Goal: Task Accomplishment & Management: Manage account settings

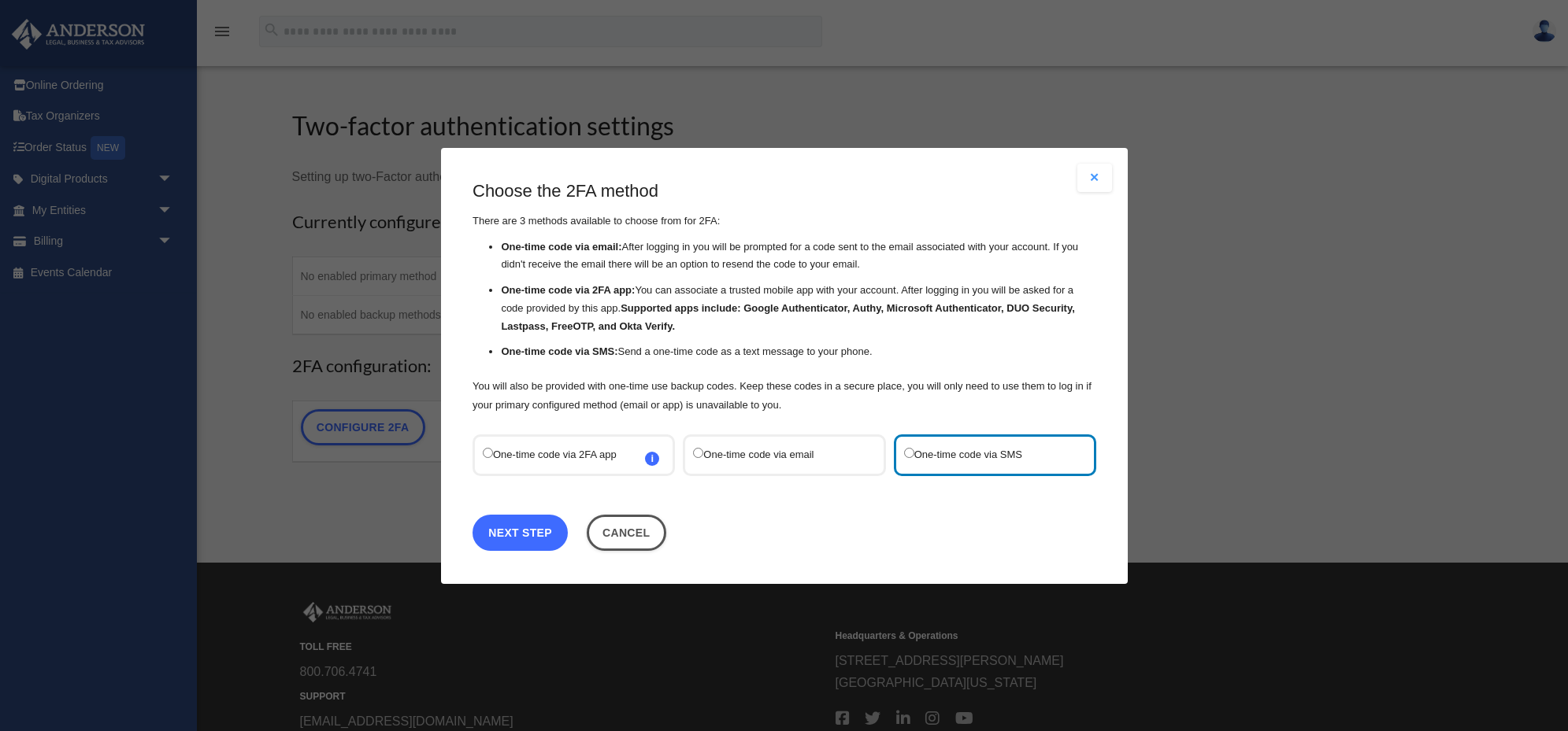
click at [521, 533] on link "Next Step" at bounding box center [520, 532] width 95 height 37
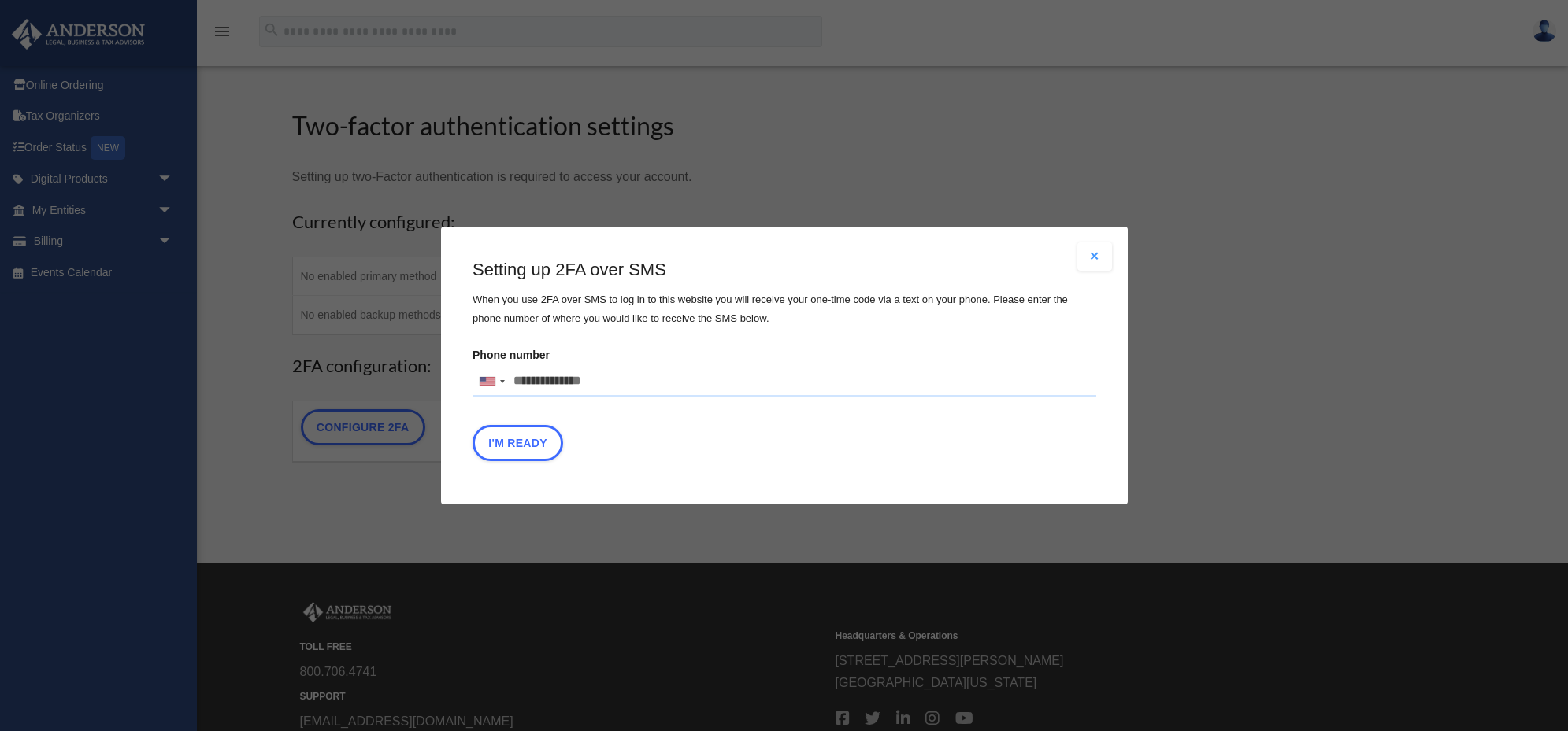
click at [556, 385] on input "Phone number [GEOGRAPHIC_DATA] +1 [GEOGRAPHIC_DATA] +44 [GEOGRAPHIC_DATA] (‫[GE…" at bounding box center [784, 382] width 624 height 32
type input "**********"
click at [517, 444] on button "I'm Ready" at bounding box center [517, 443] width 90 height 37
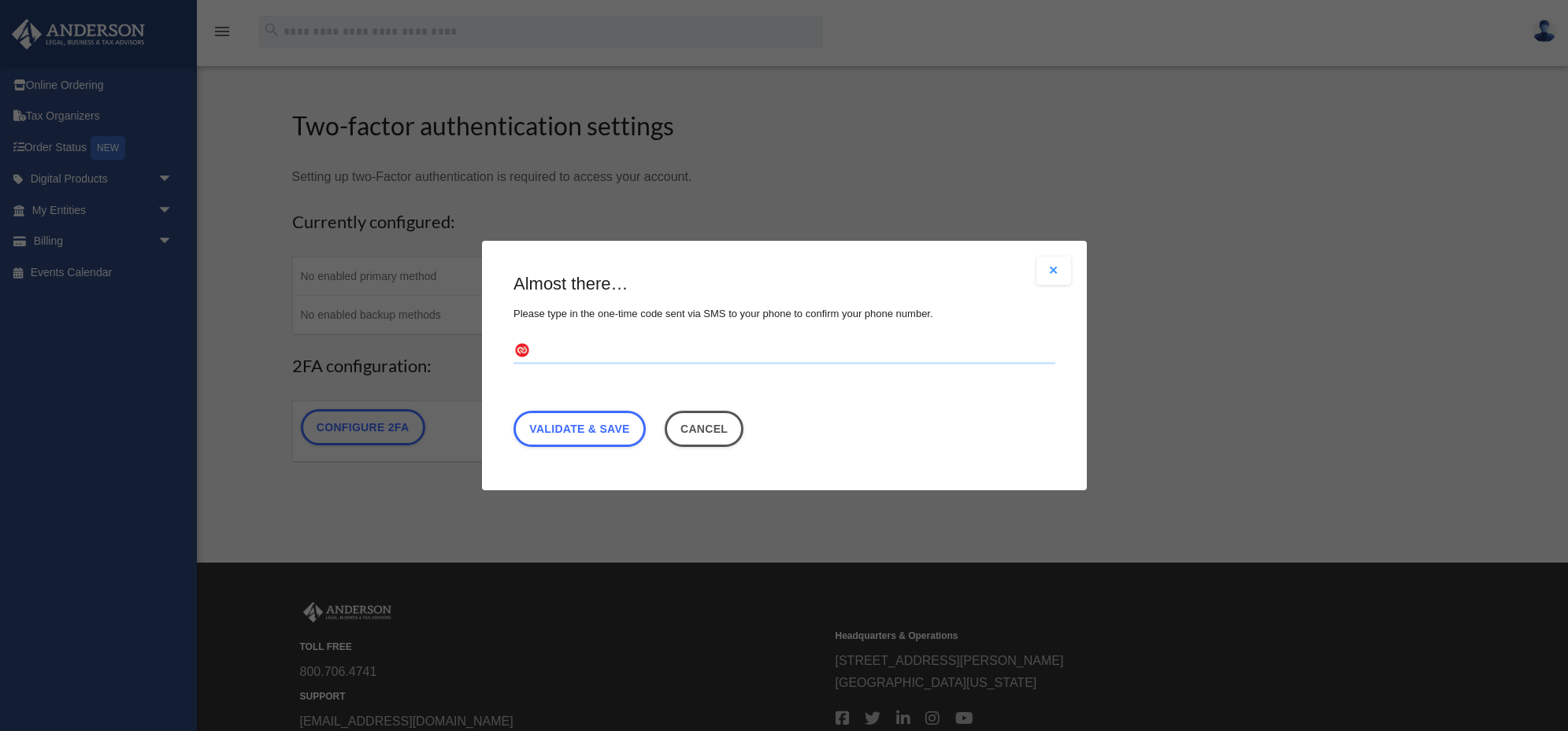
click at [597, 347] on input "text" at bounding box center [784, 352] width 542 height 26
type input "******"
click at [598, 425] on link "Validate & Save" at bounding box center [579, 429] width 132 height 37
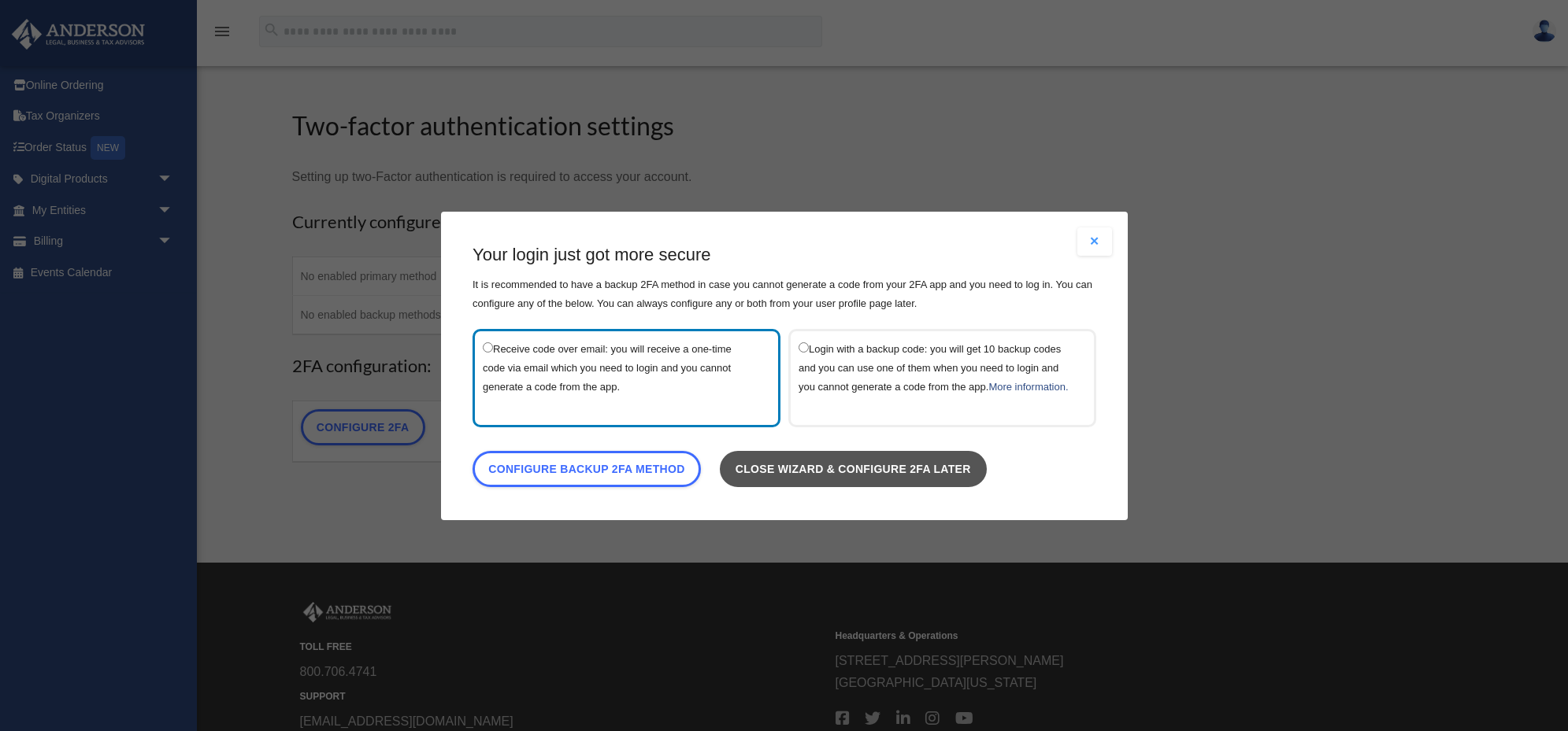
click at [827, 473] on link "Close wizard & configure 2FA later" at bounding box center [852, 469] width 267 height 37
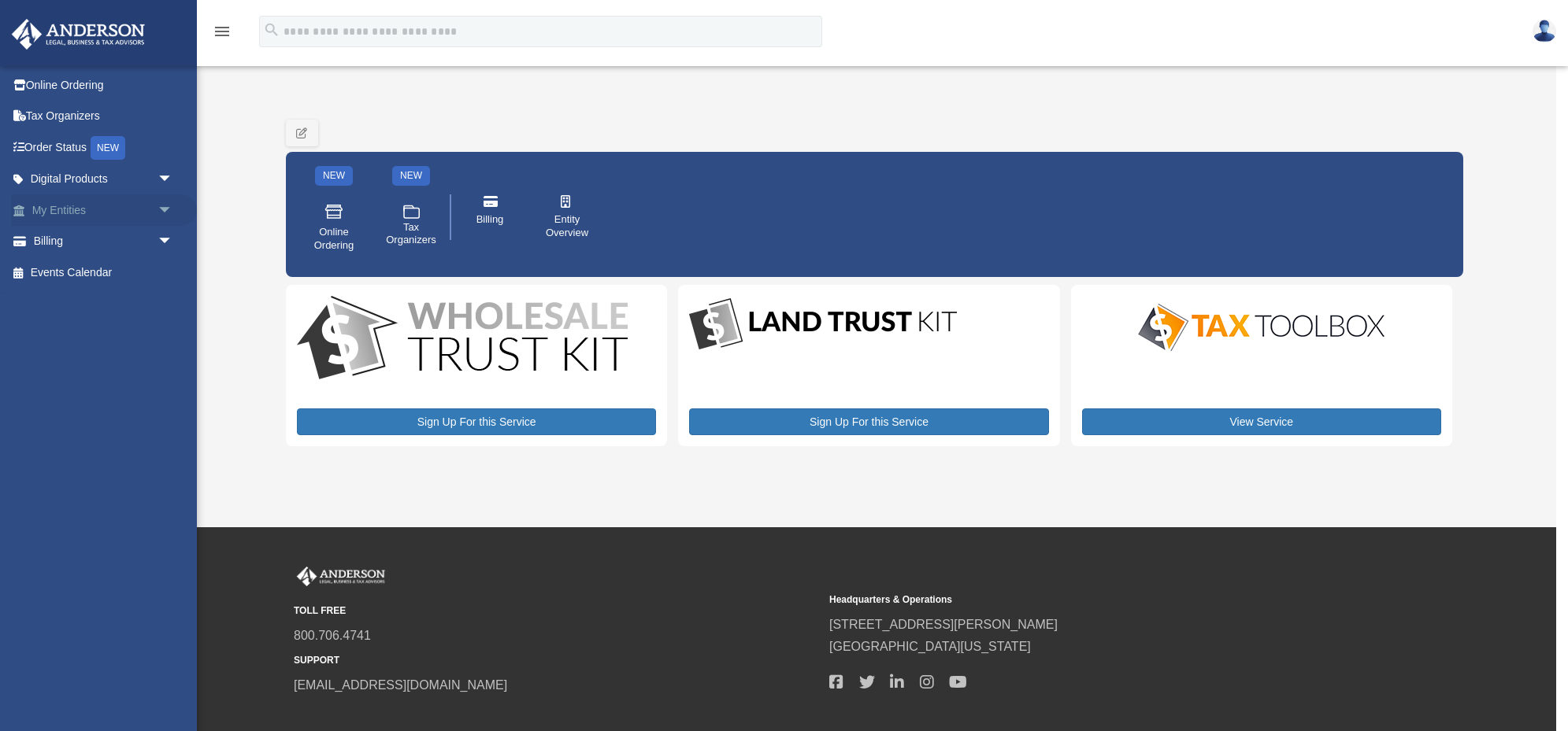
click at [162, 211] on span "arrow_drop_down" at bounding box center [173, 210] width 32 height 32
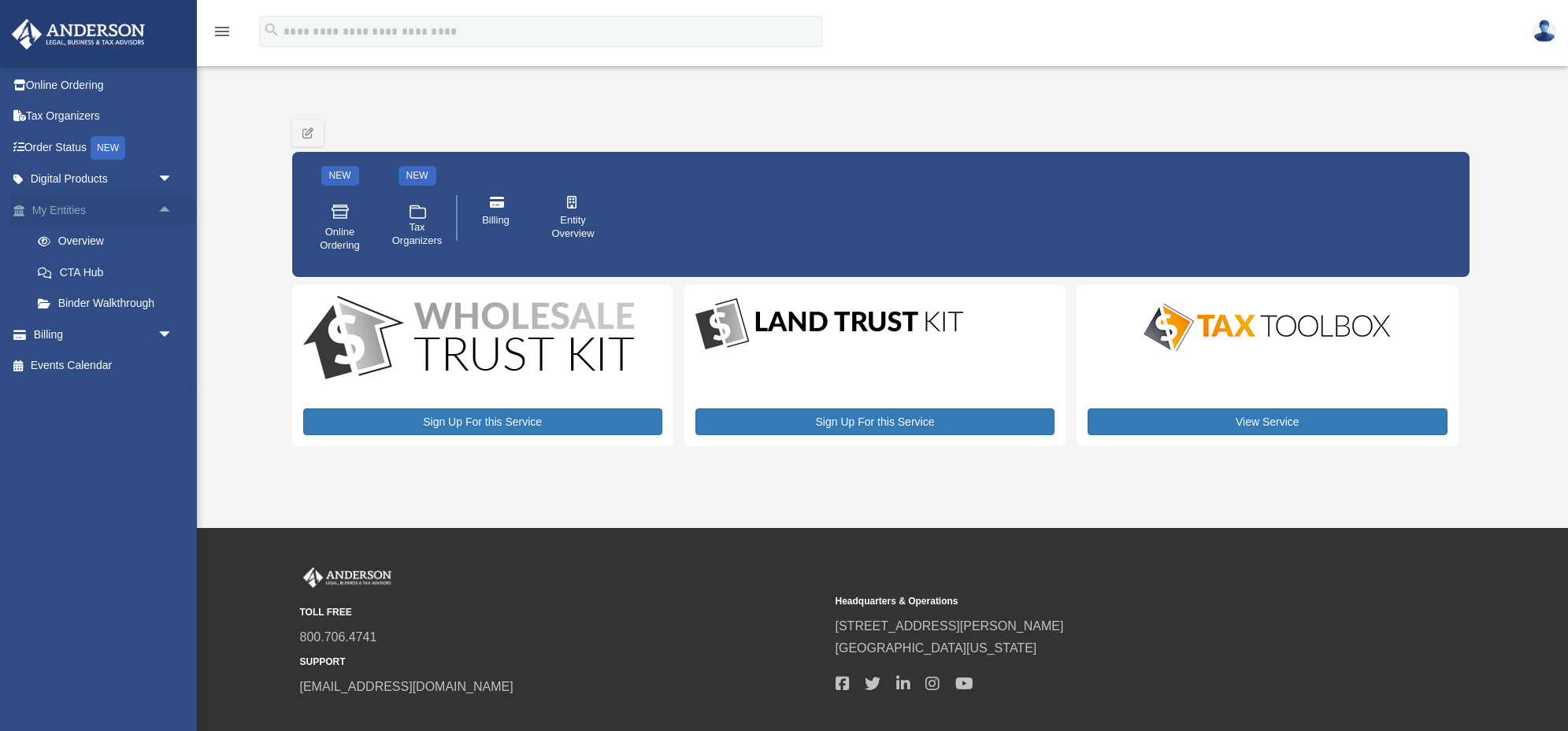
click at [162, 211] on span "arrow_drop_up" at bounding box center [173, 210] width 32 height 32
click at [60, 116] on link "Tax Organizers" at bounding box center [104, 116] width 186 height 32
click at [49, 117] on link "Tax Organizers" at bounding box center [104, 116] width 186 height 32
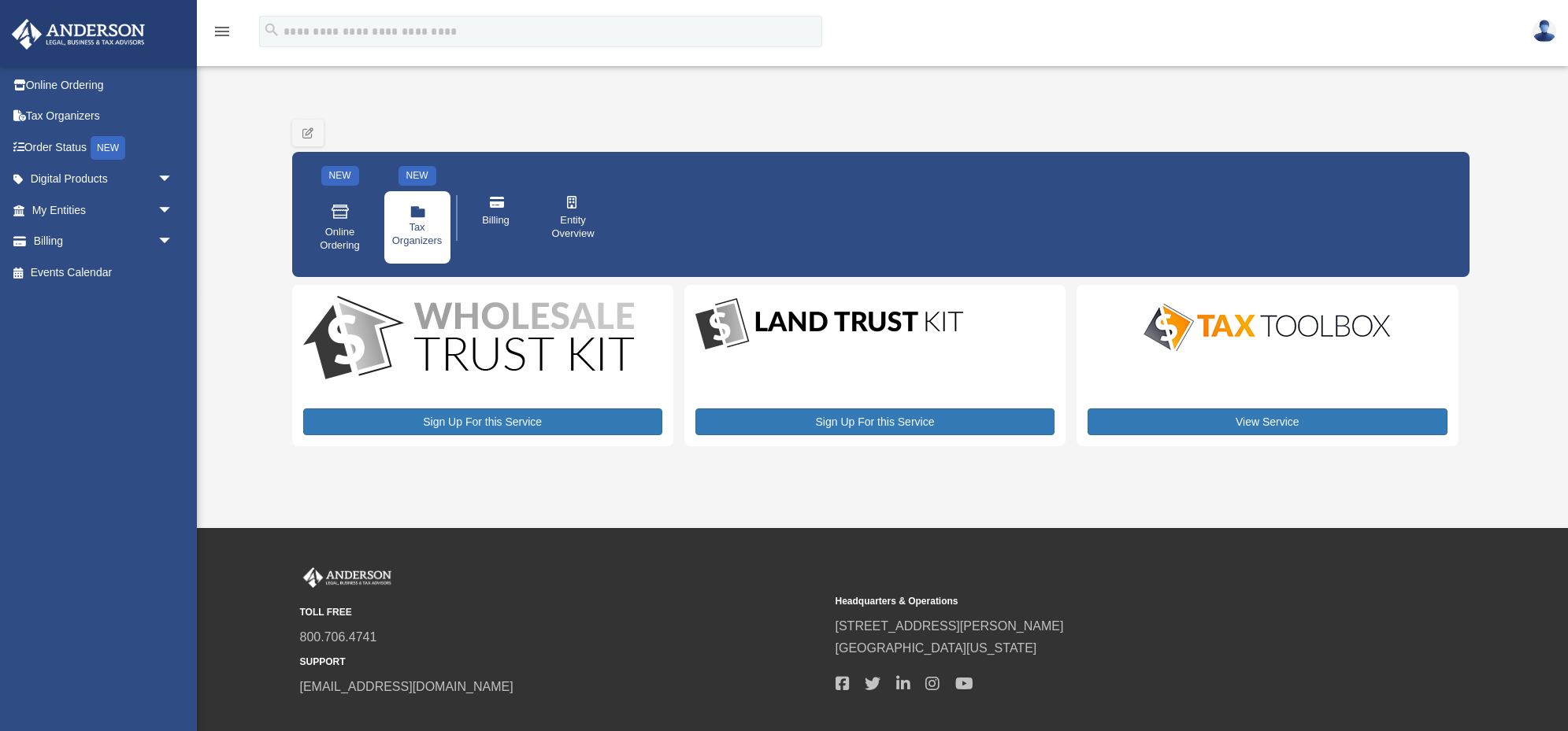
click at [417, 213] on icon at bounding box center [418, 213] width 15 height 9
click at [418, 226] on span "Tax Organizers" at bounding box center [417, 234] width 50 height 26
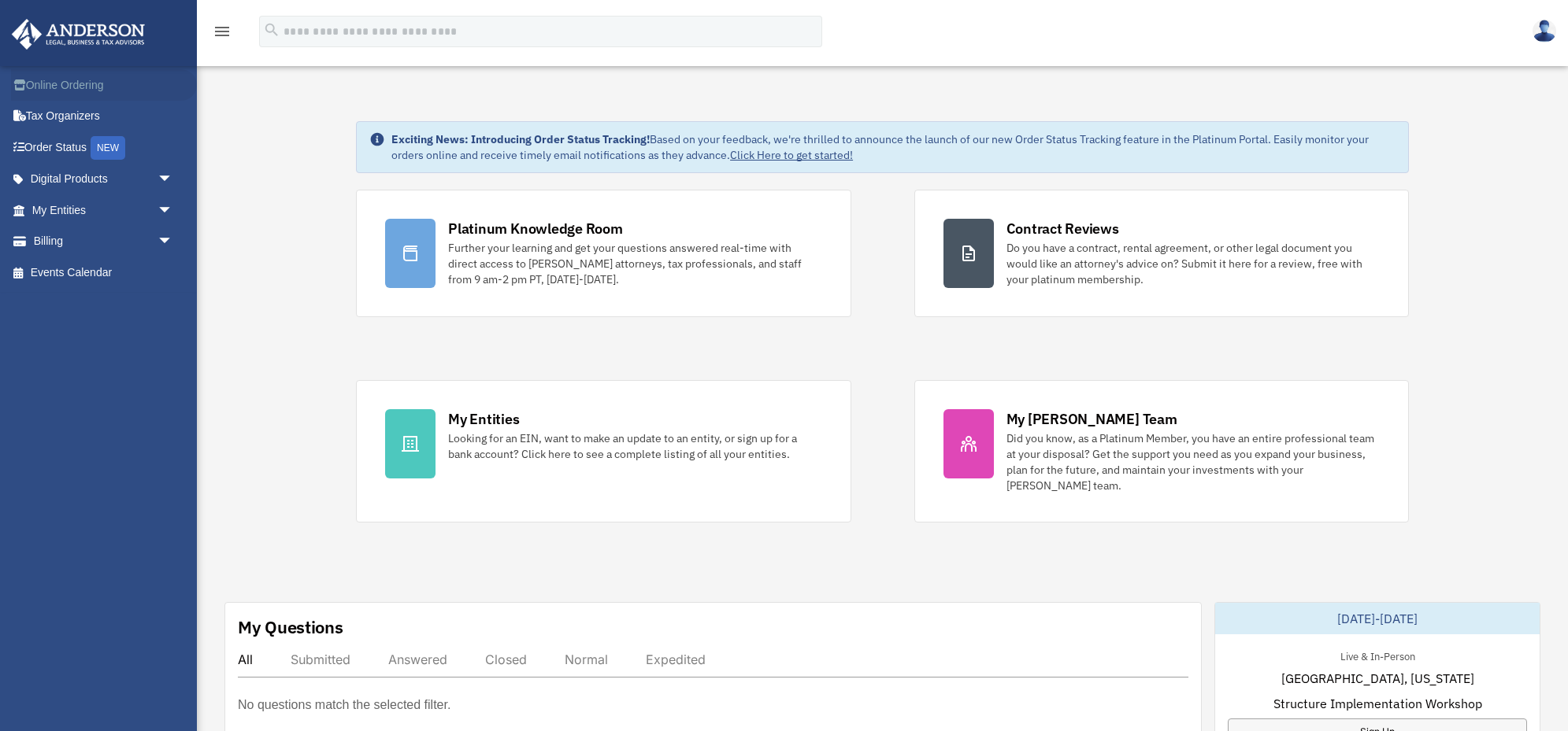
click at [66, 84] on link "Online Ordering" at bounding box center [104, 84] width 186 height 32
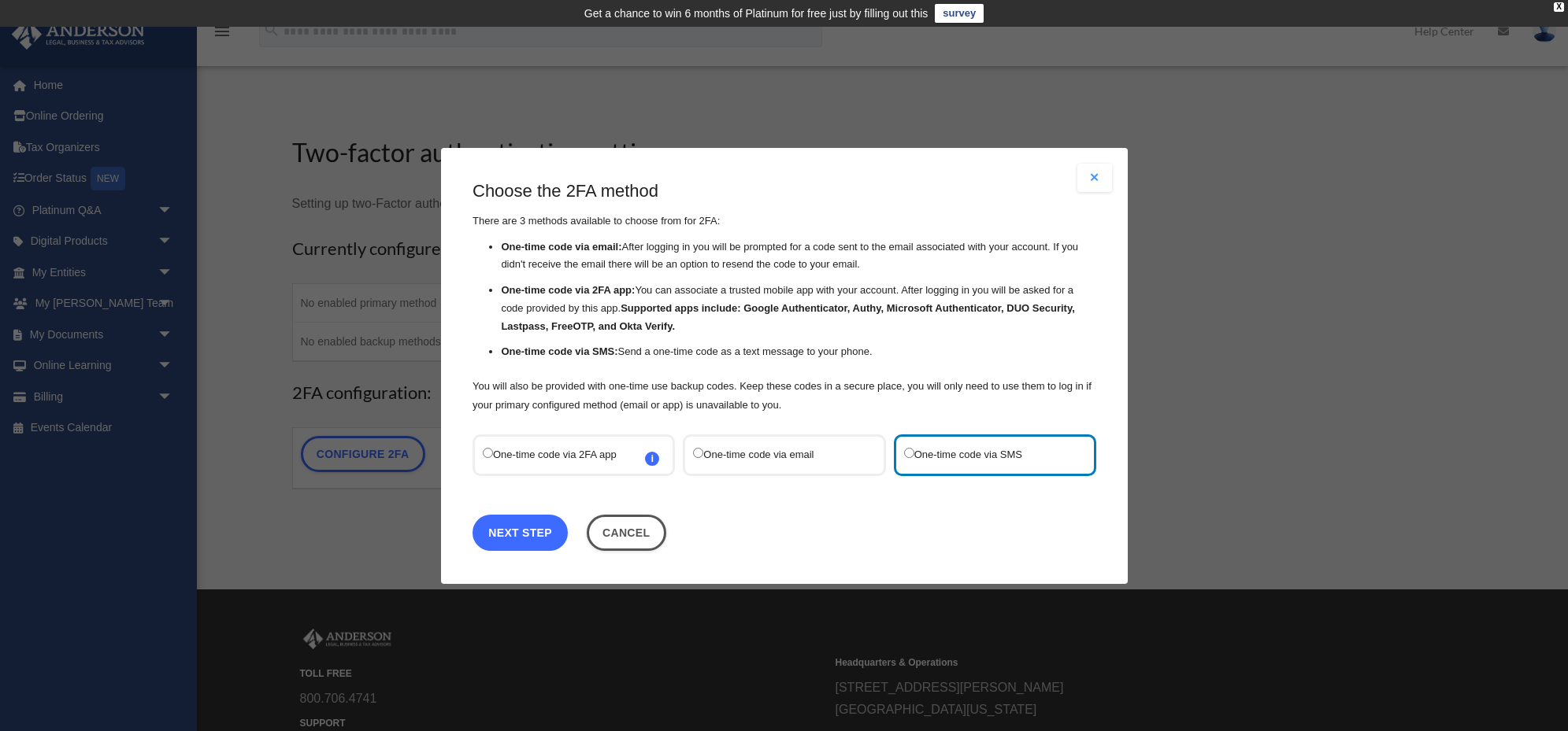
click at [522, 528] on link "Next Step" at bounding box center [520, 532] width 95 height 37
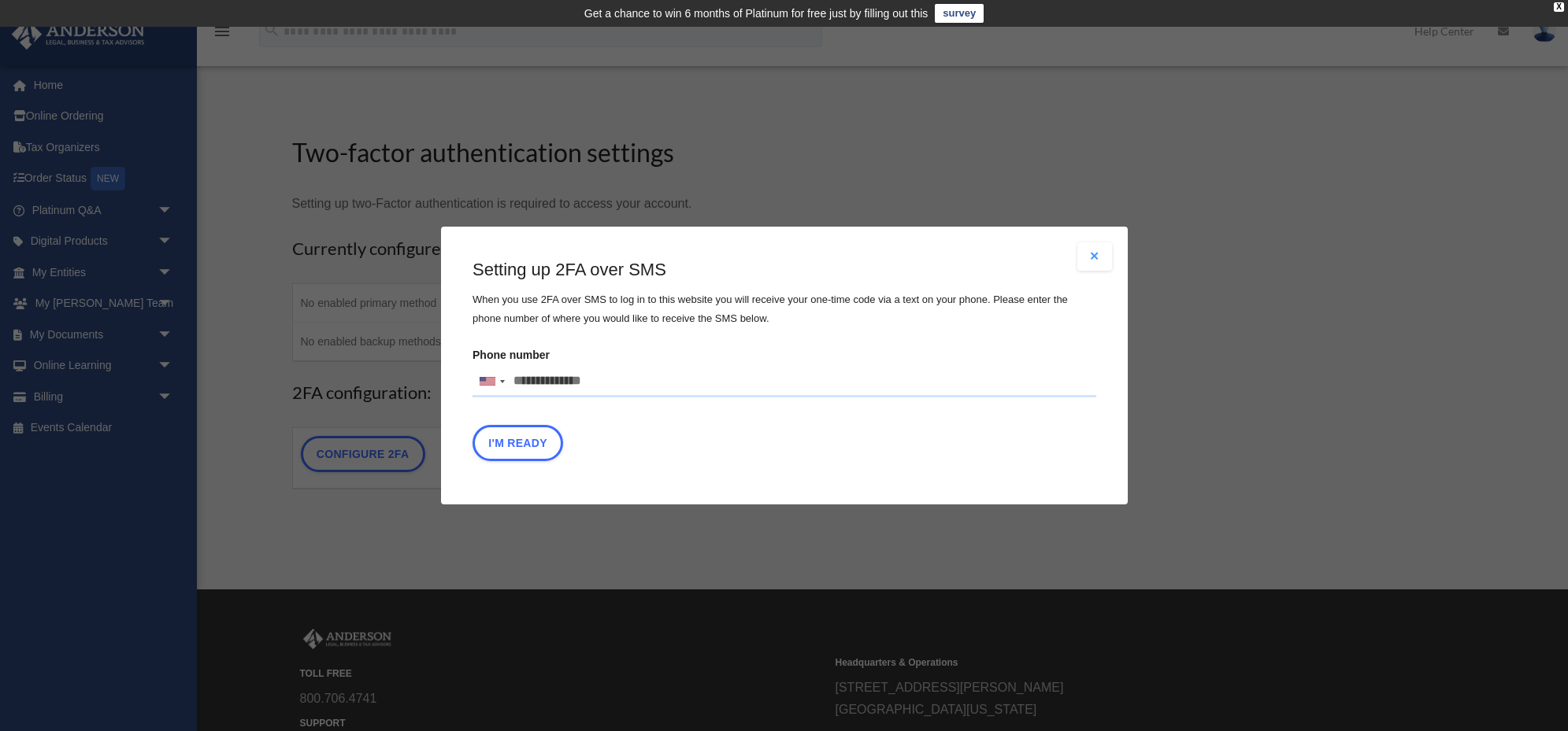
click at [528, 388] on input "Phone number United States +1 United Kingdom +44 Afghanistan (‫افغانستان‬‎) +93…" at bounding box center [784, 382] width 624 height 32
type input "**********"
click at [508, 445] on button "I'm Ready" at bounding box center [517, 443] width 90 height 37
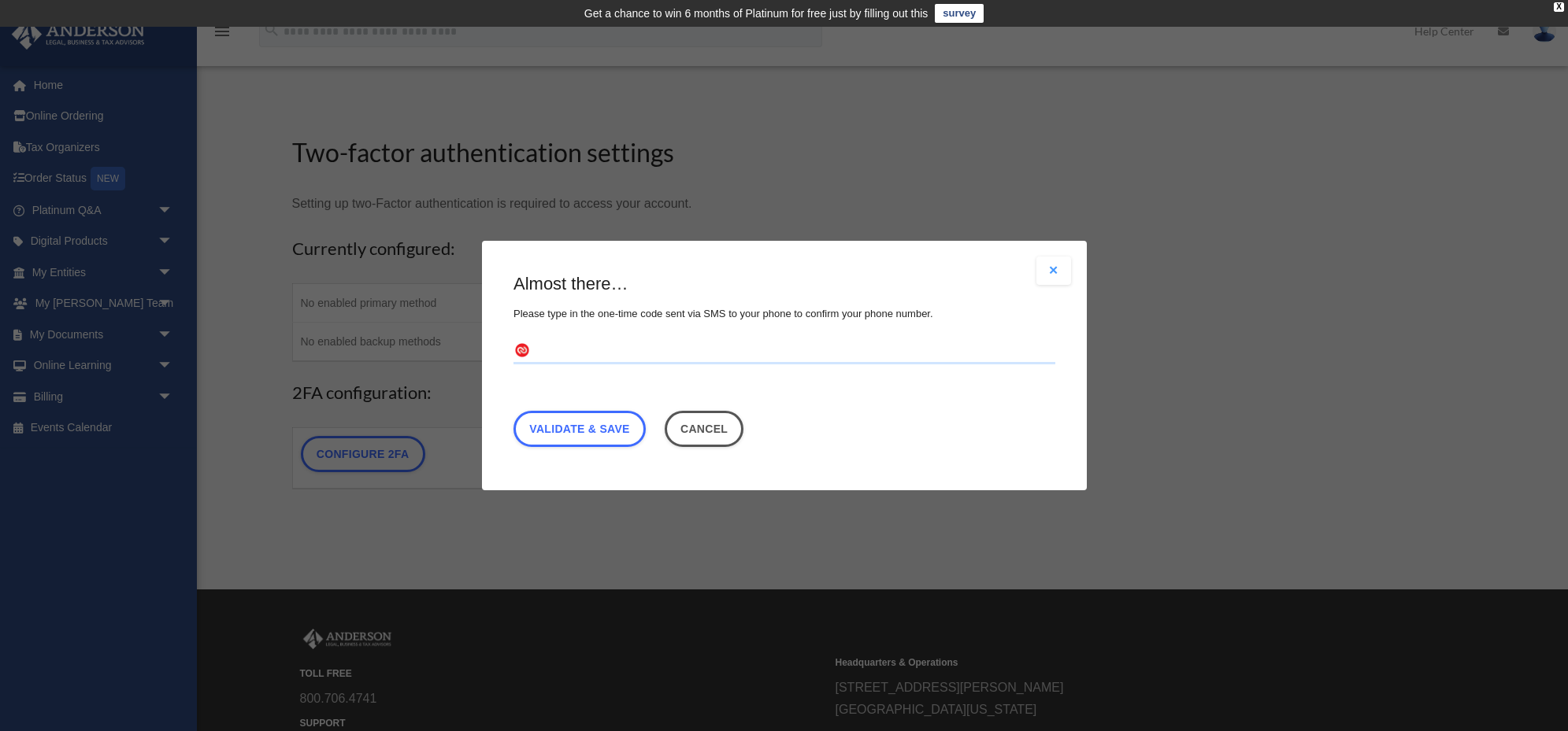
click at [560, 353] on input "text" at bounding box center [784, 352] width 542 height 26
type input "******"
click at [560, 433] on link "Validate & Save" at bounding box center [579, 429] width 132 height 37
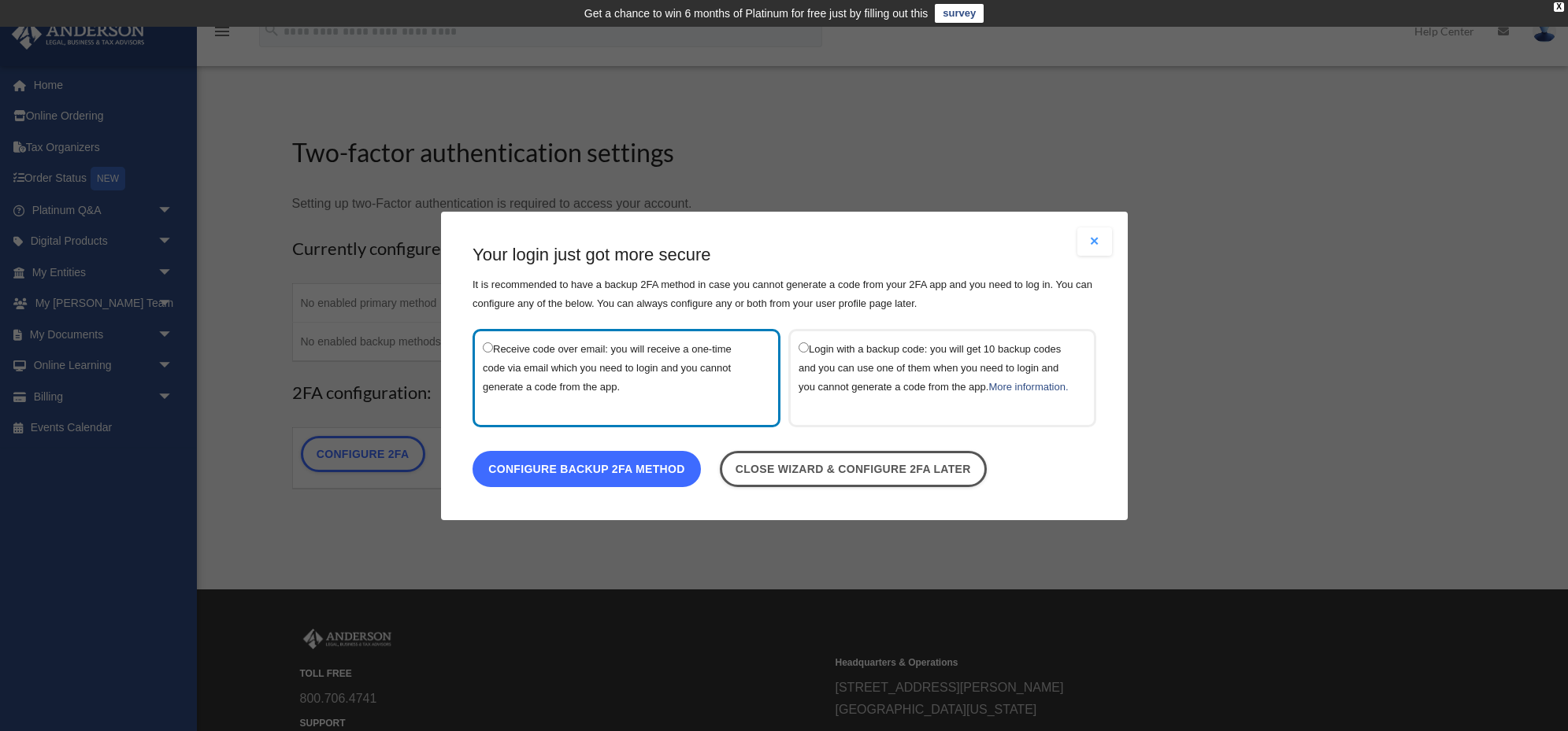
click at [564, 481] on link "Configure backup 2FA method" at bounding box center [586, 469] width 228 height 37
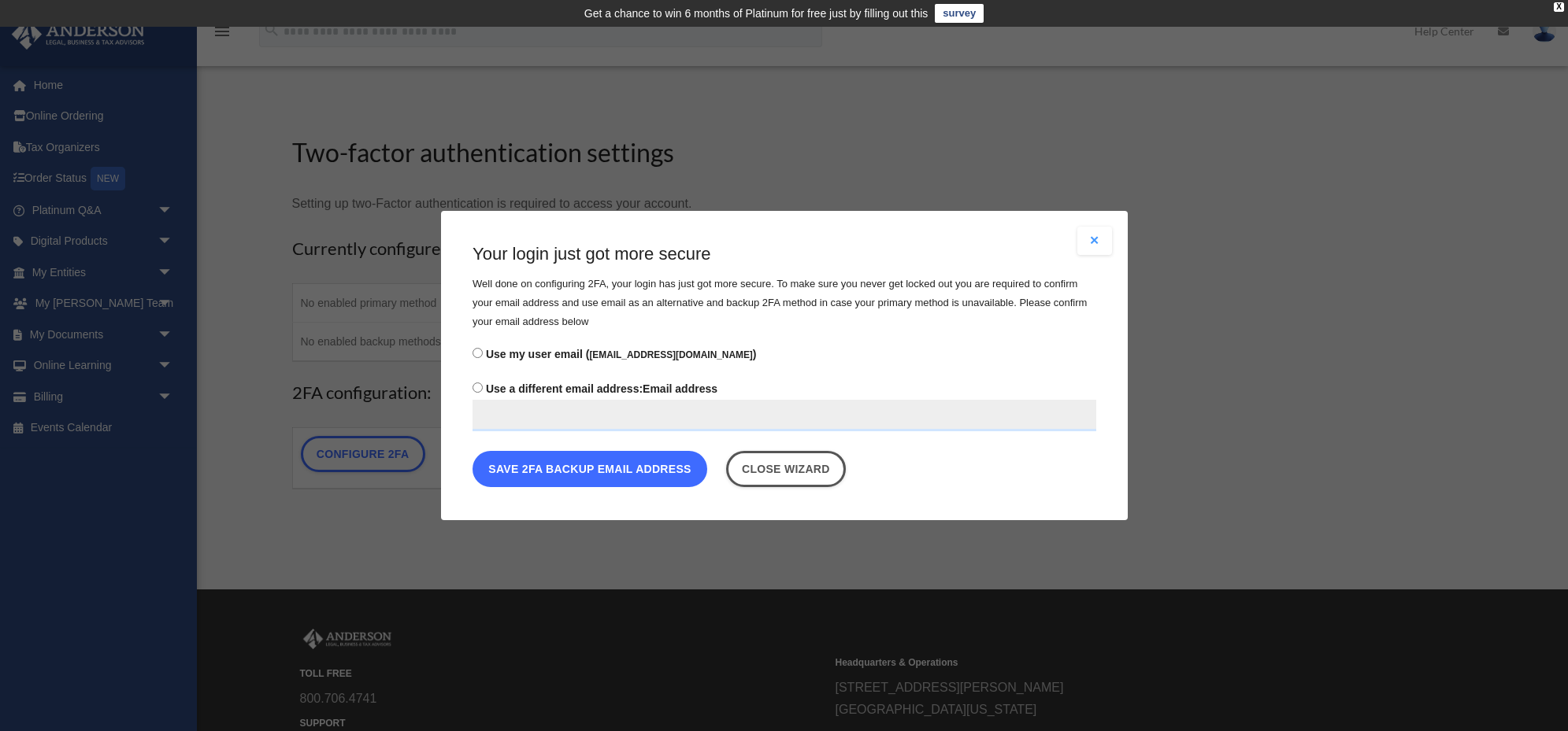
click at [547, 470] on button "Save 2FA backup email address" at bounding box center [589, 469] width 234 height 37
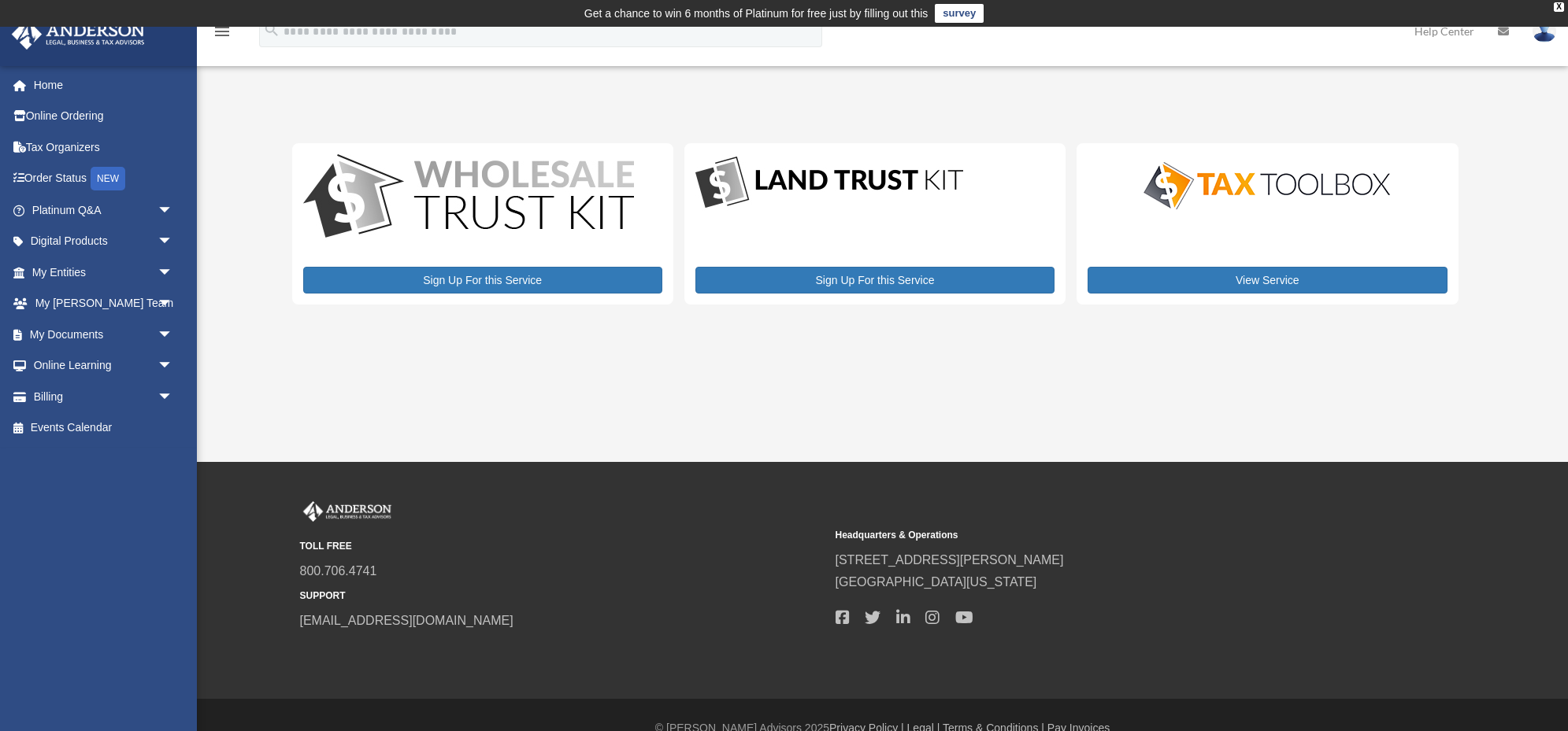
scroll to position [26, 0]
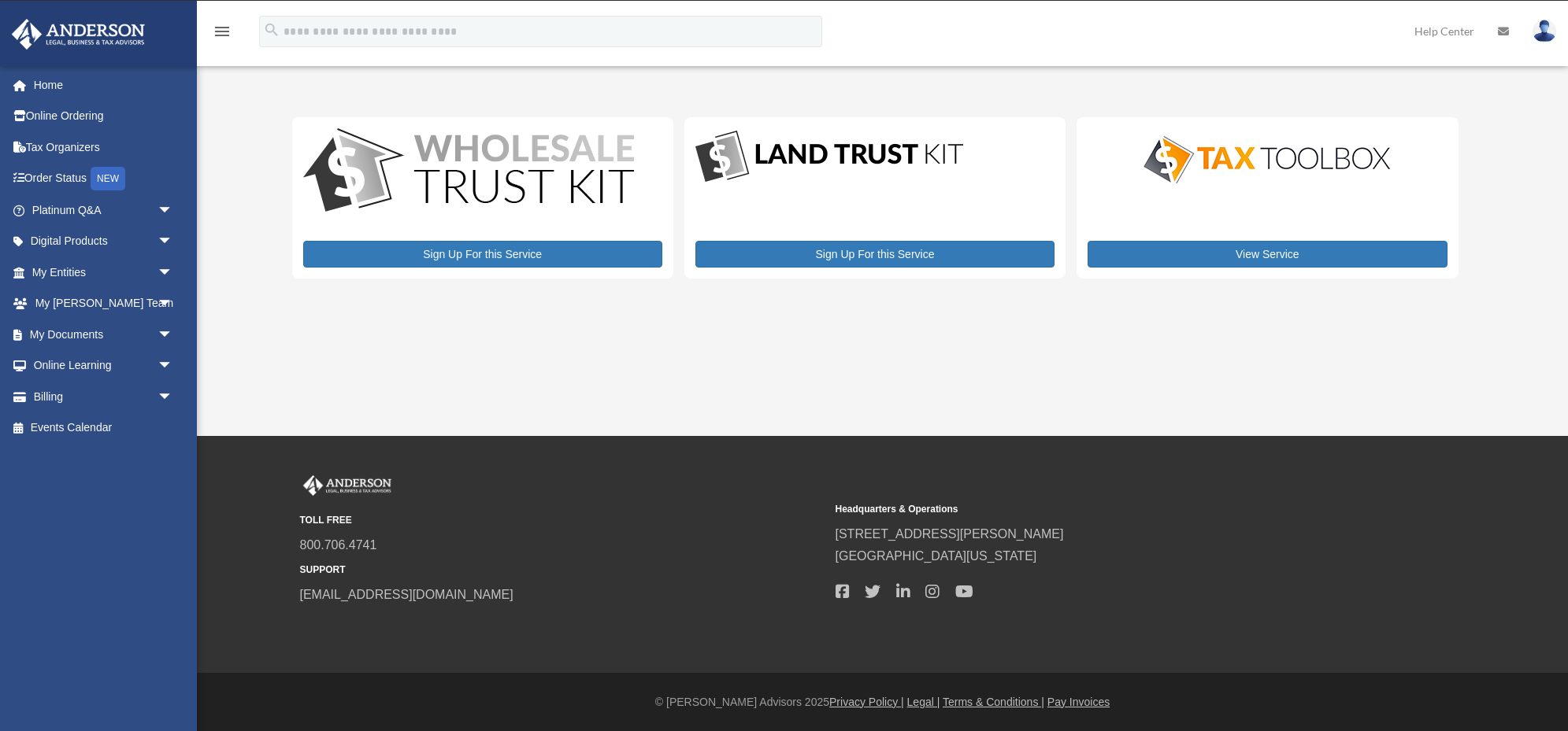
click at [1545, 30] on img at bounding box center [1544, 31] width 24 height 23
click at [1285, 105] on link "Reset Password" at bounding box center [1307, 105] width 158 height 32
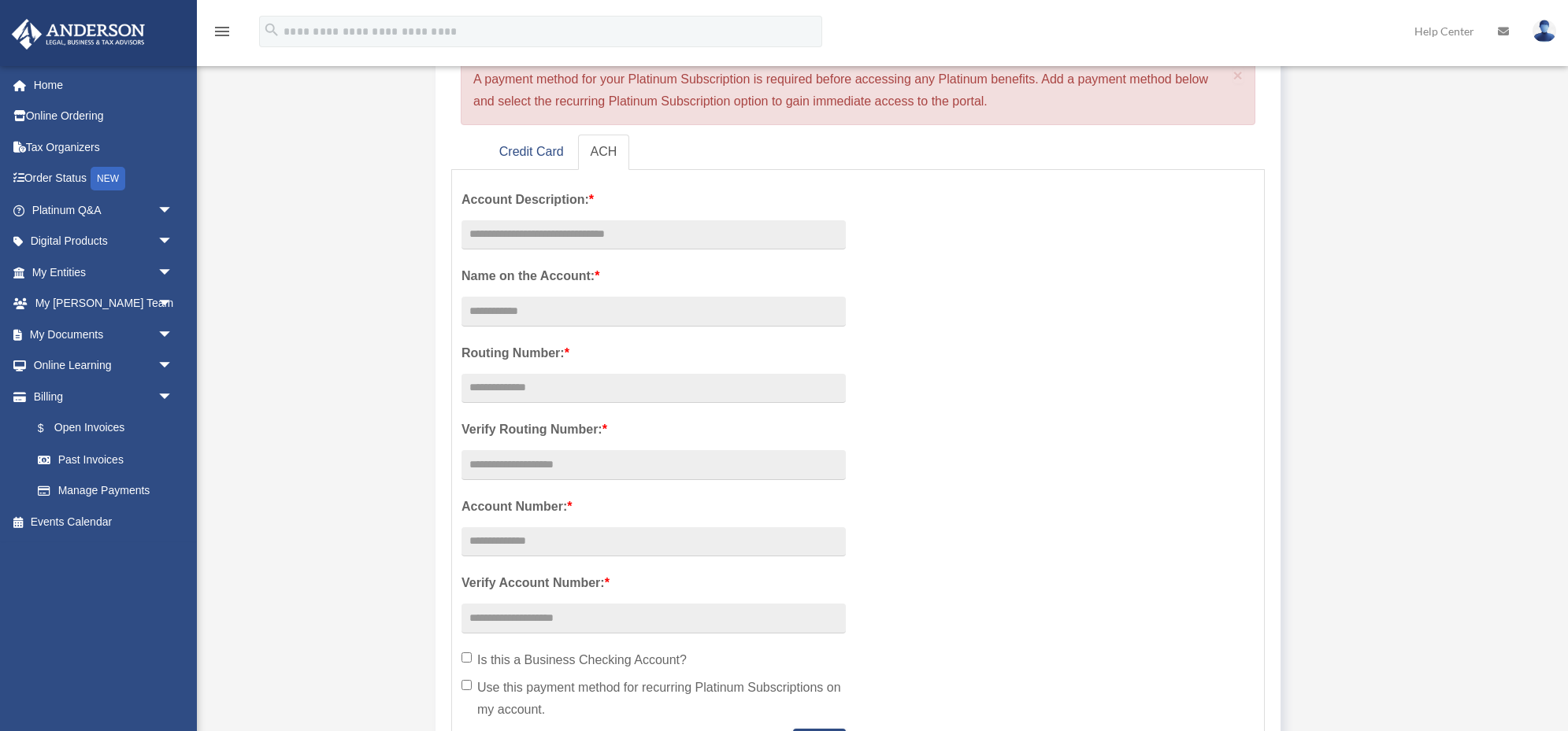
scroll to position [189, 0]
click at [533, 156] on link "Credit Card" at bounding box center [531, 153] width 89 height 36
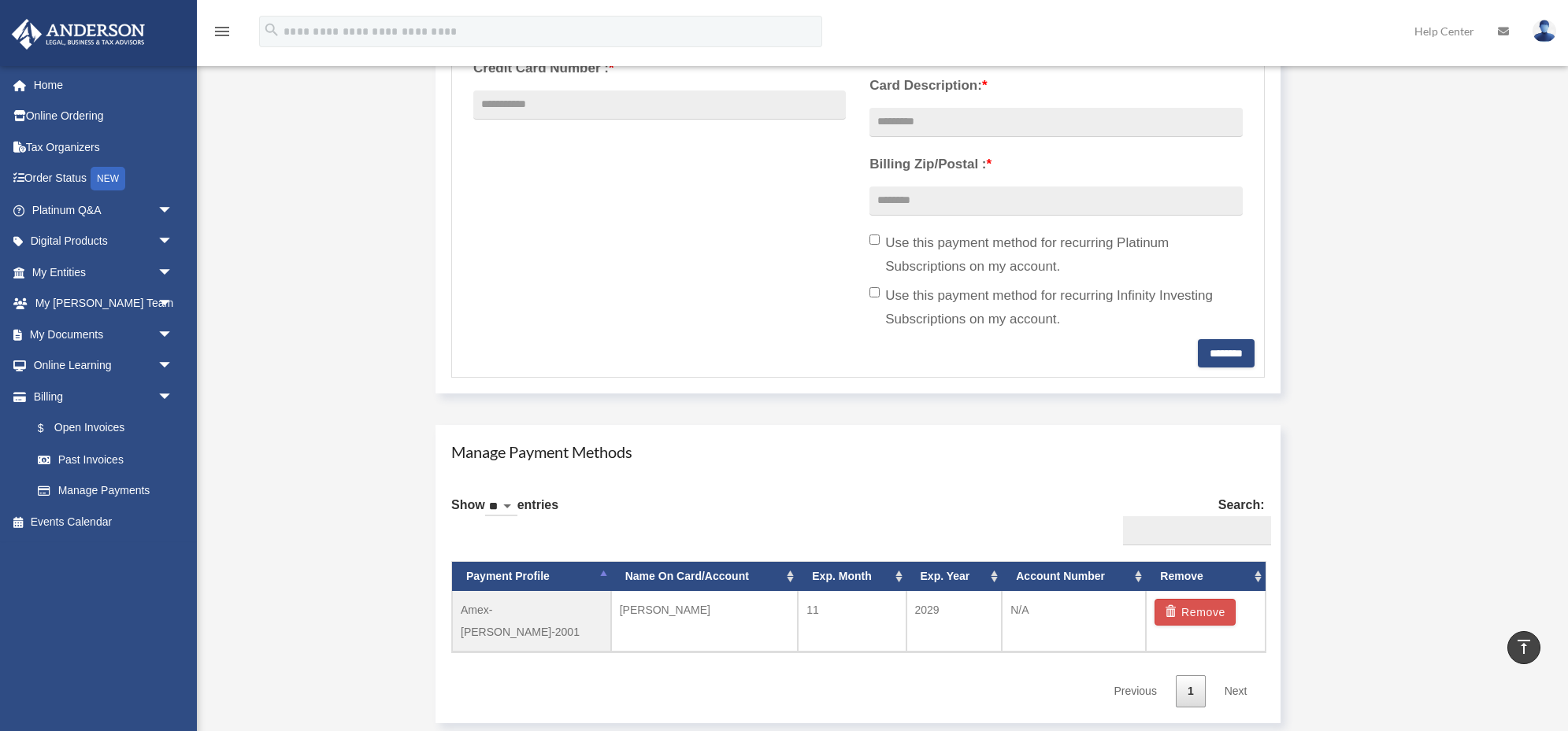
scroll to position [557, 0]
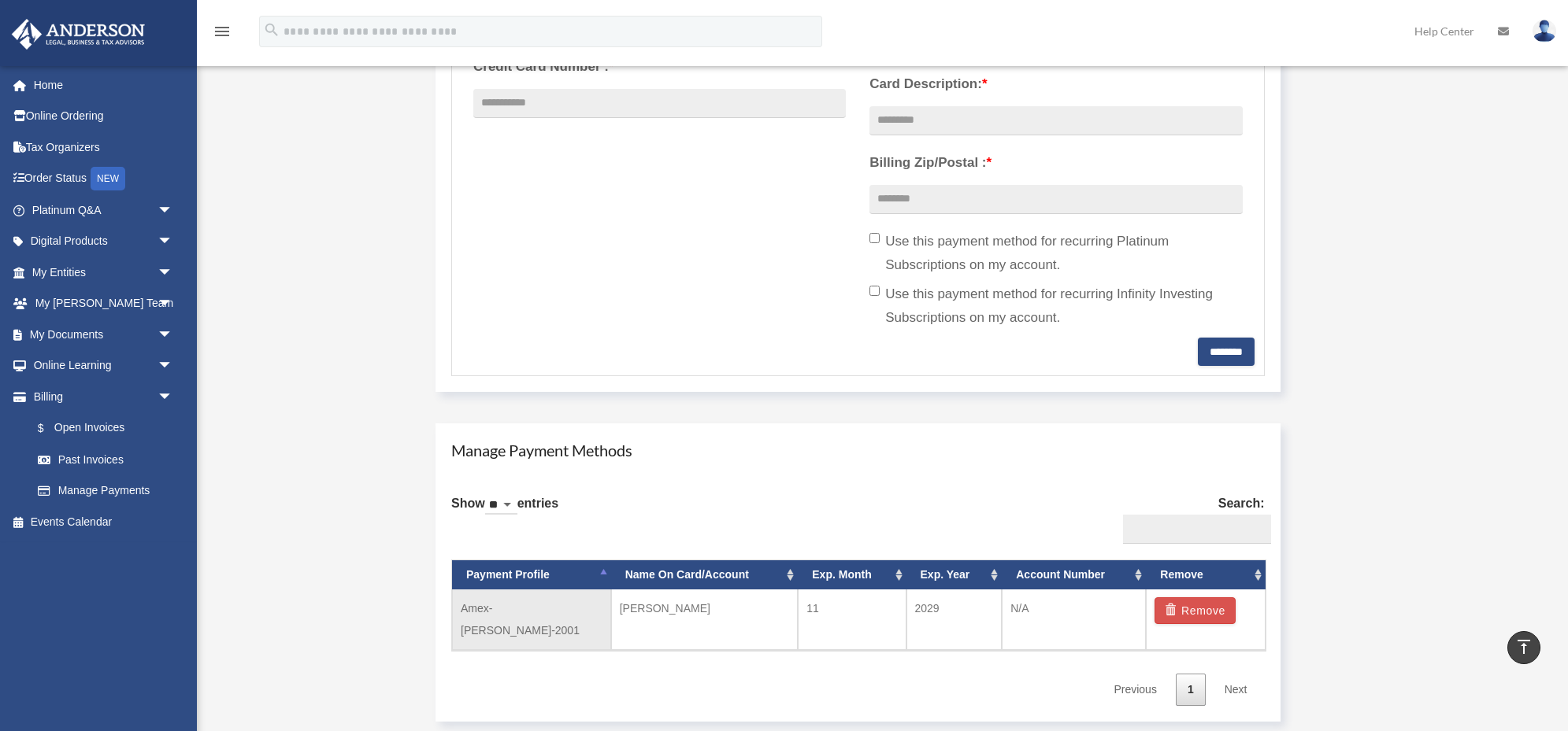
click at [1024, 611] on td "N/A" at bounding box center [1073, 619] width 144 height 60
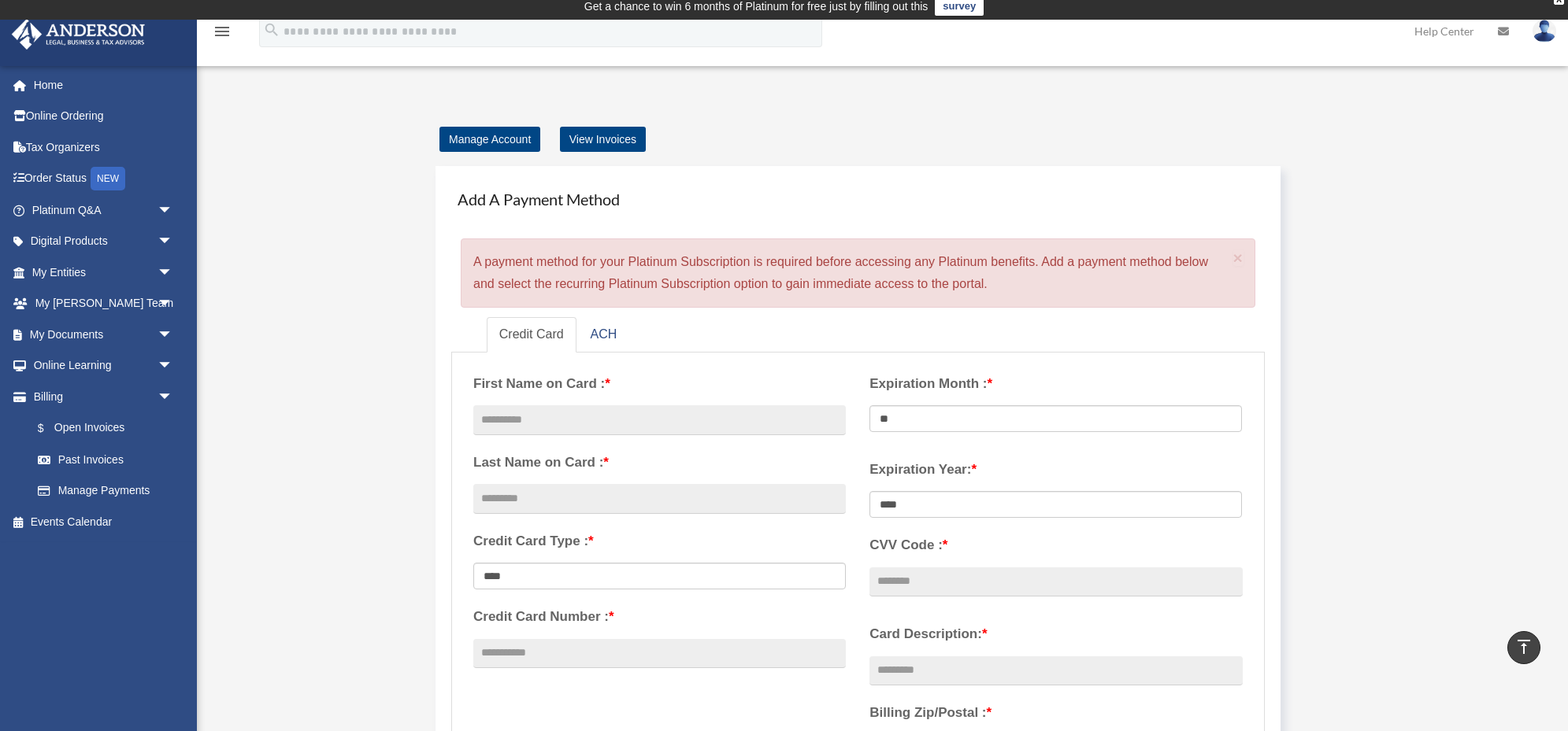
scroll to position [0, 0]
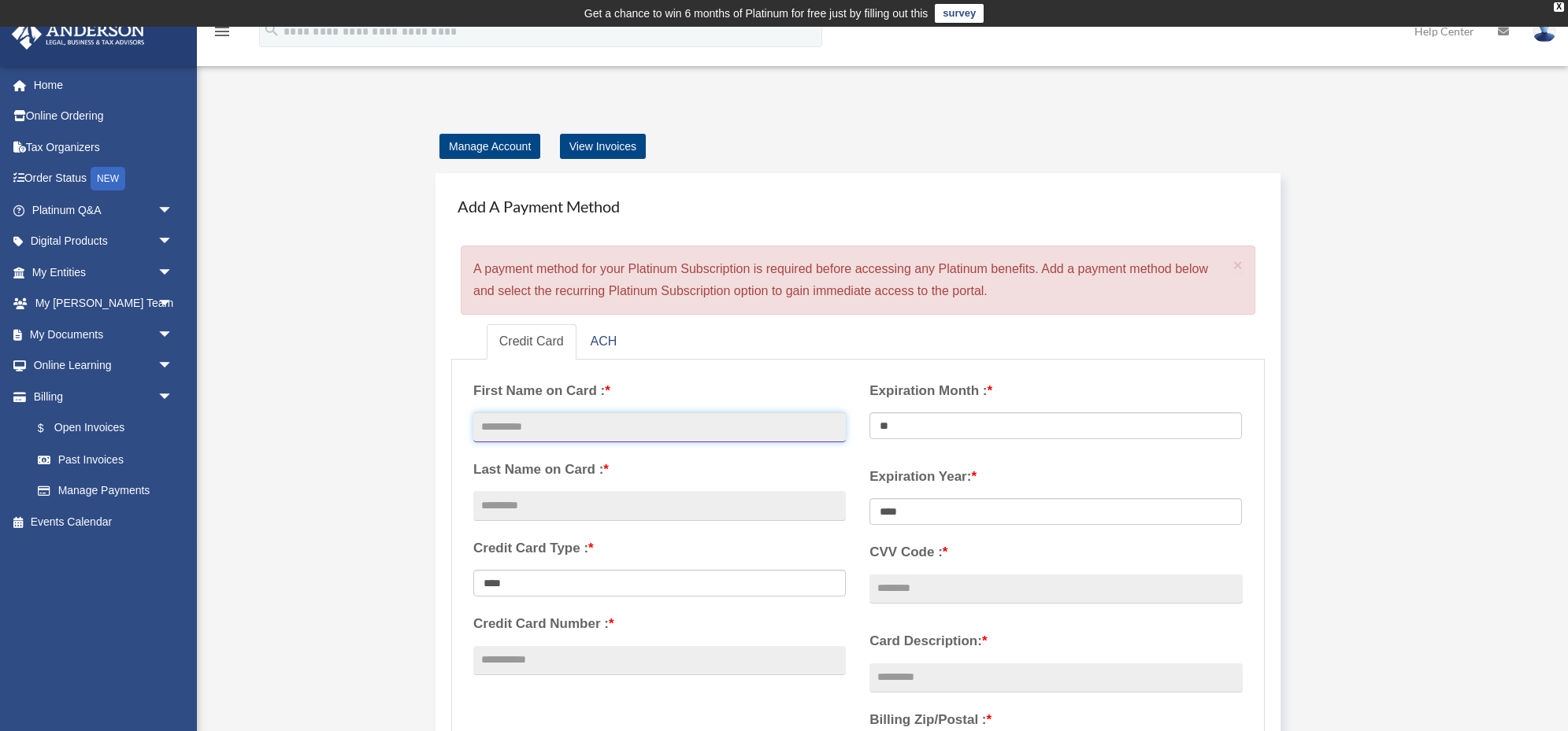
click at [610, 429] on input "text" at bounding box center [659, 427] width 372 height 30
type input "*"
click at [631, 387] on label "First Name on Card : *" at bounding box center [659, 391] width 372 height 24
click at [0, 0] on input "Account Description: *" at bounding box center [0, 0] width 0 height 0
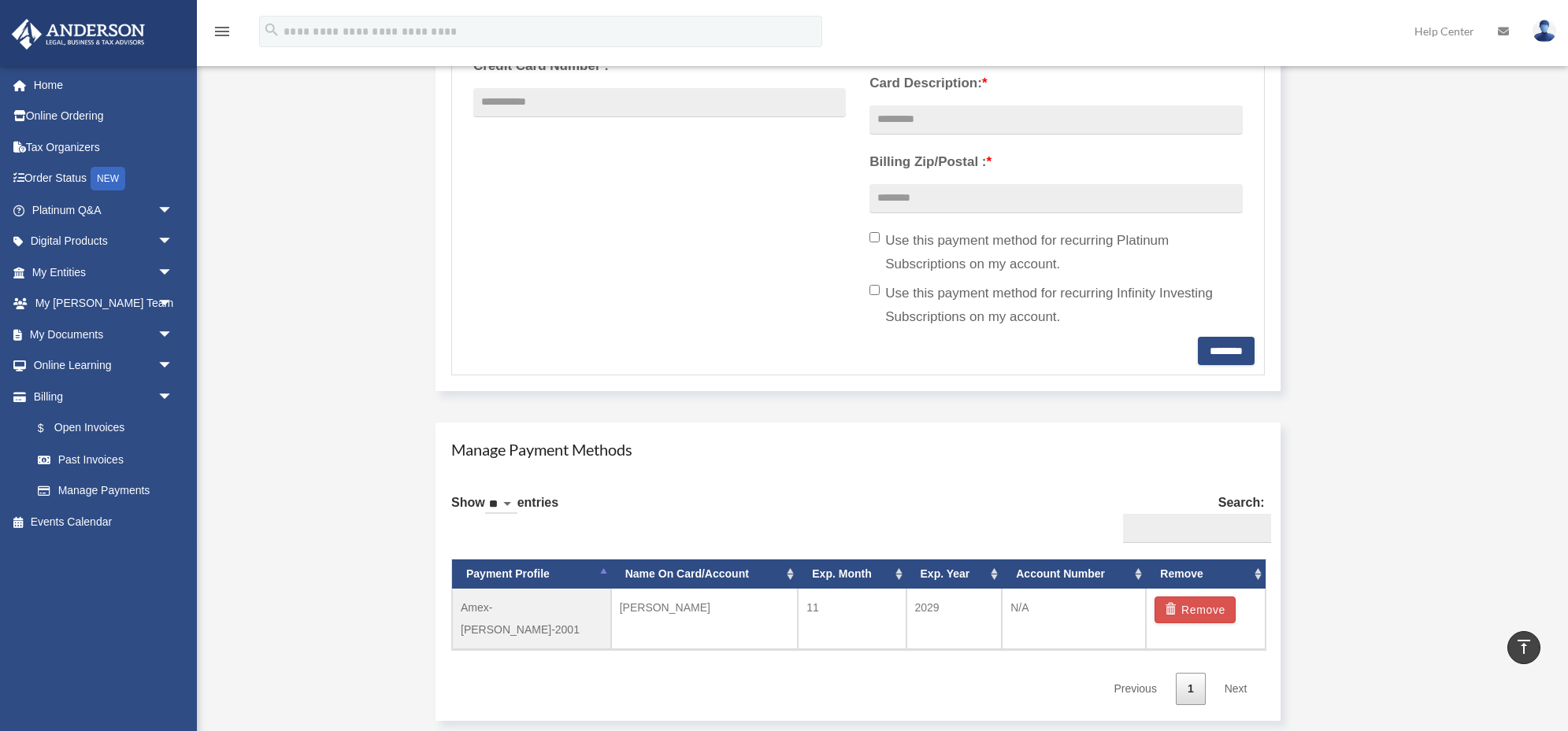
scroll to position [552, 0]
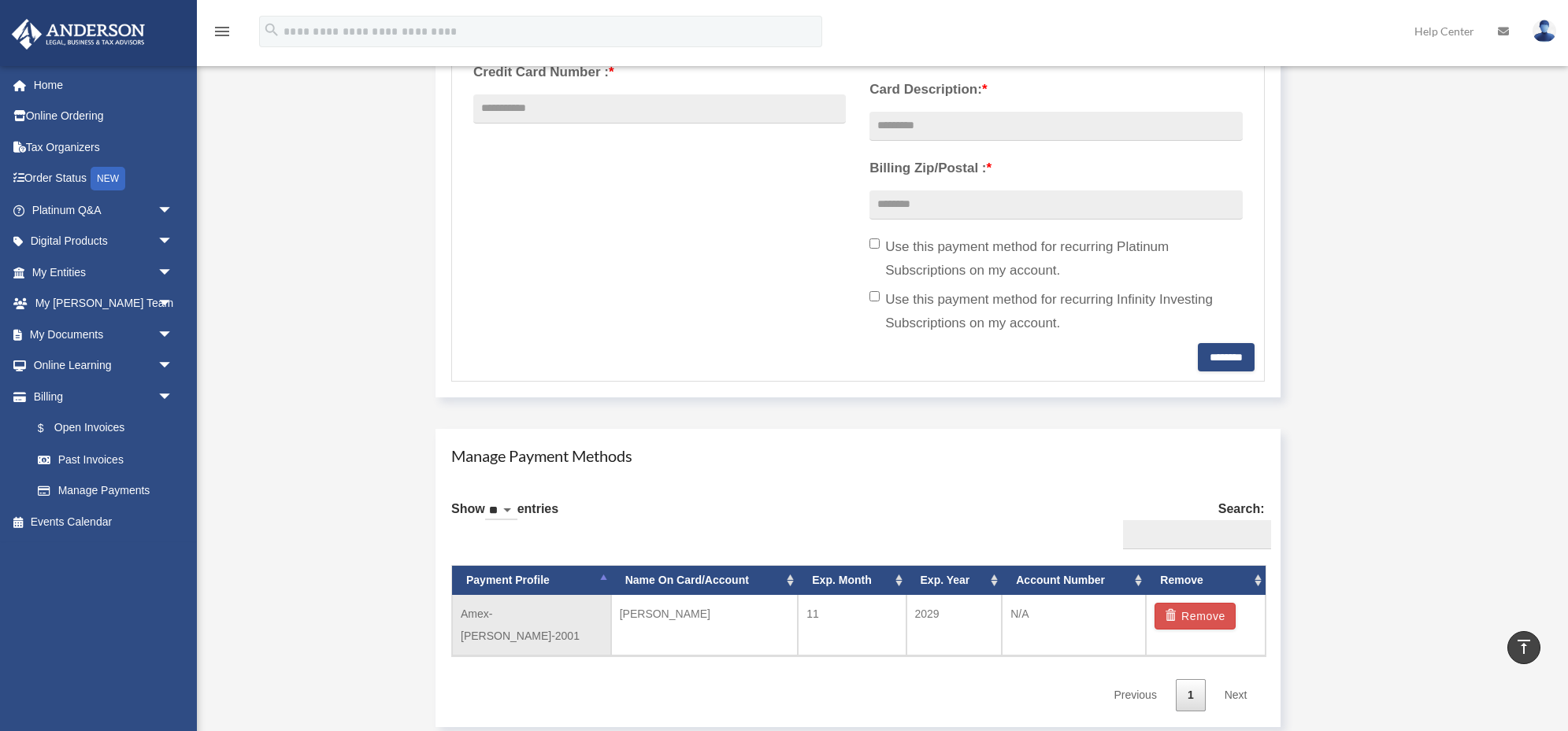
click at [543, 619] on td "Amex-[PERSON_NAME]-2001" at bounding box center [531, 625] width 159 height 60
click at [1242, 679] on link "Next" at bounding box center [1236, 695] width 47 height 32
click at [1231, 679] on link "Next" at bounding box center [1236, 695] width 47 height 32
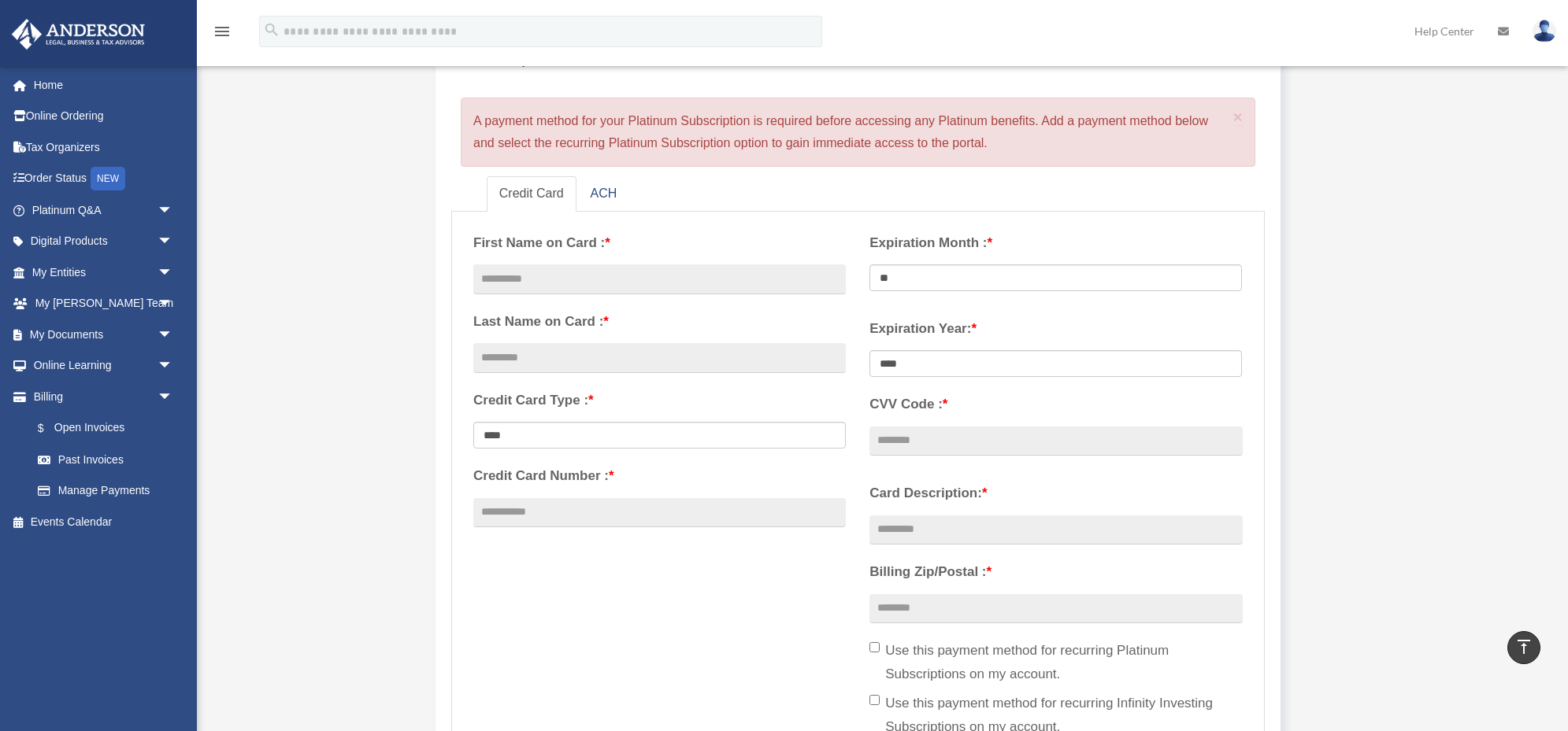
scroll to position [160, 0]
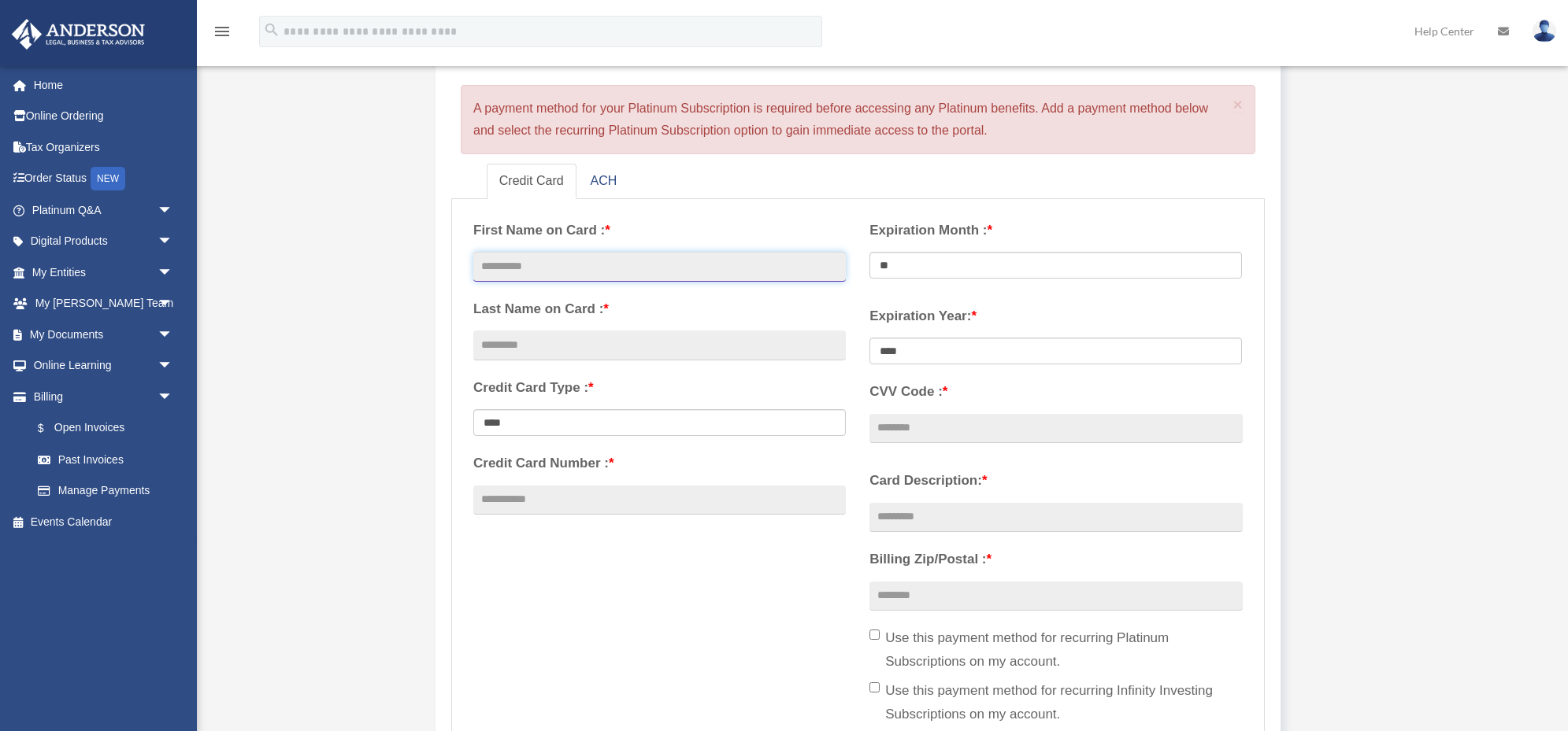
click at [516, 265] on input "text" at bounding box center [659, 267] width 372 height 30
type input "******"
type input "****"
select select "****"
type input "**********"
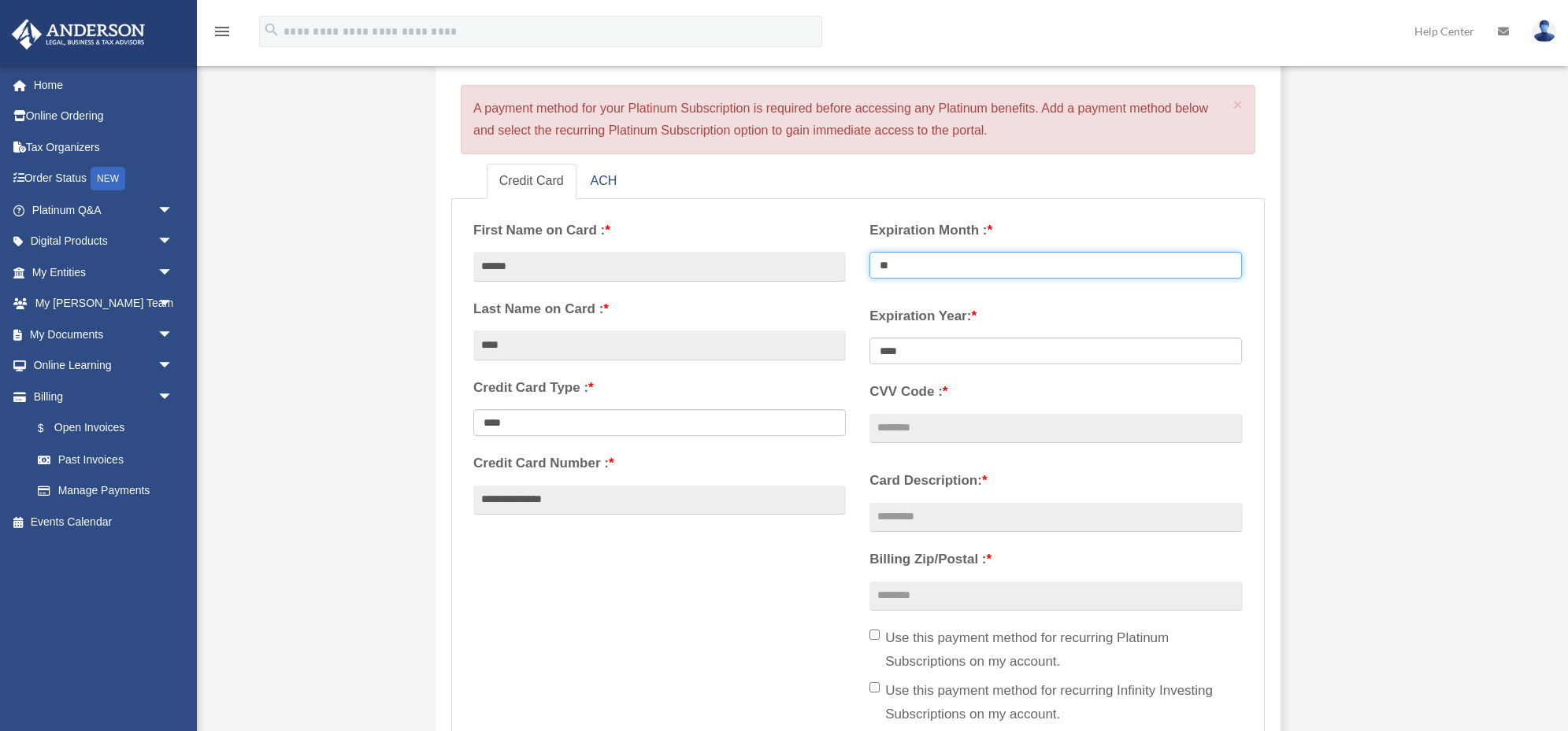
select select "**"
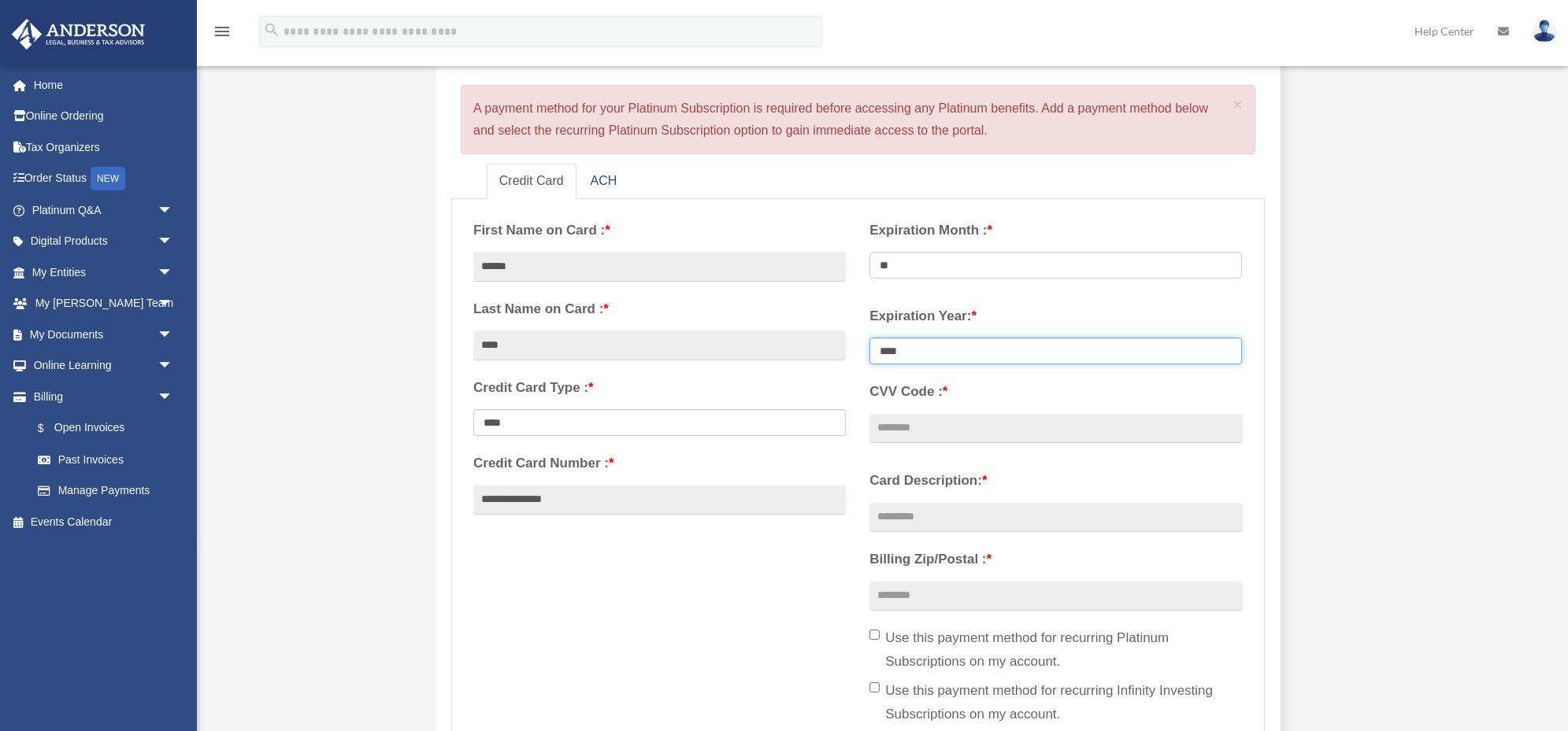
select select "****"
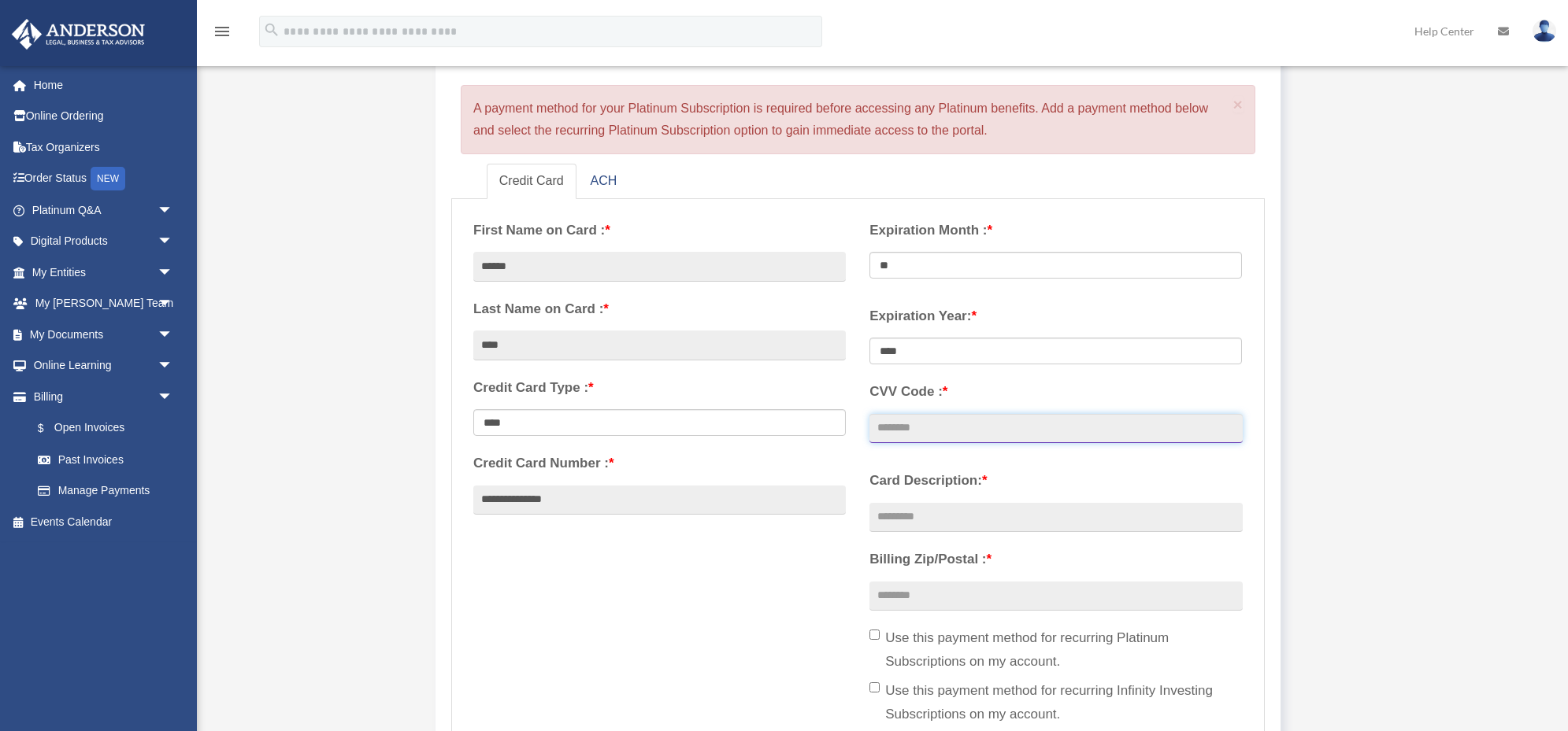
click at [916, 430] on input "CVV Code : *" at bounding box center [1055, 429] width 372 height 30
type input "****"
click at [807, 599] on div "**********" at bounding box center [857, 471] width 793 height 526
click at [913, 521] on input "Card Description: *" at bounding box center [1055, 517] width 372 height 30
type input "*********"
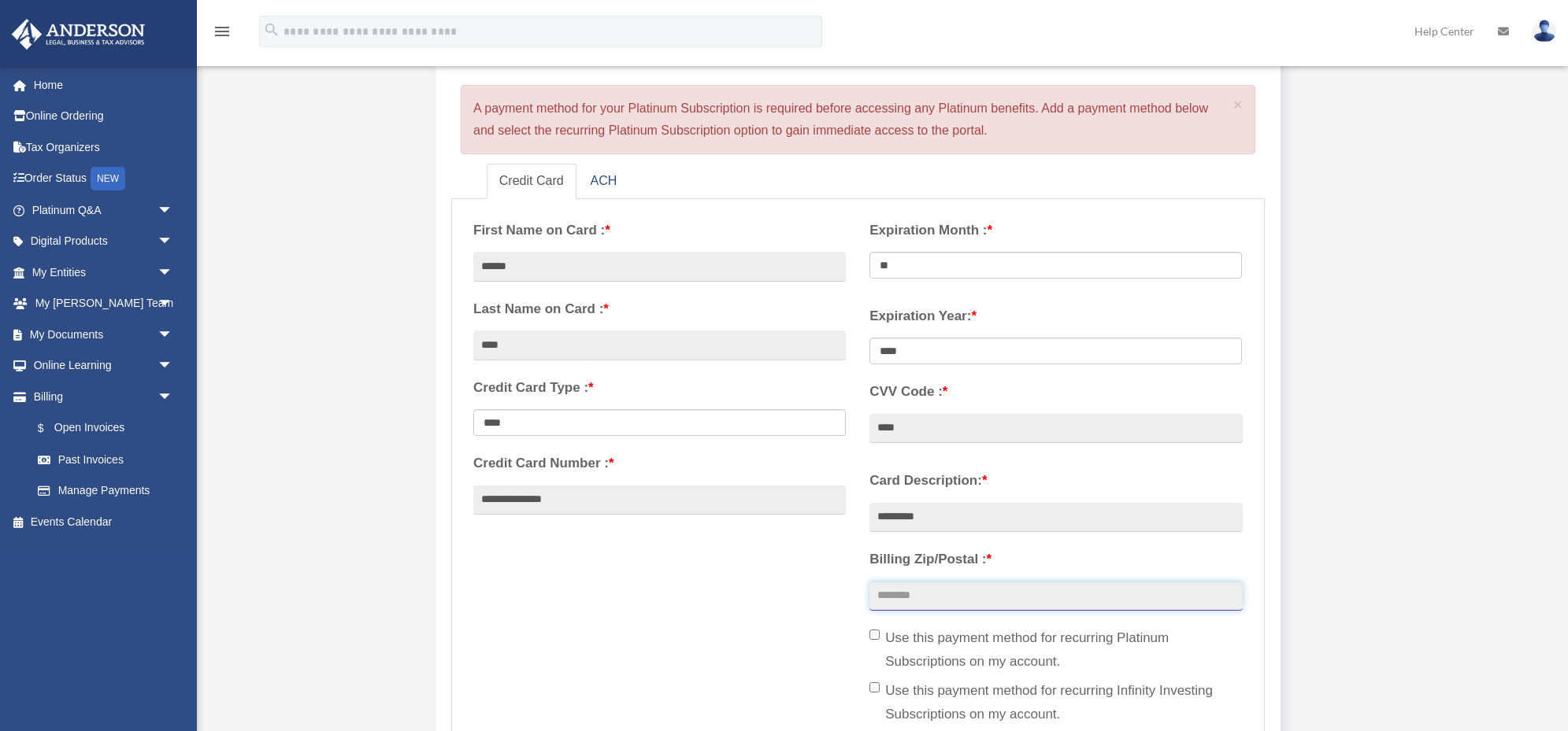
click at [940, 604] on input "Billing Zip/Postal : *" at bounding box center [1055, 596] width 372 height 30
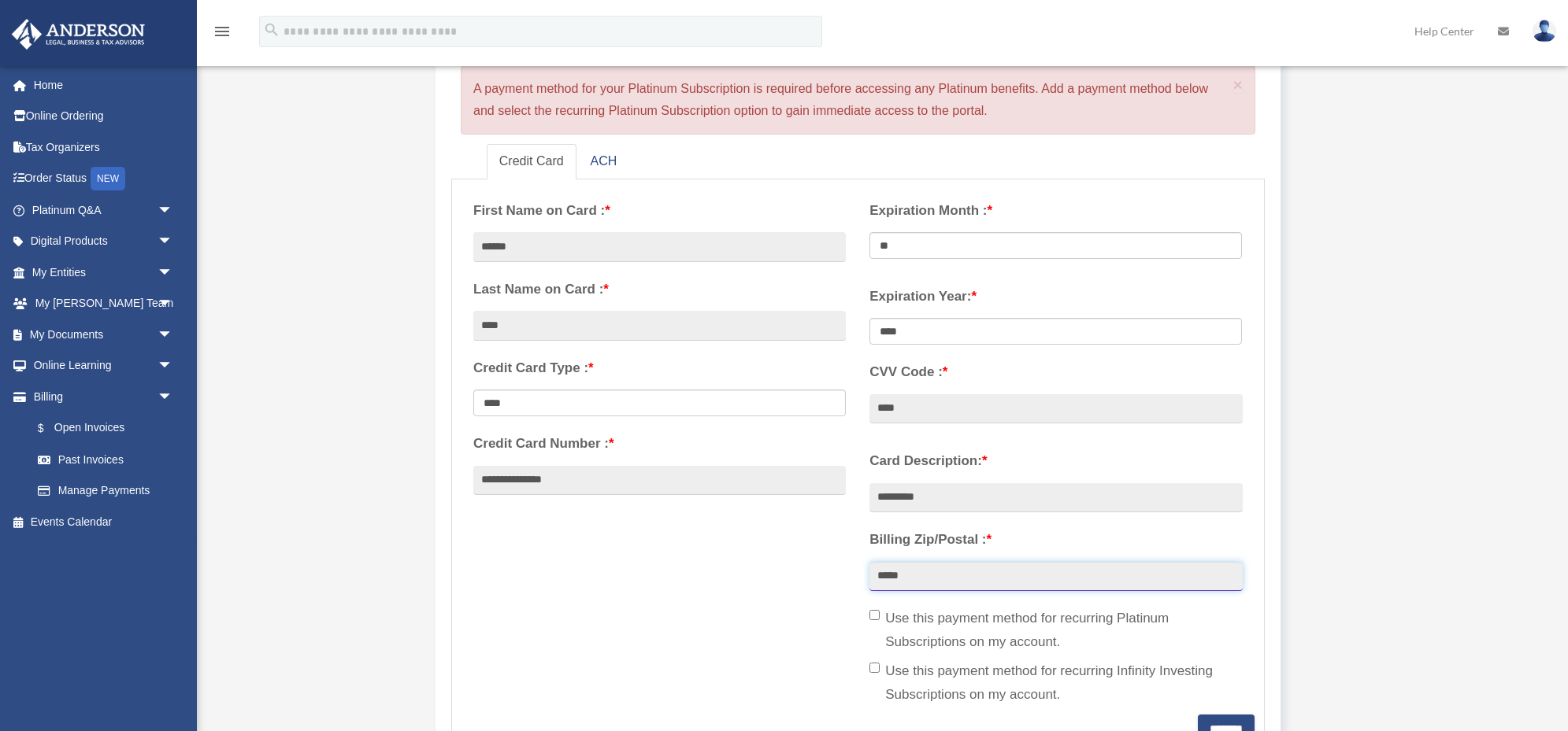
type input "*****"
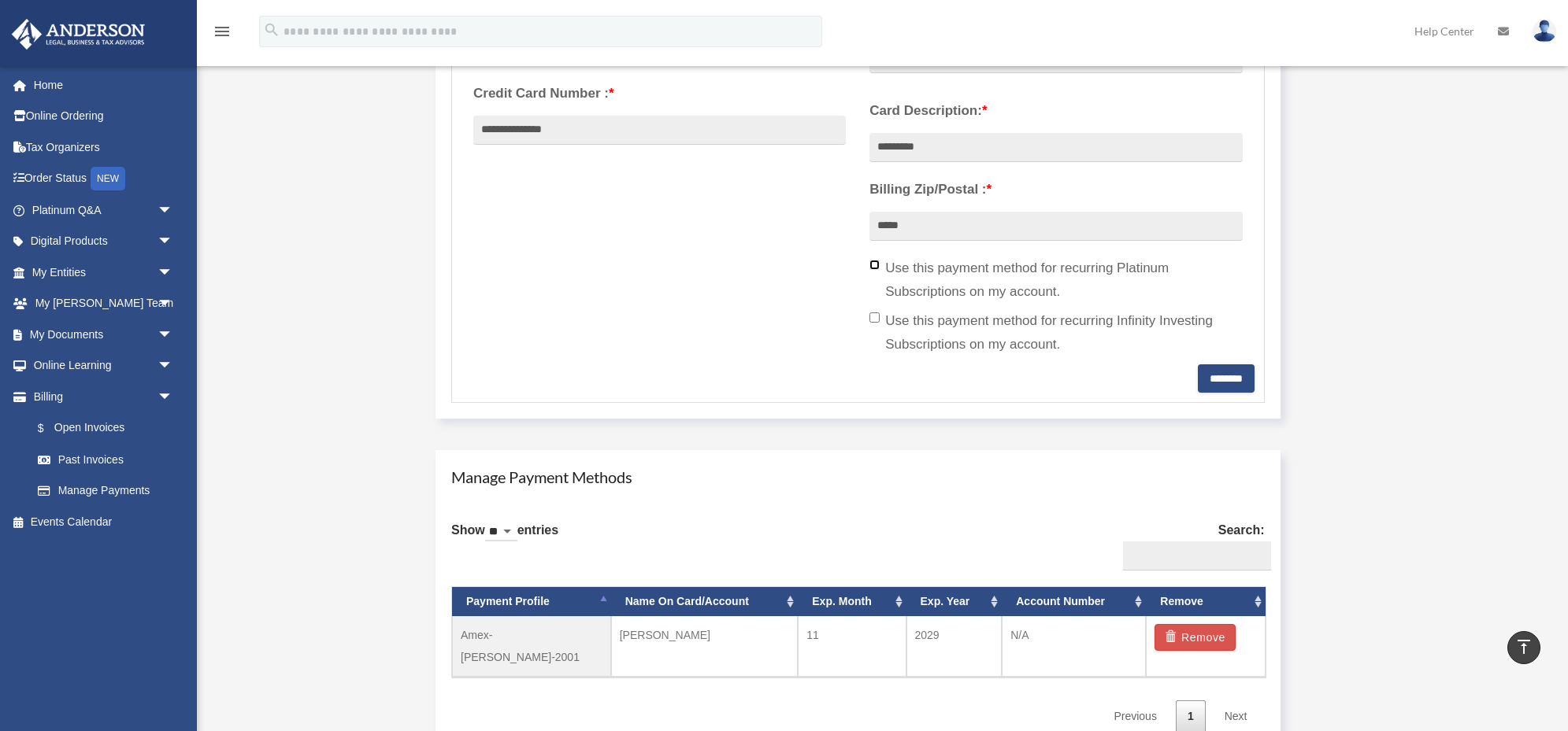
scroll to position [532, 0]
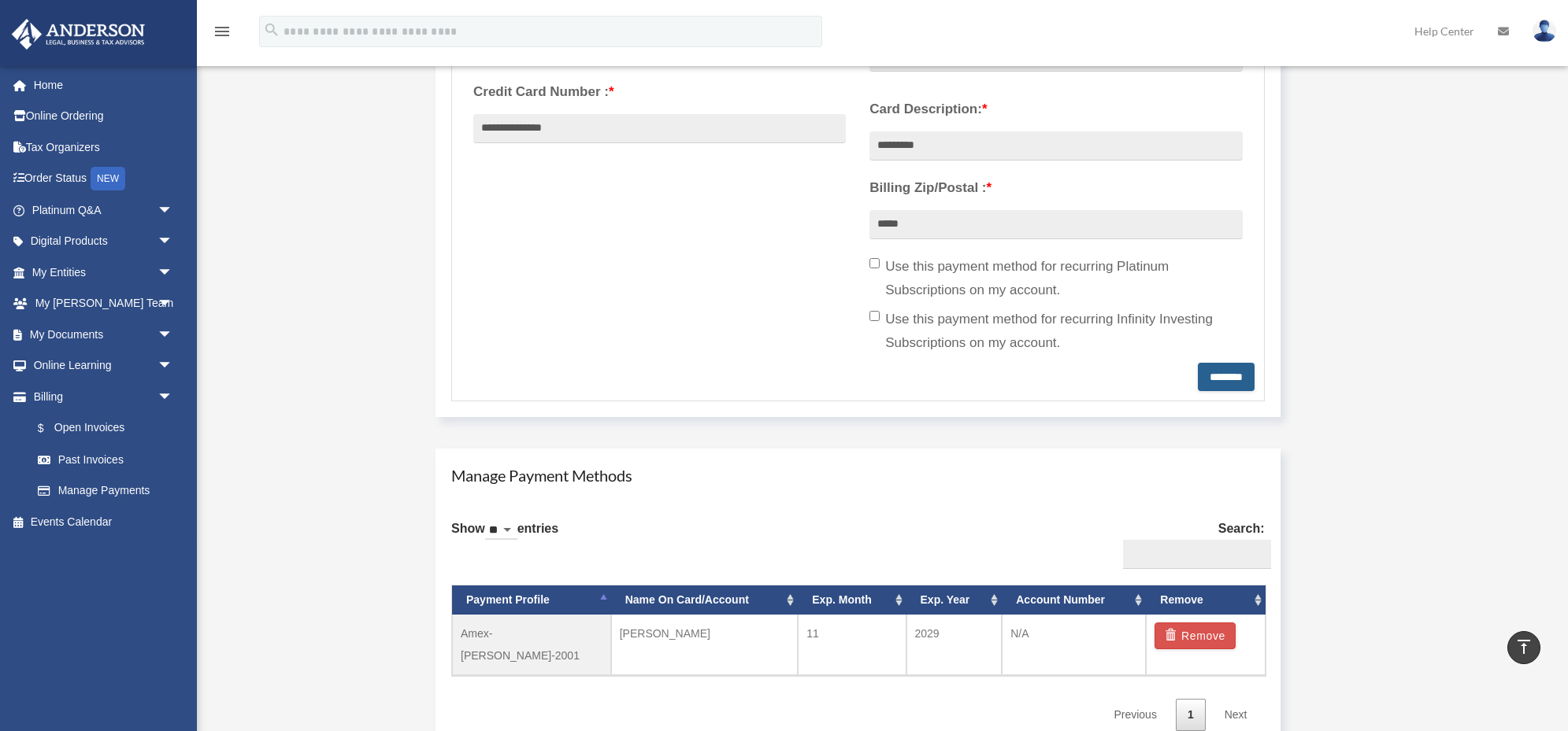
click at [1206, 373] on input "********" at bounding box center [1225, 377] width 57 height 28
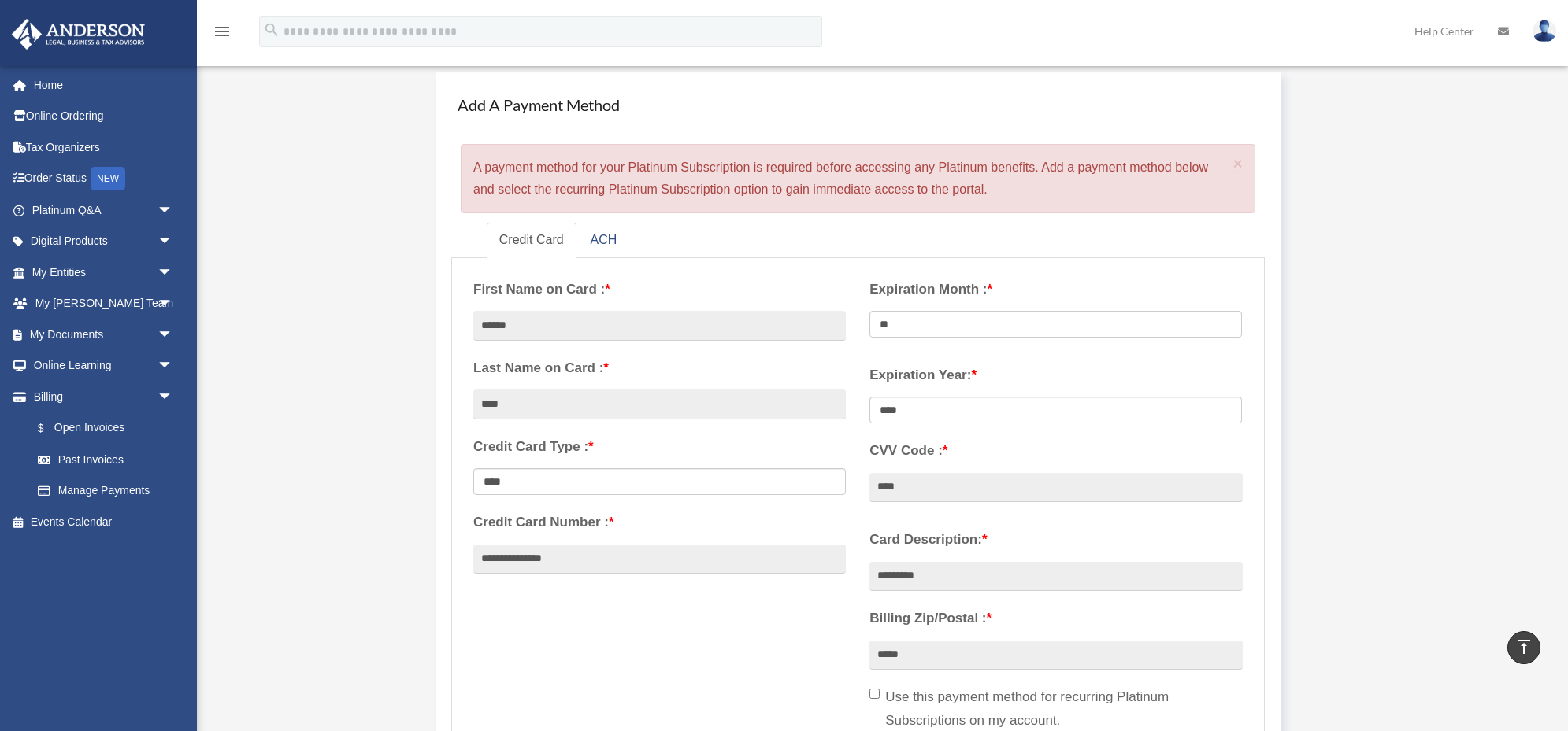
scroll to position [0, 0]
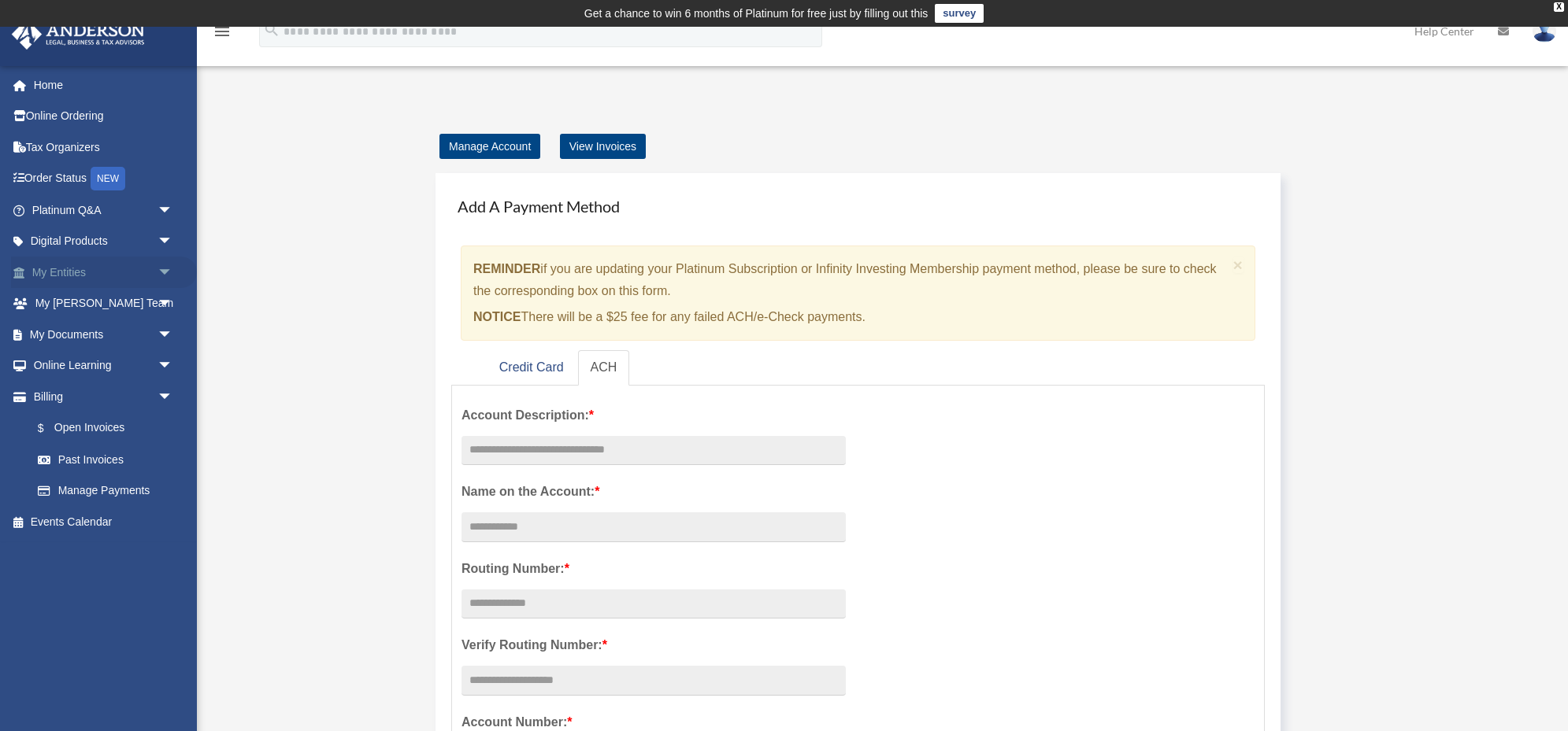
click at [162, 270] on span "arrow_drop_down" at bounding box center [173, 273] width 32 height 32
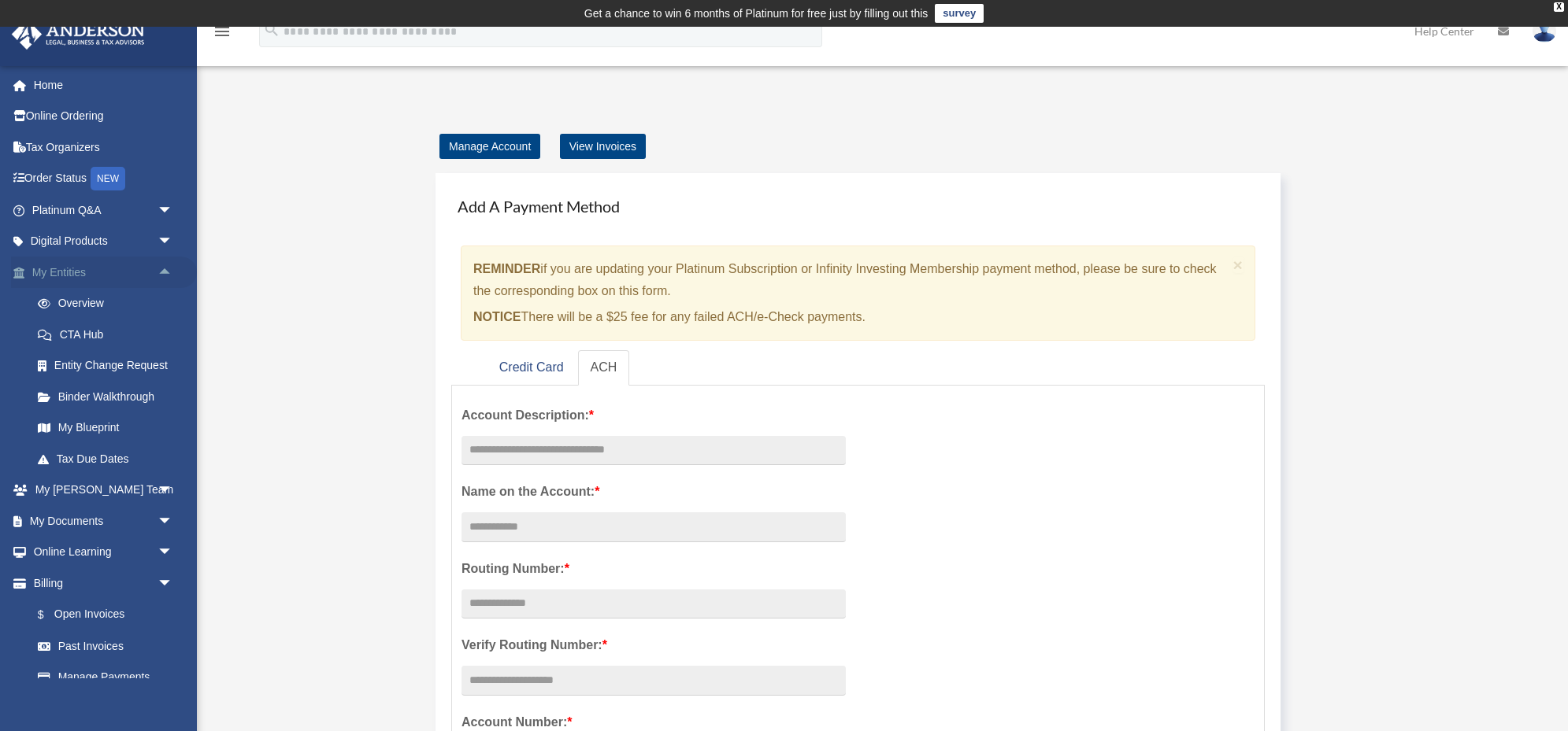
click at [162, 273] on span "arrow_drop_up" at bounding box center [173, 273] width 32 height 32
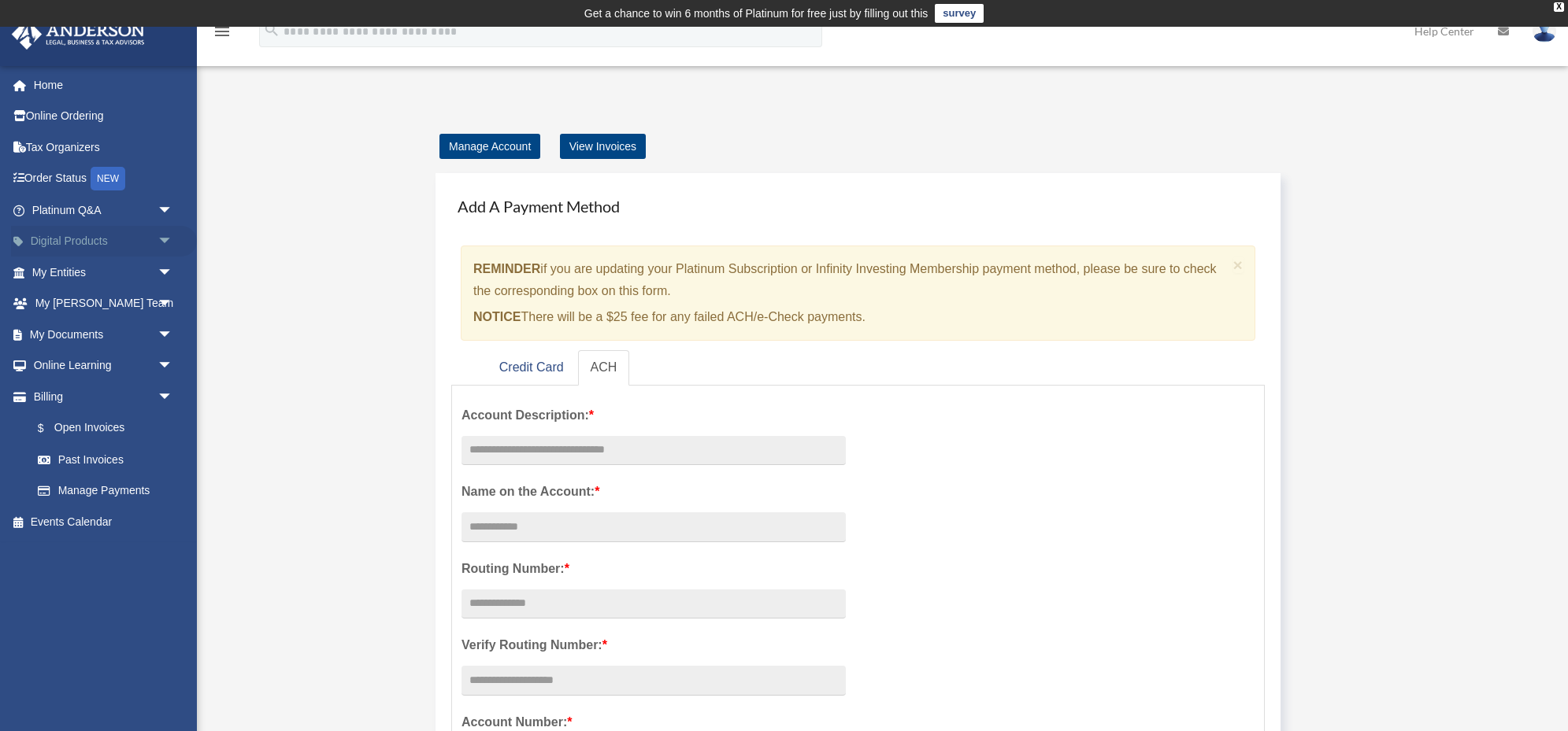
click at [163, 238] on span "arrow_drop_down" at bounding box center [173, 242] width 32 height 32
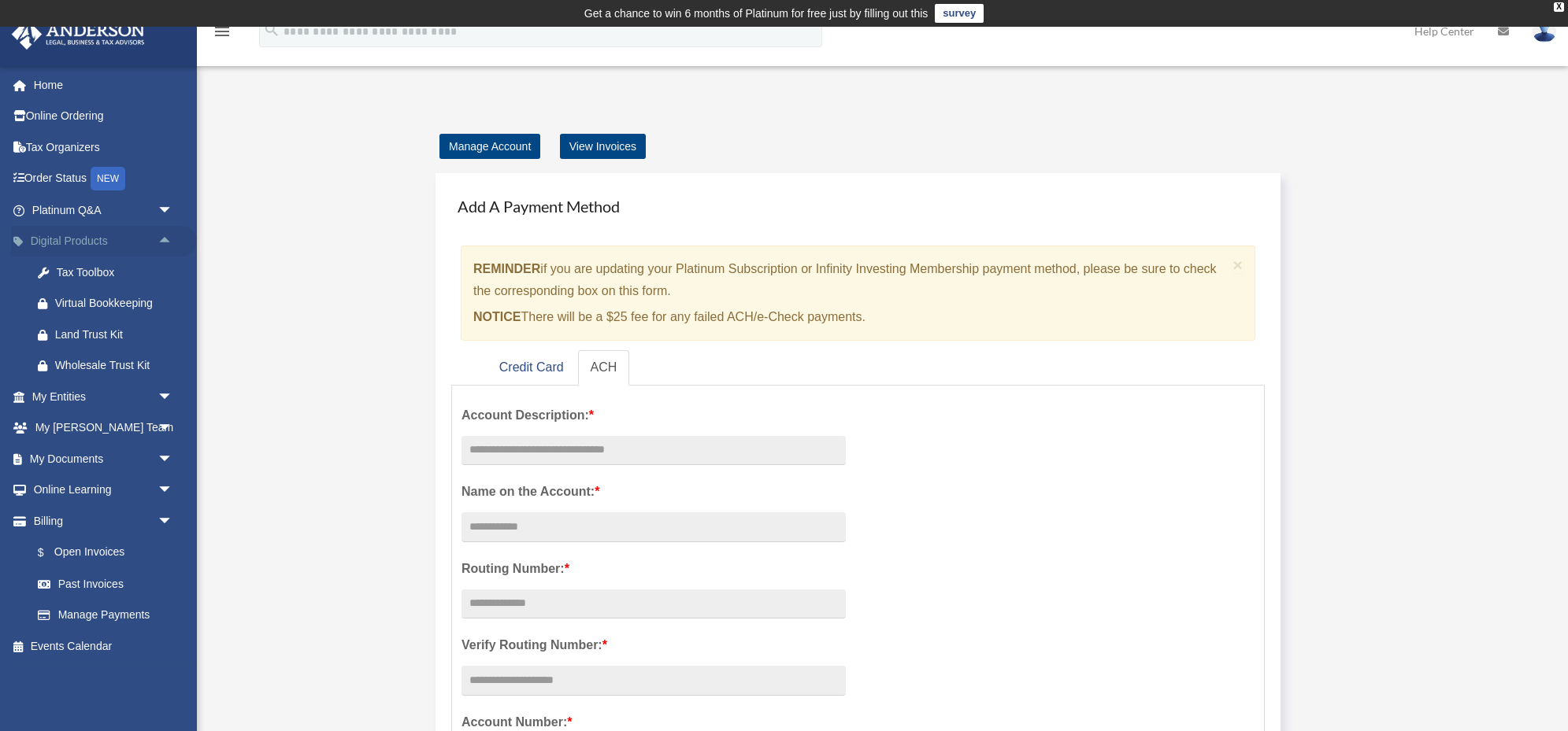
click at [163, 238] on span "arrow_drop_up" at bounding box center [173, 242] width 32 height 32
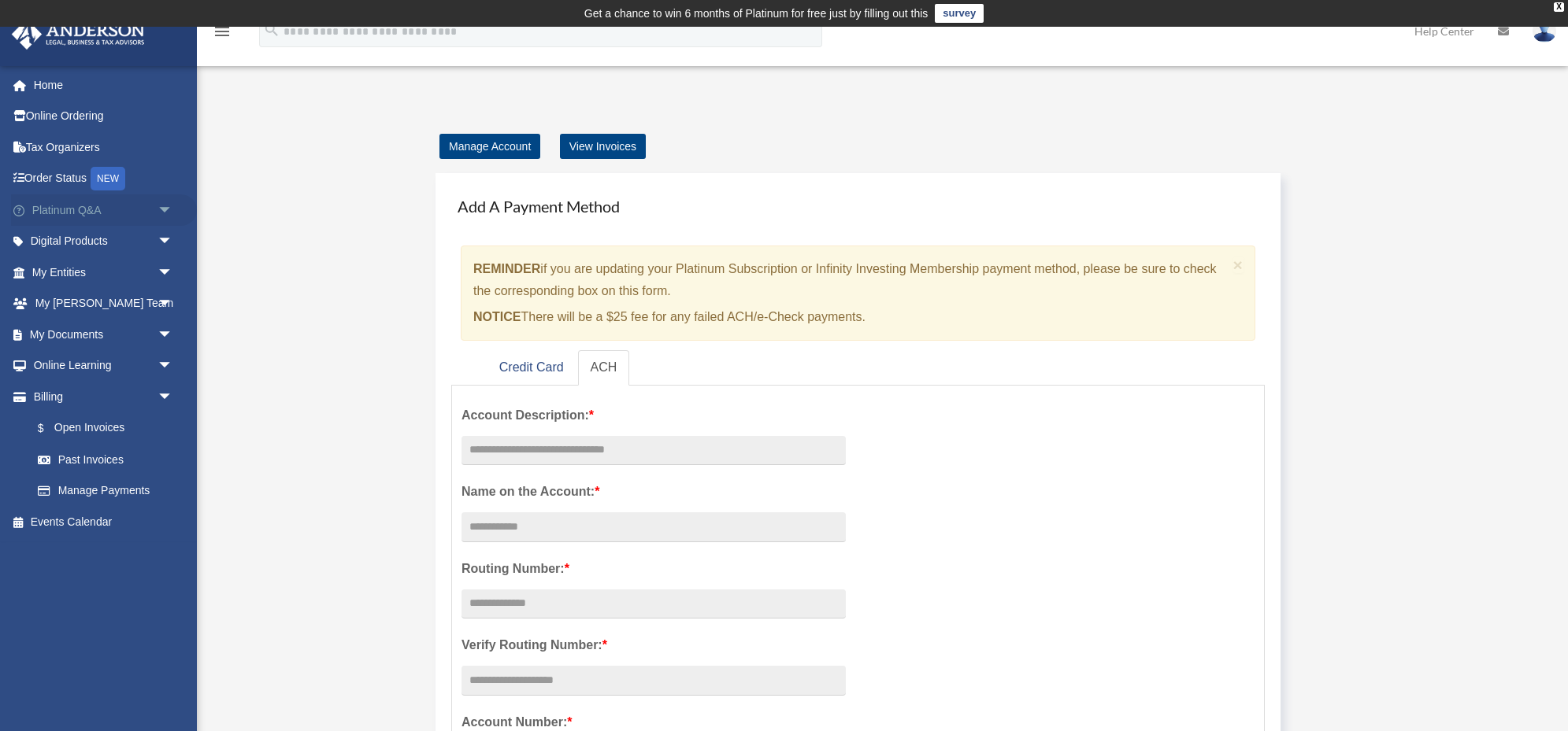
click at [163, 206] on span "arrow_drop_down" at bounding box center [173, 210] width 32 height 32
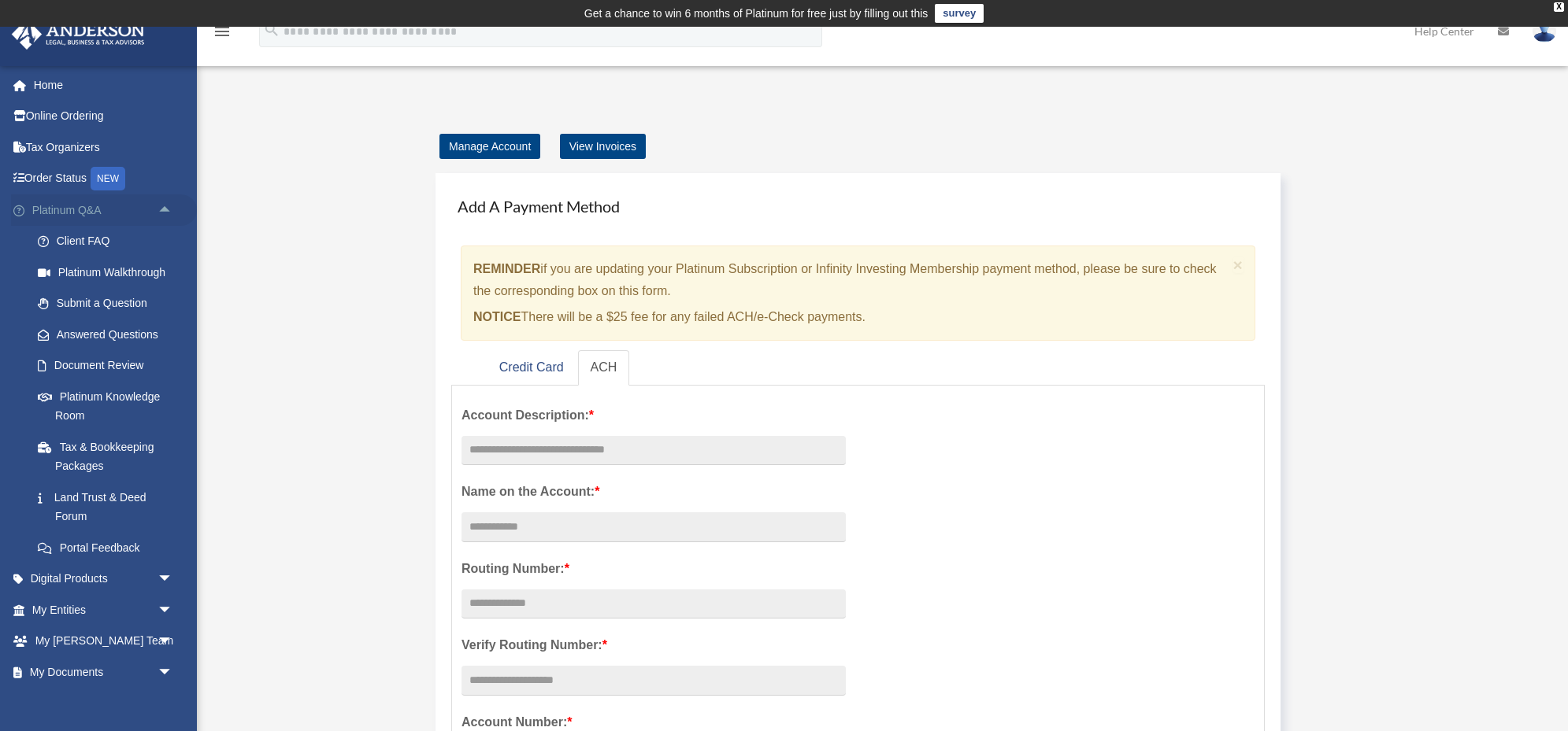
click at [163, 206] on span "arrow_drop_up" at bounding box center [173, 210] width 32 height 32
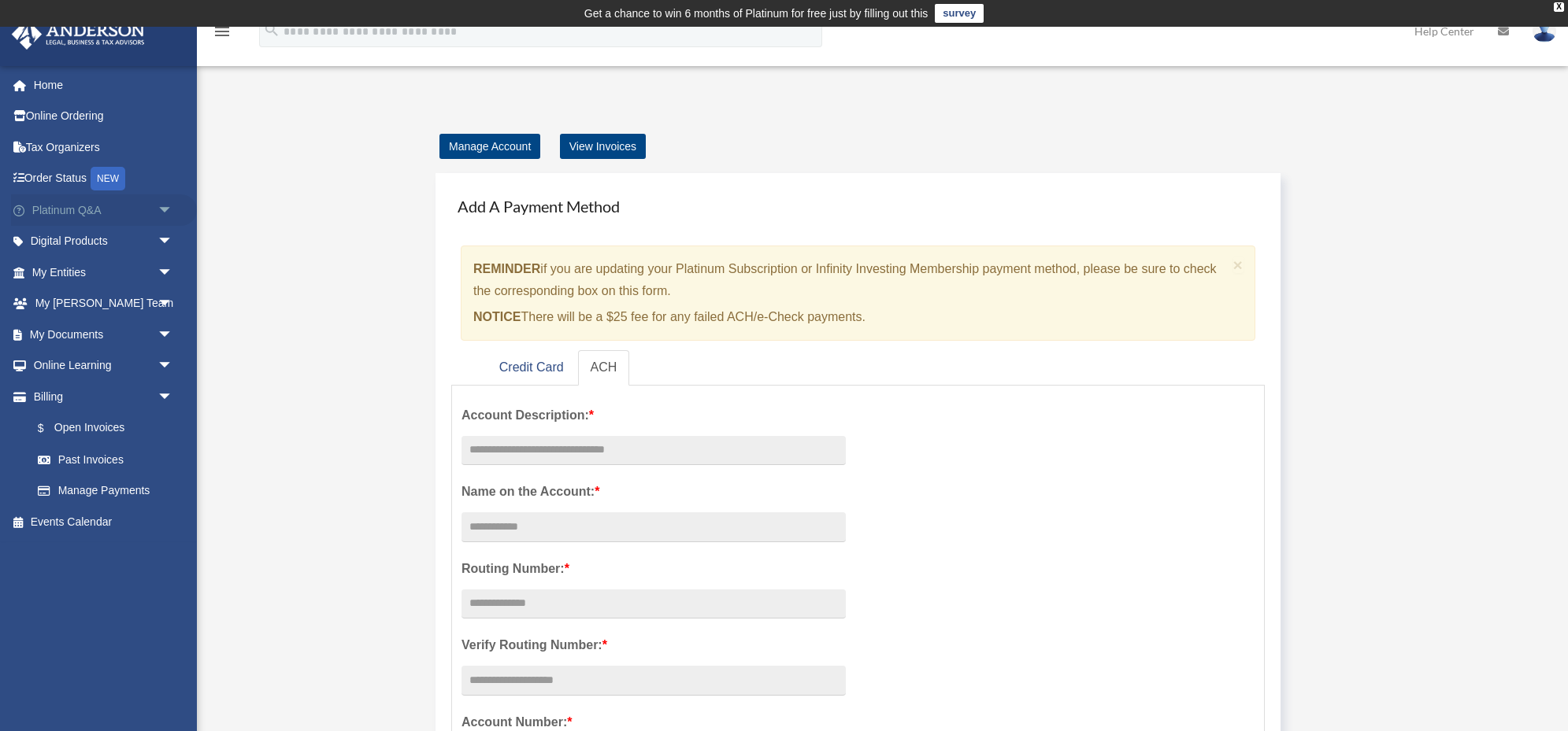
click at [165, 207] on span "arrow_drop_down" at bounding box center [173, 210] width 32 height 32
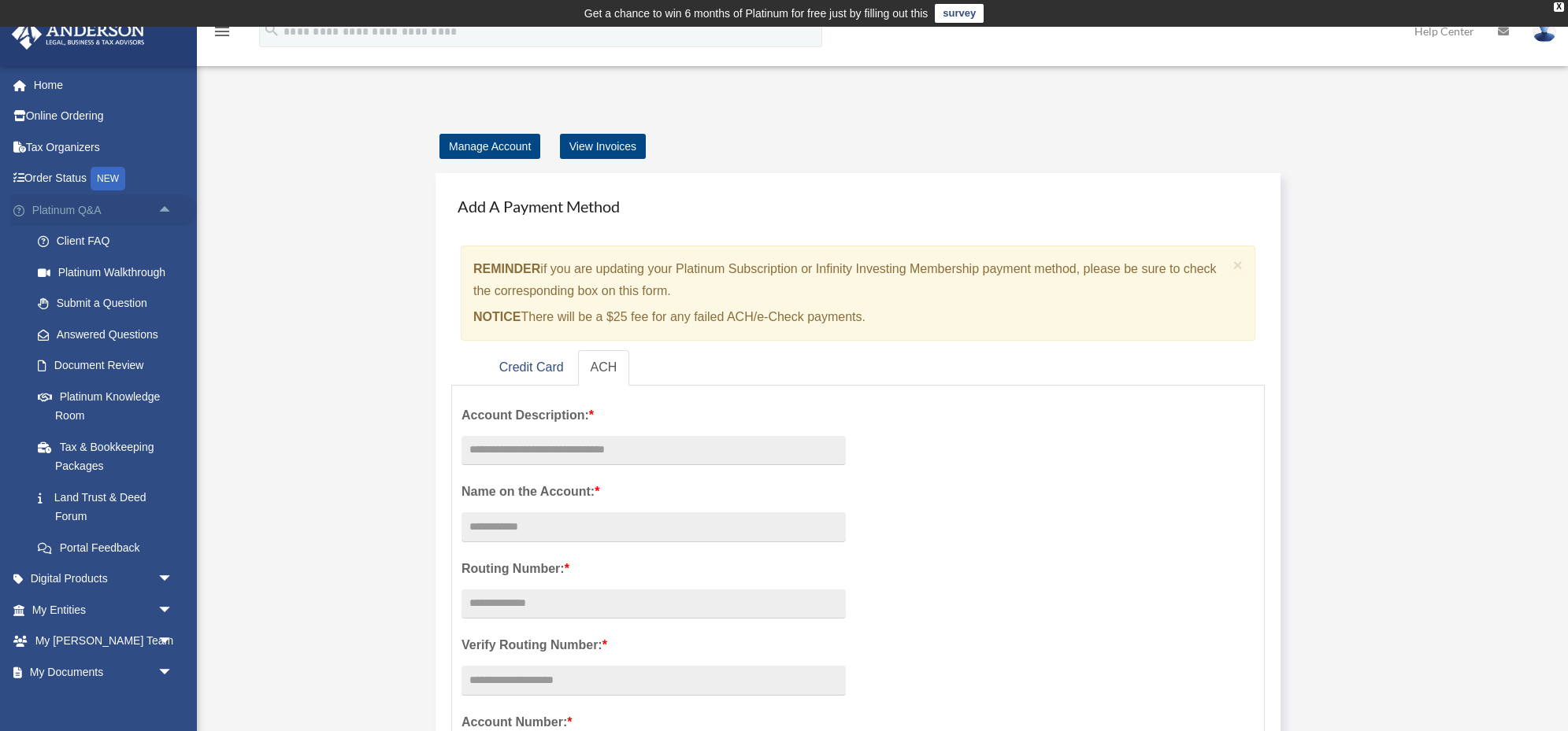
click at [165, 207] on span "arrow_drop_up" at bounding box center [173, 210] width 32 height 32
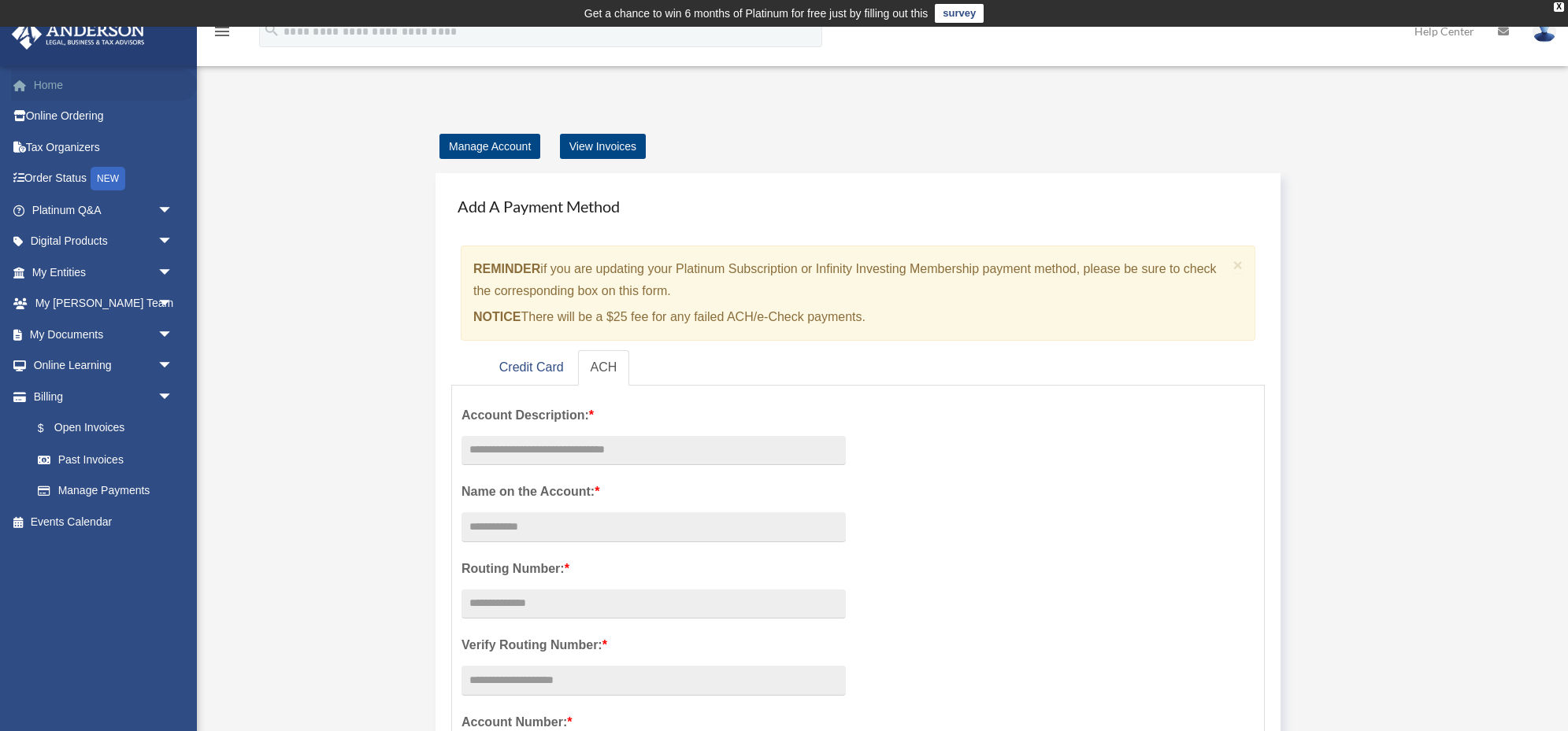
click at [49, 86] on link "Home" at bounding box center [104, 84] width 186 height 32
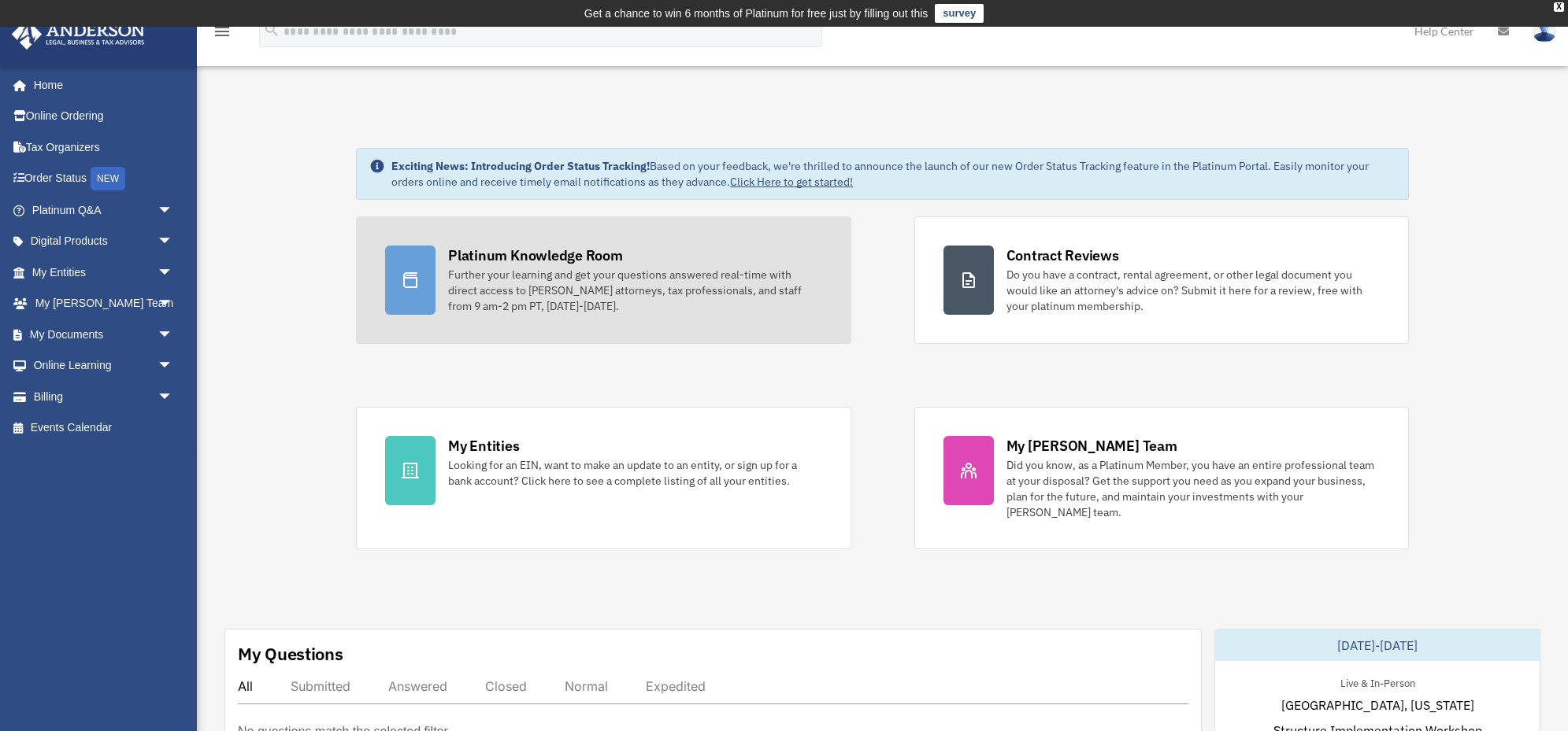
click at [481, 252] on div "Platinum Knowledge Room" at bounding box center [535, 255] width 175 height 20
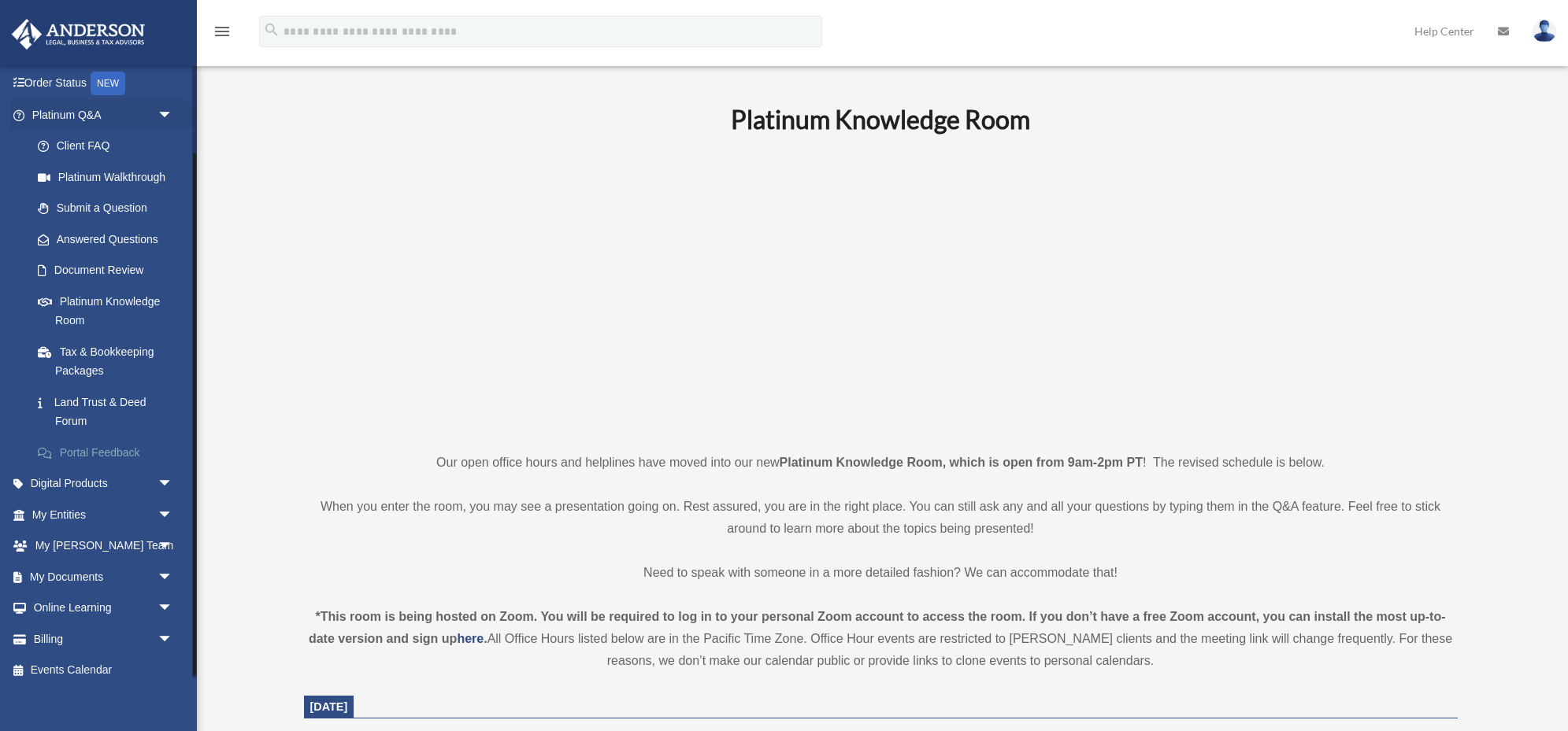
scroll to position [106, 0]
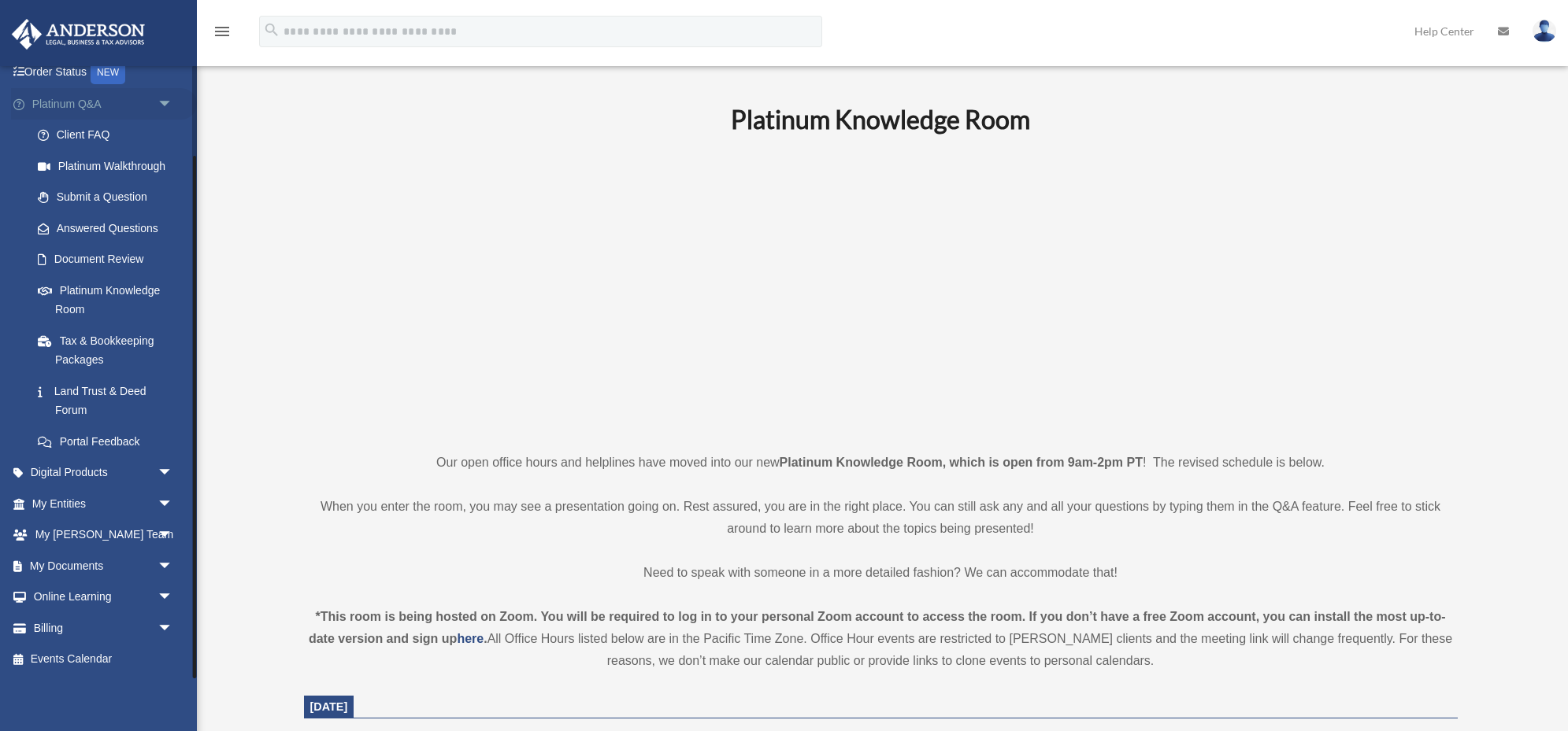
click at [170, 104] on span "arrow_drop_down" at bounding box center [173, 104] width 32 height 32
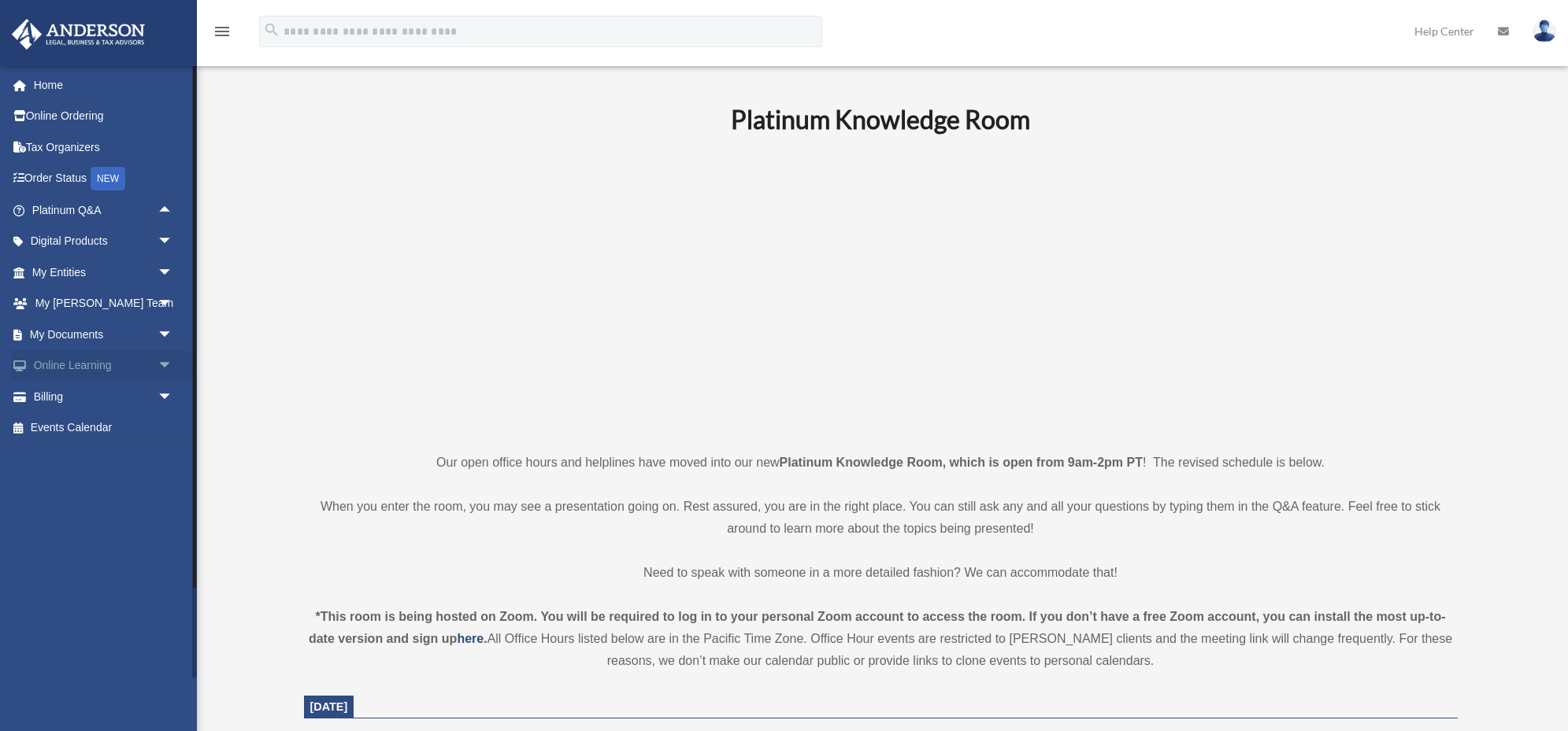
click at [165, 364] on span "arrow_drop_down" at bounding box center [173, 366] width 32 height 32
click at [165, 364] on span "arrow_drop_up" at bounding box center [173, 366] width 32 height 32
click at [164, 328] on span "arrow_drop_down" at bounding box center [173, 335] width 32 height 32
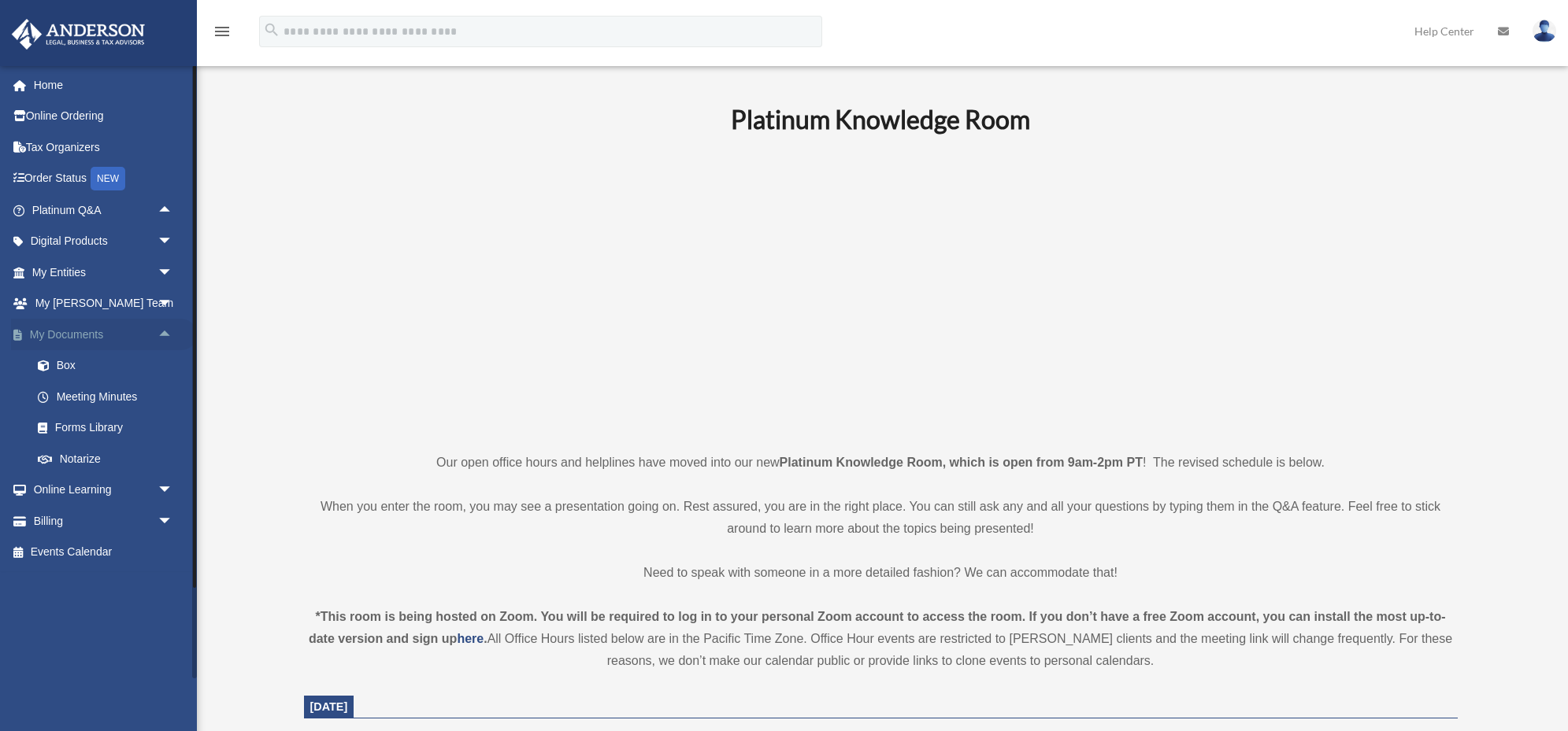
click at [164, 329] on span "arrow_drop_up" at bounding box center [173, 335] width 32 height 32
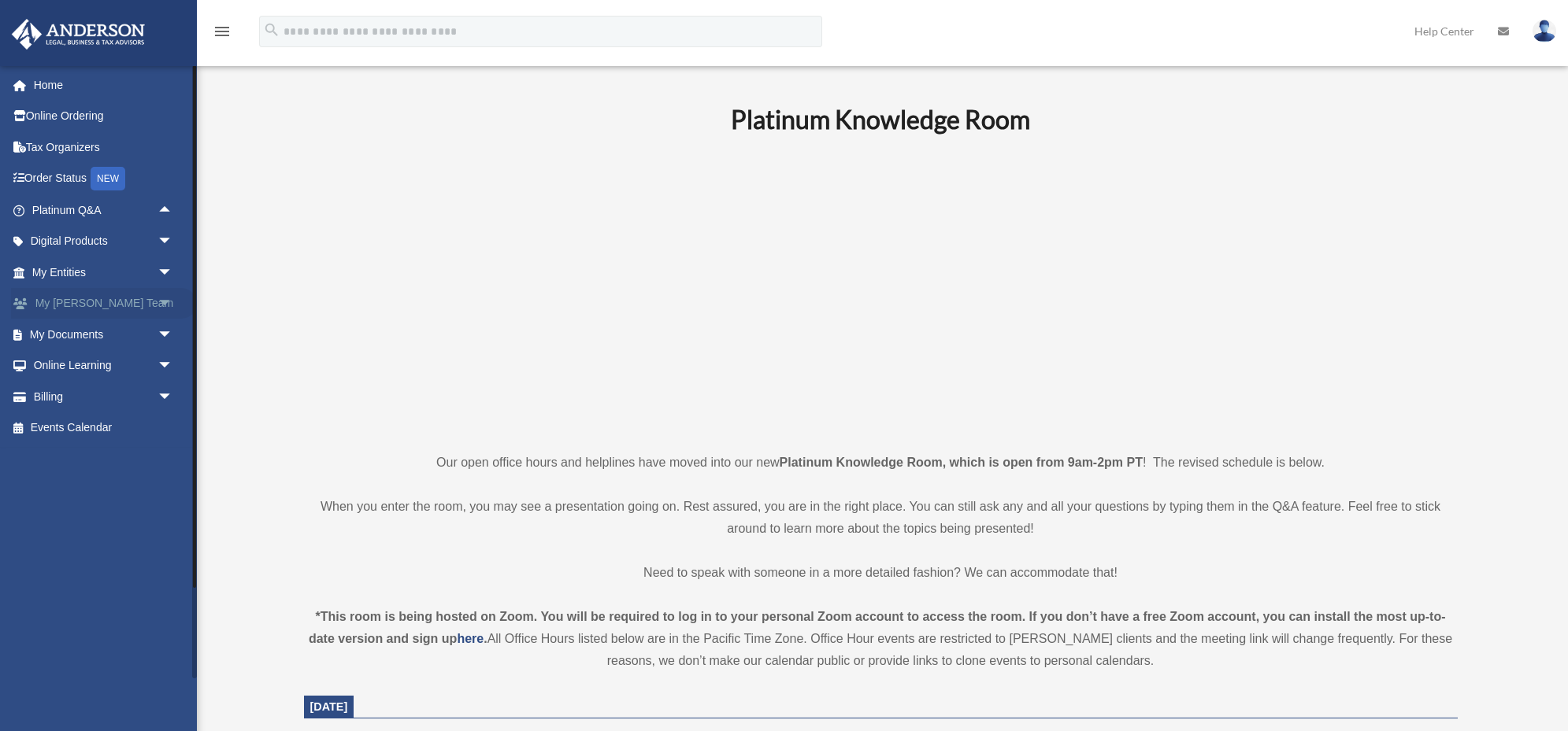
click at [161, 300] on span "arrow_drop_down" at bounding box center [173, 304] width 32 height 32
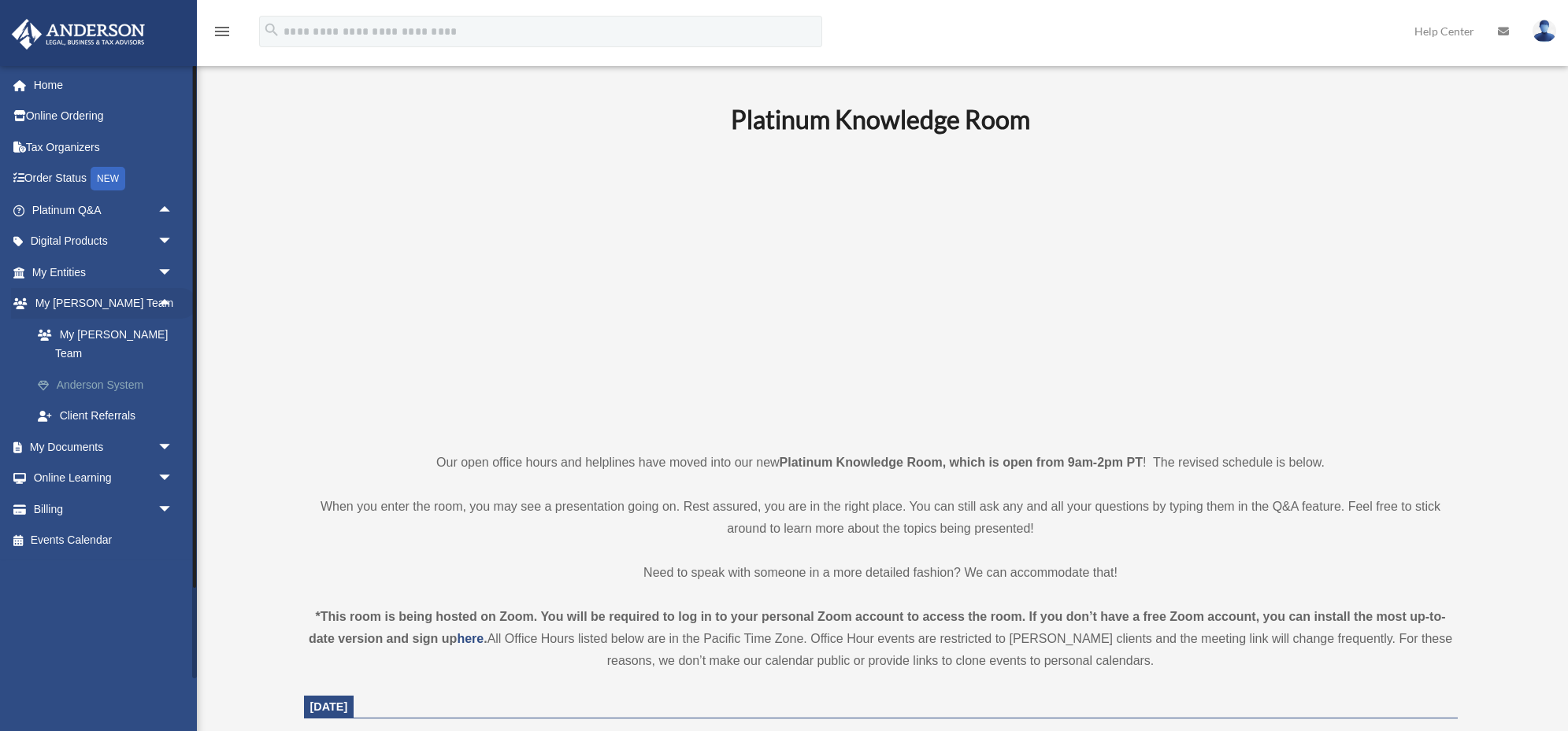
click at [83, 369] on link "Anderson System" at bounding box center [109, 384] width 175 height 32
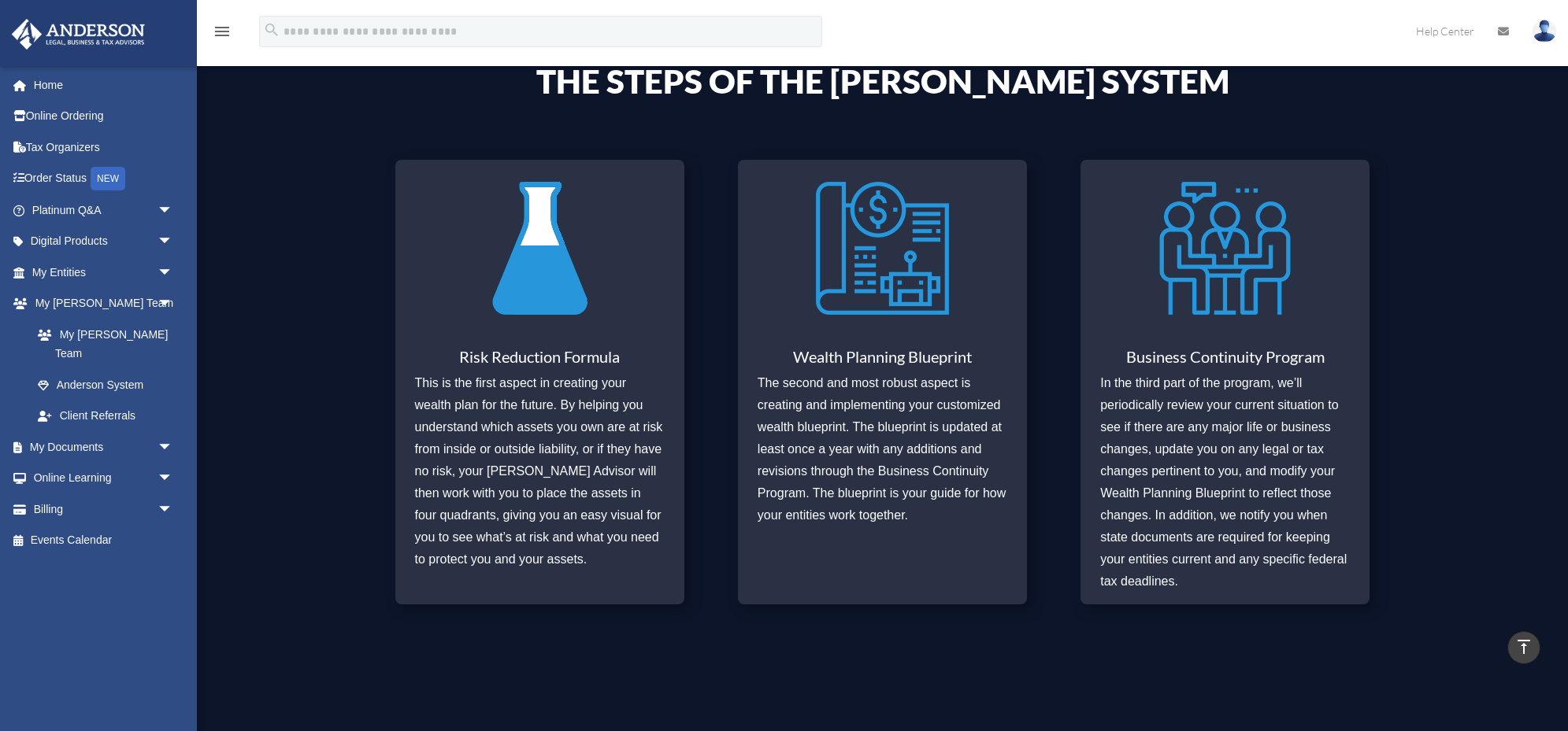
scroll to position [620, 0]
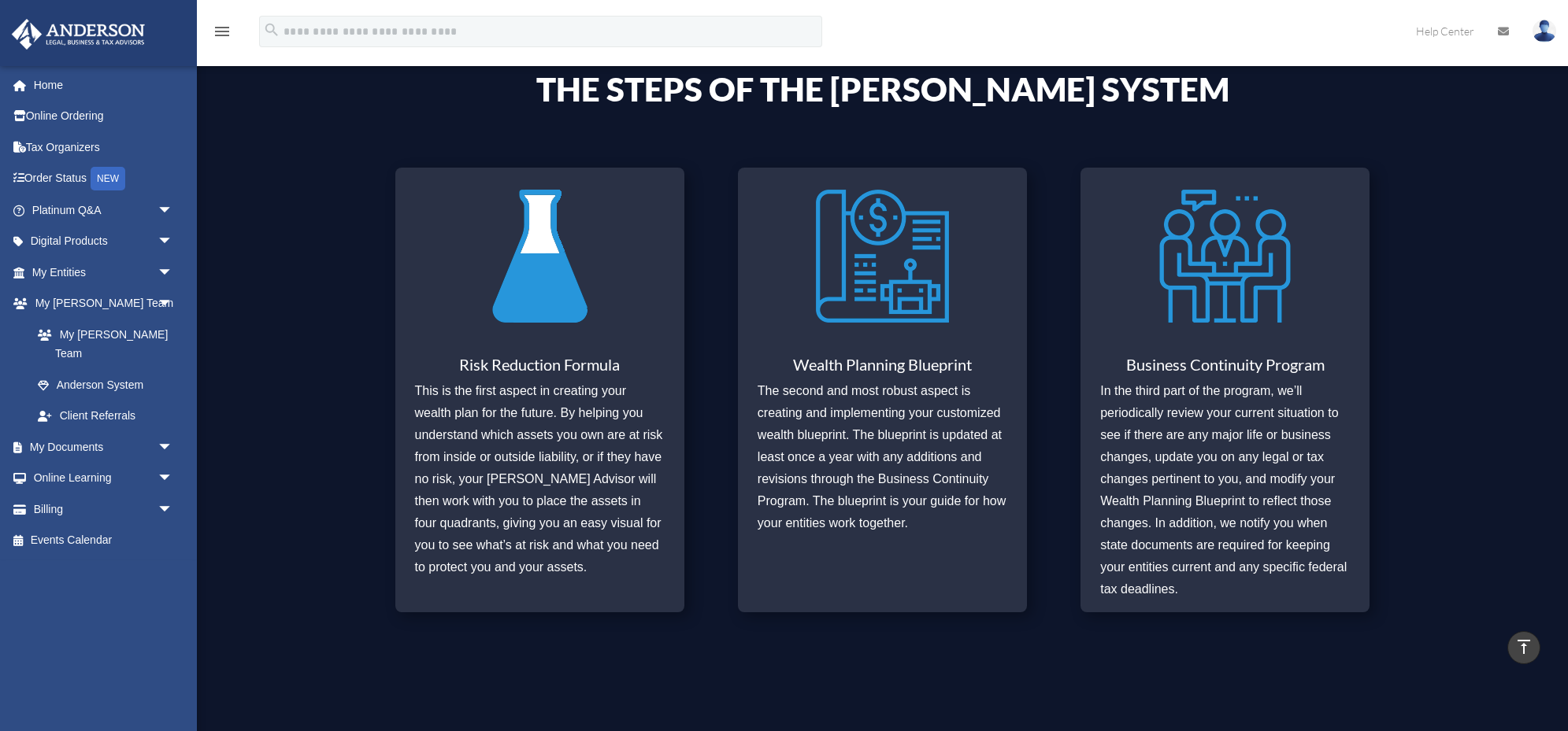
click at [532, 375] on h3 "Risk Reduction Formula" at bounding box center [539, 369] width 250 height 24
click at [533, 285] on img at bounding box center [539, 256] width 133 height 153
click at [874, 303] on img at bounding box center [882, 256] width 133 height 153
click at [842, 399] on p "The second and most robust aspect is creating and implementing your customized …" at bounding box center [882, 457] width 250 height 154
click at [1254, 309] on img at bounding box center [1225, 256] width 133 height 153
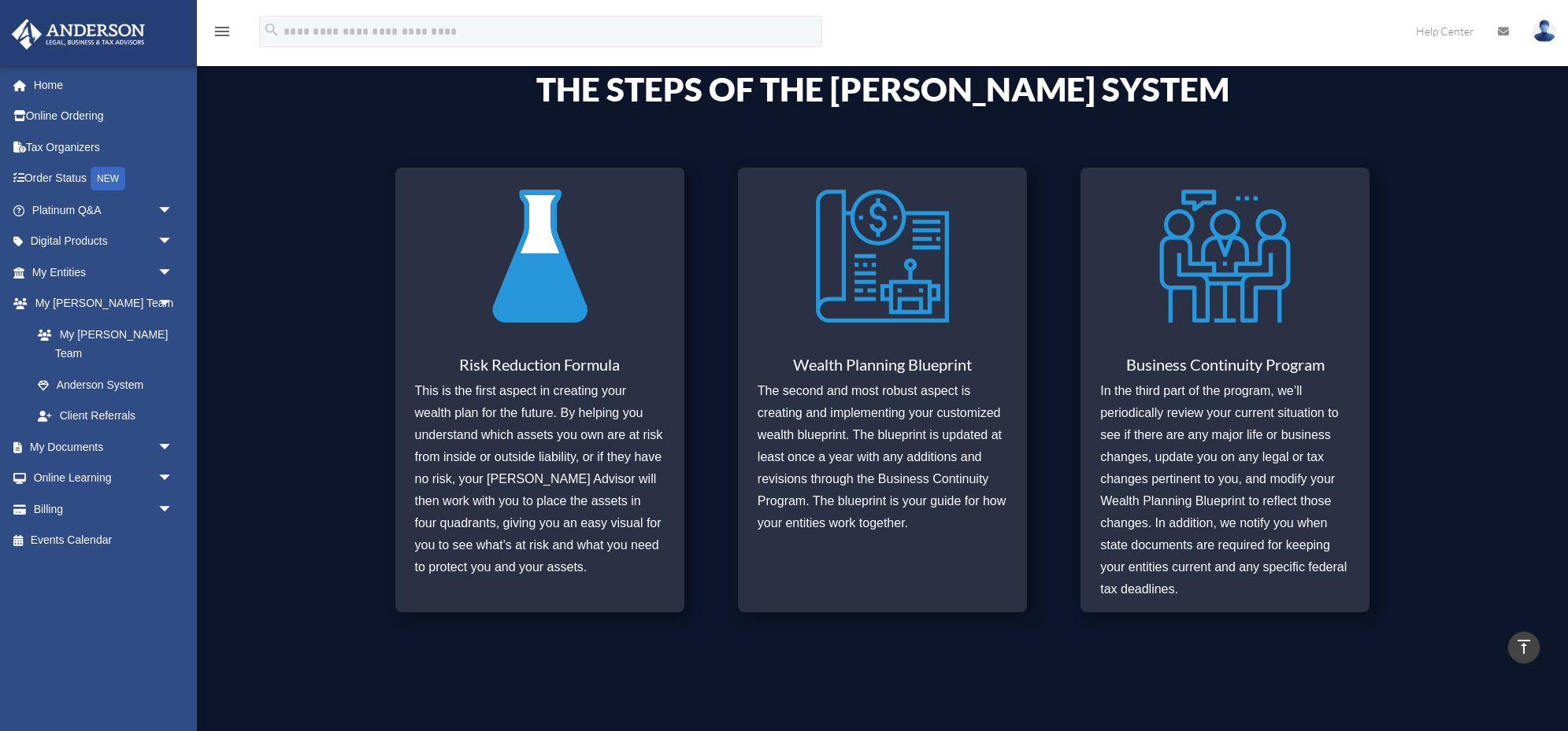
click at [1252, 304] on img at bounding box center [1225, 256] width 133 height 153
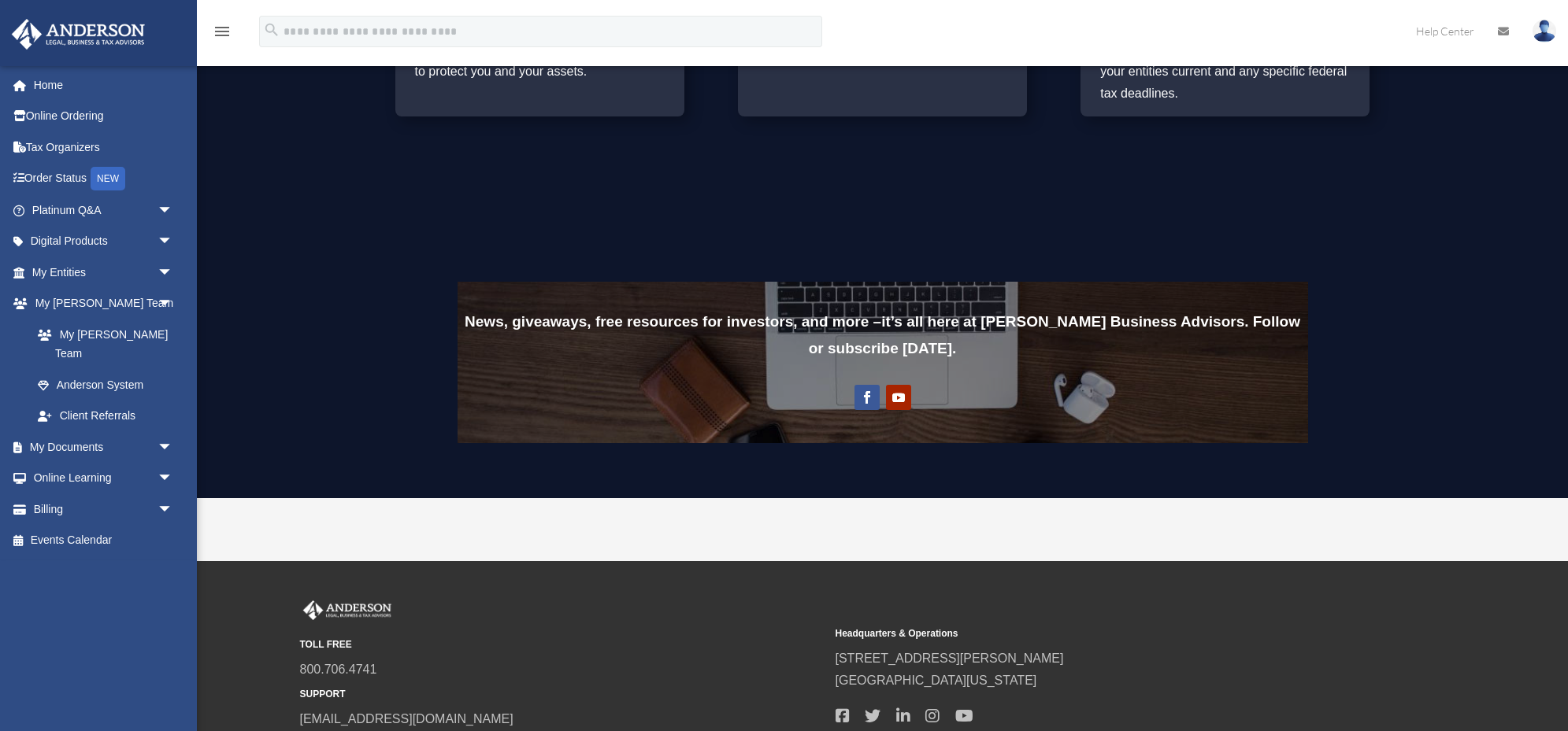
scroll to position [1241, 0]
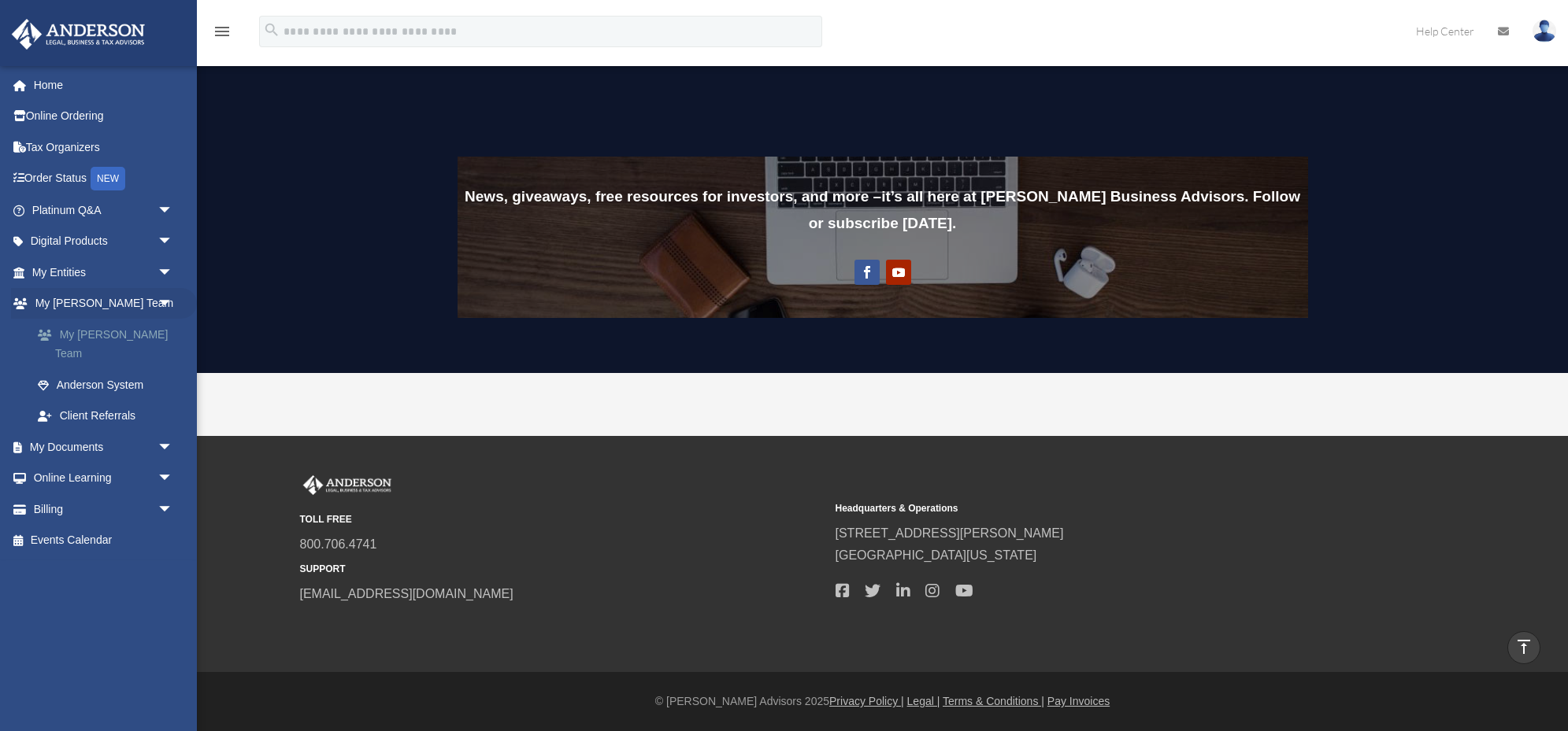
click at [79, 337] on link "My [PERSON_NAME] Team" at bounding box center [109, 343] width 175 height 50
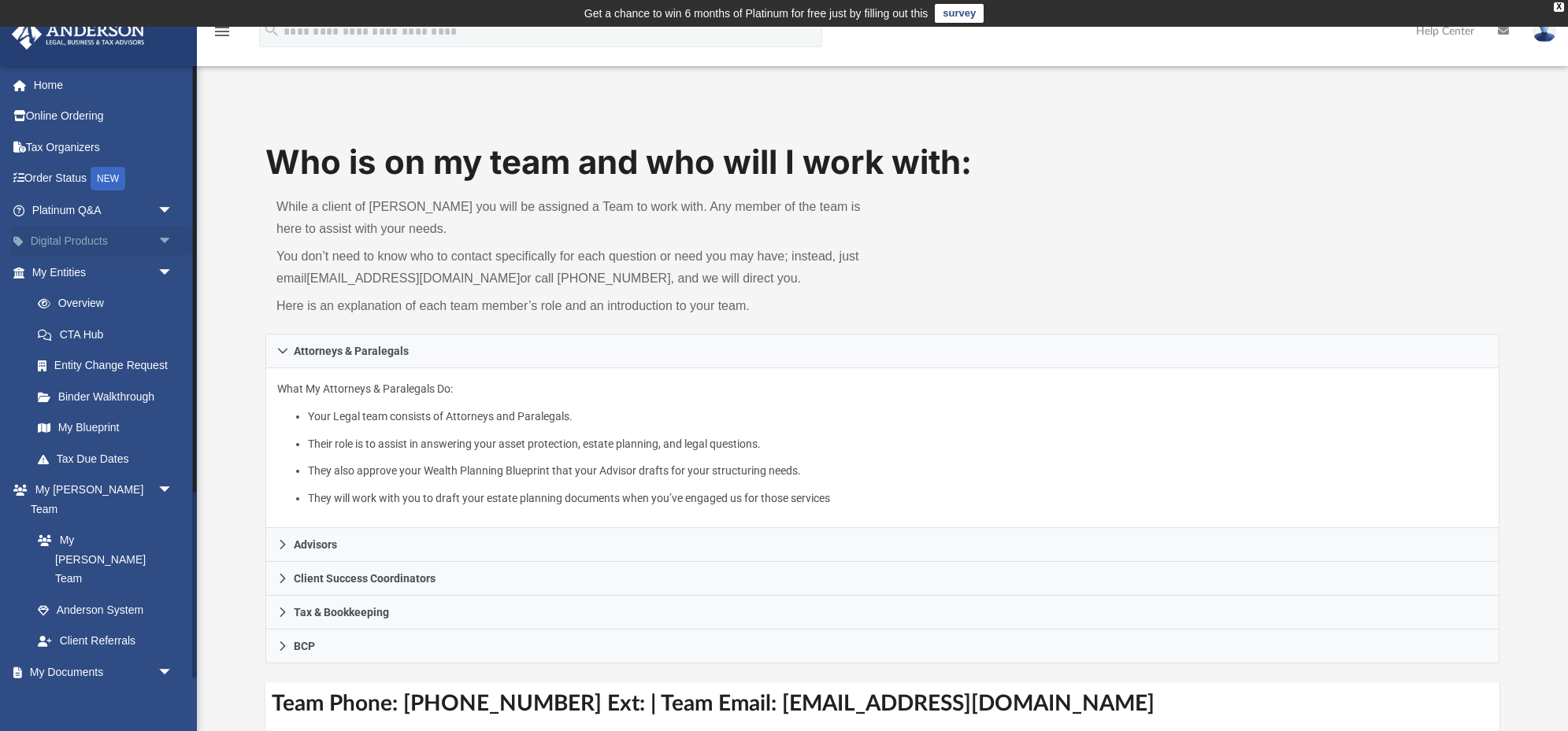
click at [66, 235] on link "Digital Products arrow_drop_down" at bounding box center [104, 241] width 186 height 32
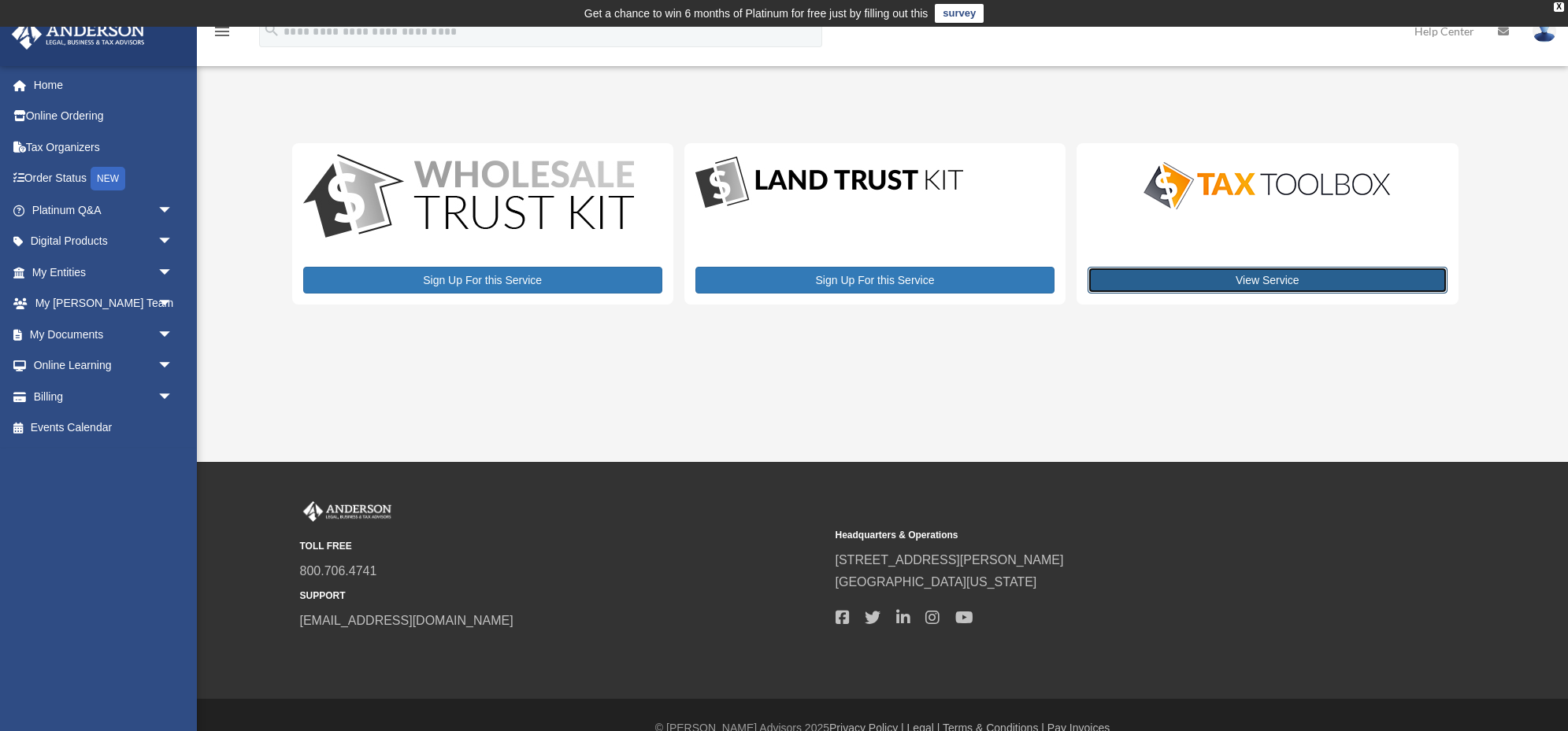
click at [1226, 282] on link "View Service" at bounding box center [1266, 279] width 359 height 26
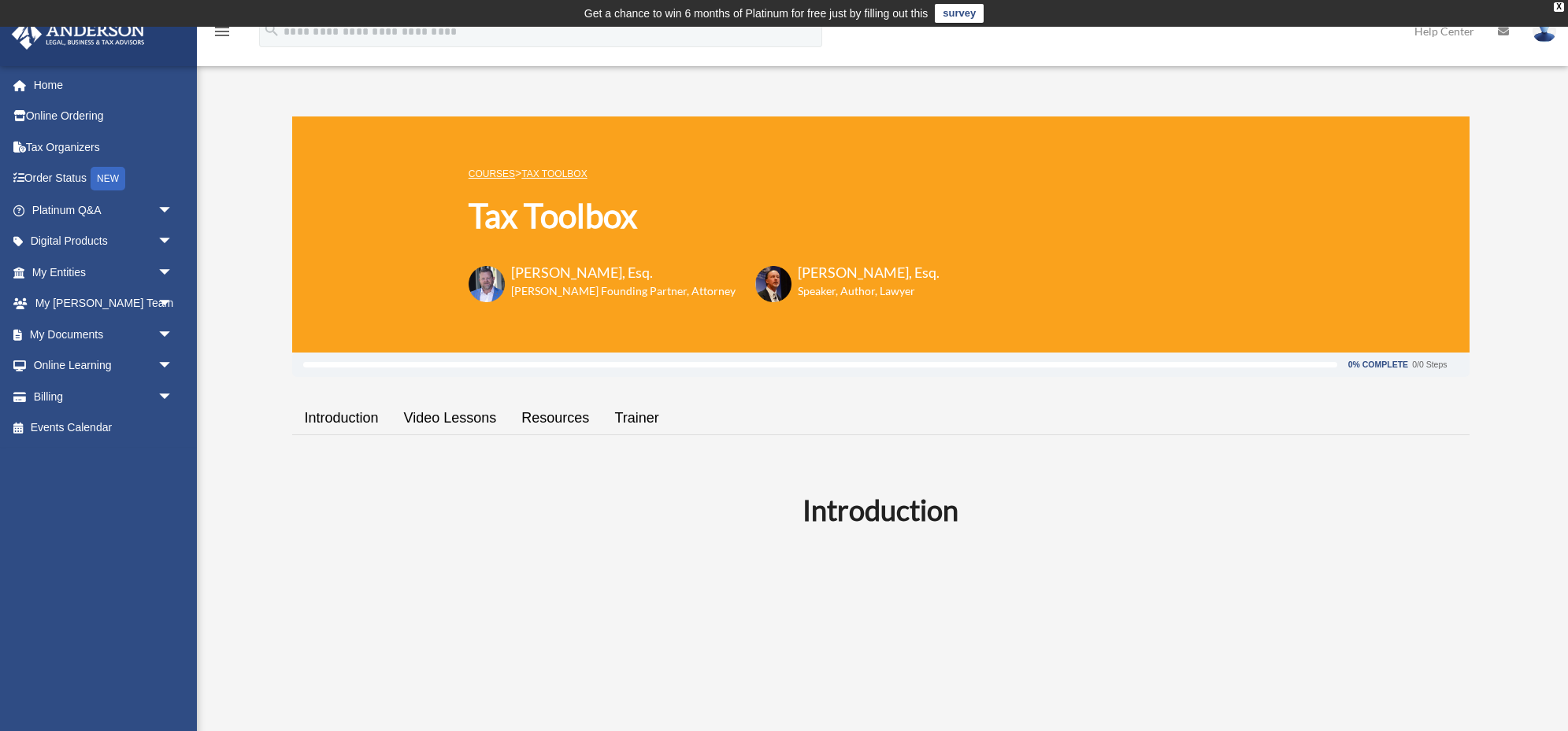
click at [548, 415] on link "Resources" at bounding box center [555, 418] width 93 height 45
click at [50, 147] on link "Tax Organizers" at bounding box center [104, 147] width 186 height 32
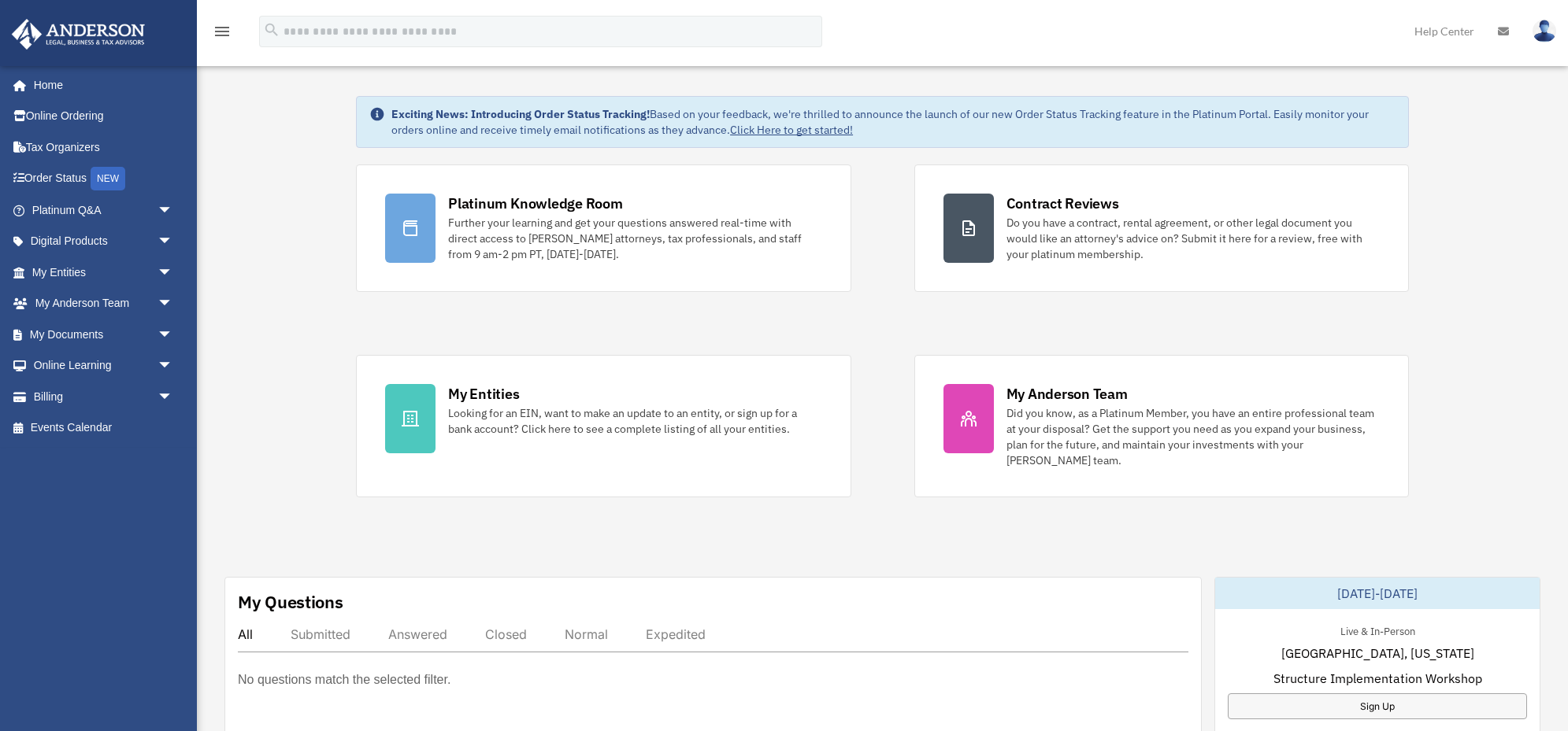
scroll to position [51, 0]
click at [164, 270] on span "arrow_drop_down" at bounding box center [173, 273] width 32 height 32
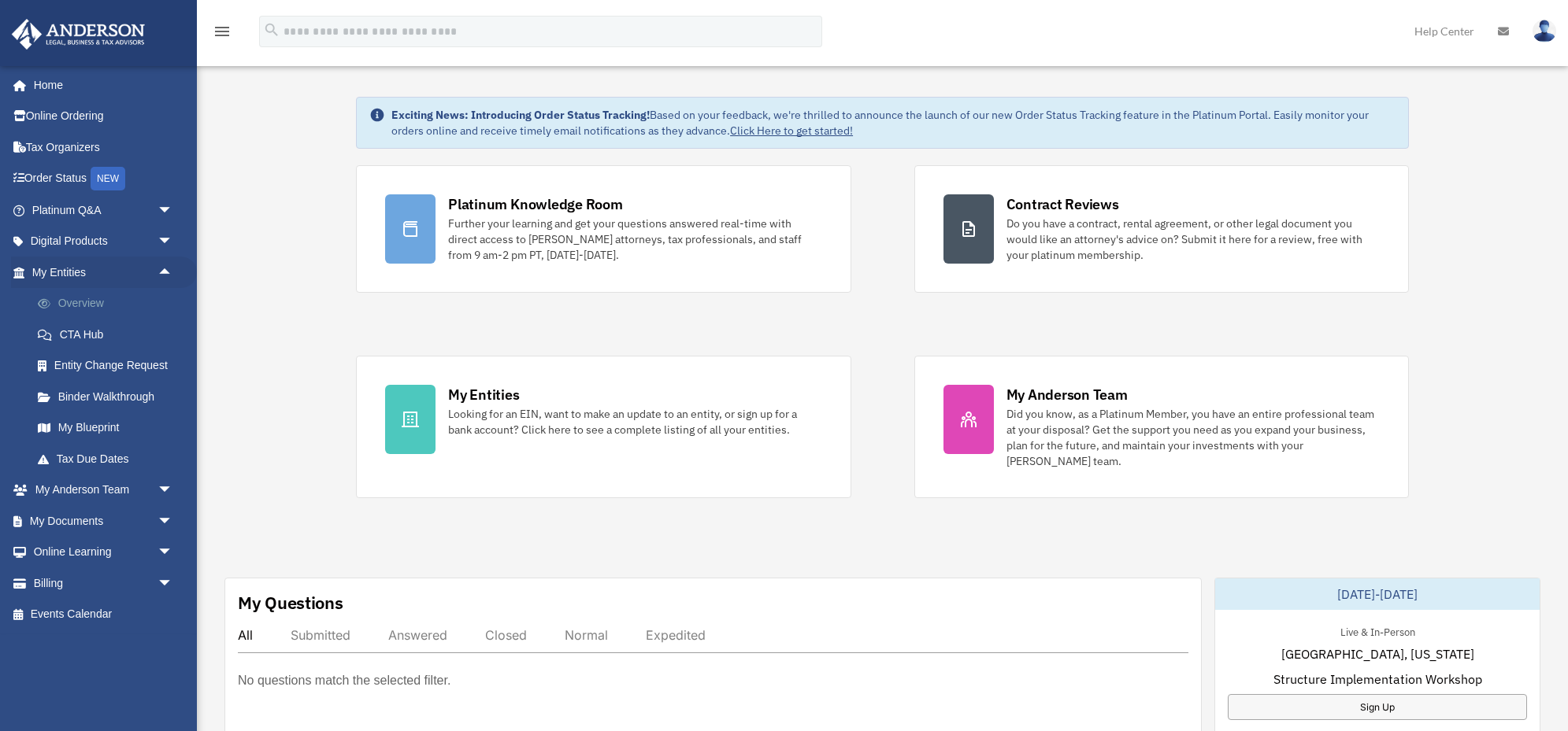
click at [95, 306] on link "Overview" at bounding box center [109, 303] width 175 height 32
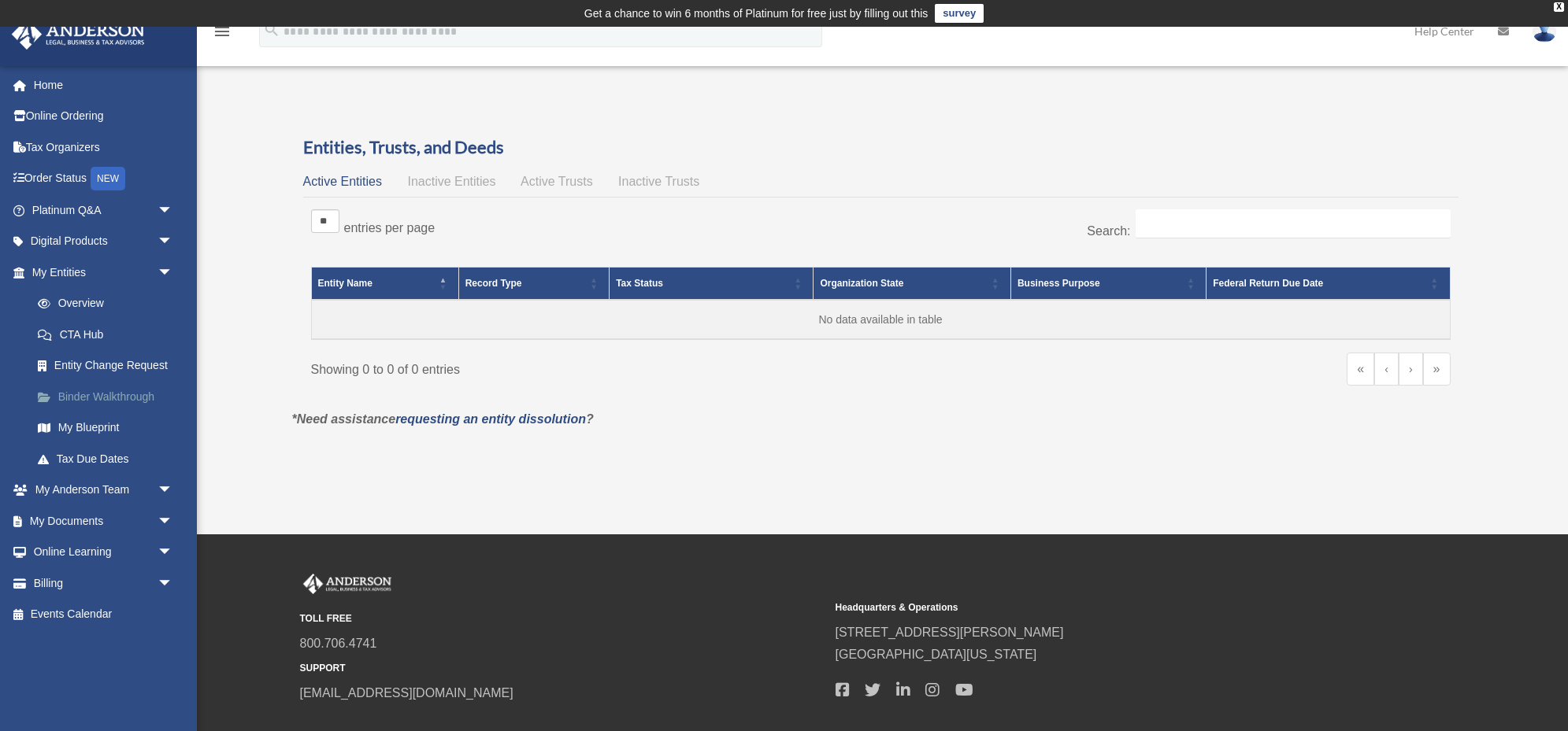
click at [81, 397] on link "Binder Walkthrough" at bounding box center [109, 396] width 175 height 32
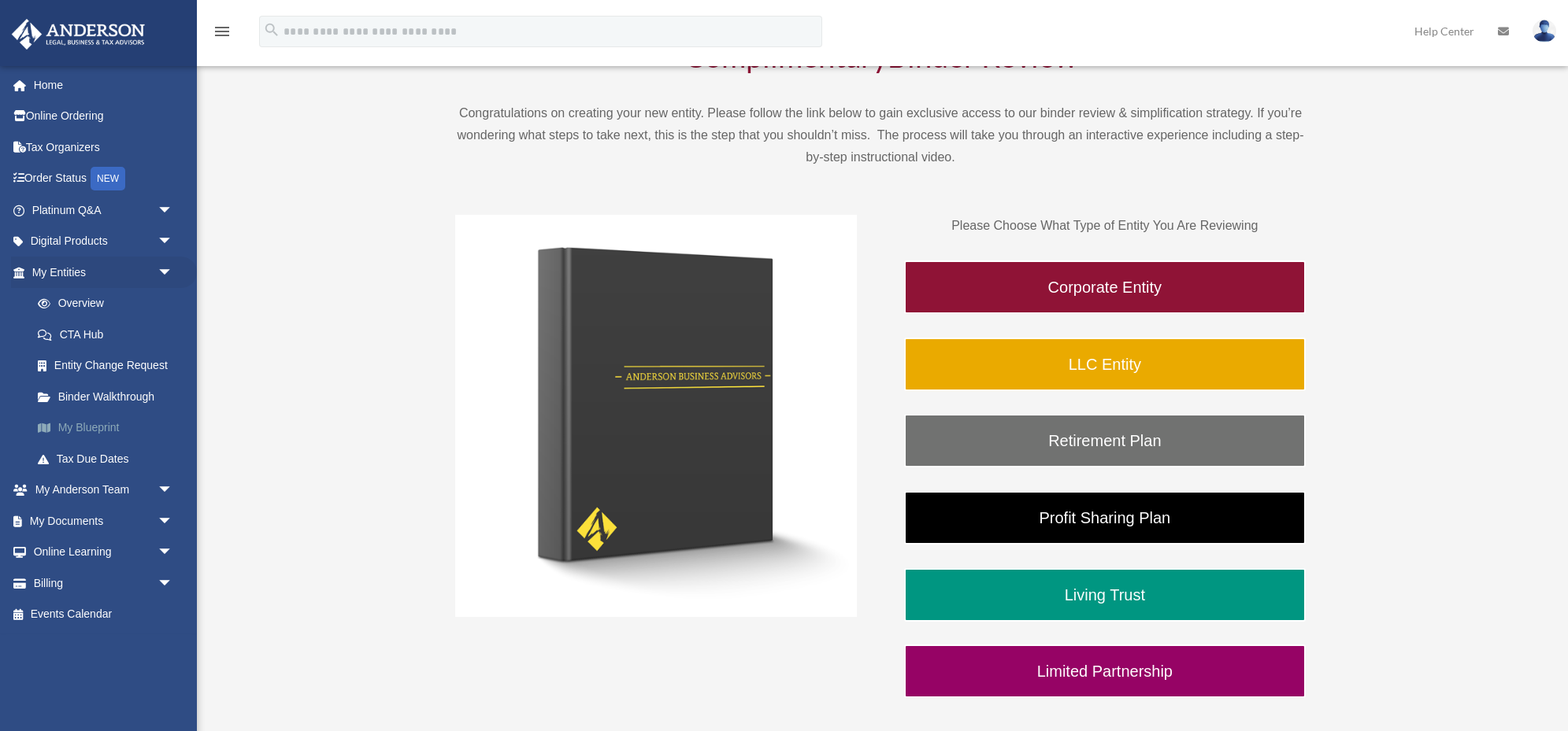
scroll to position [163, 0]
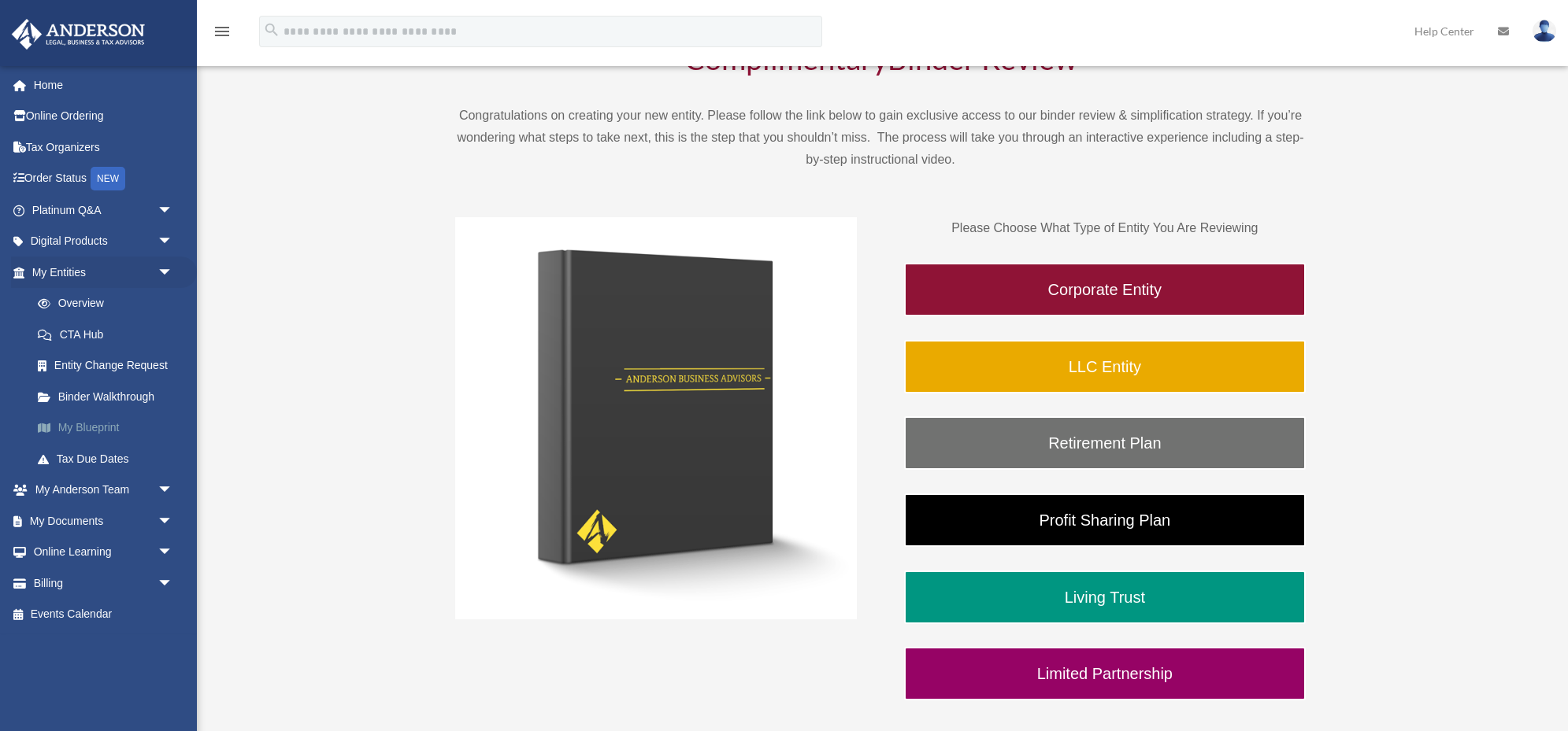
click at [86, 428] on link "My Blueprint" at bounding box center [109, 428] width 175 height 32
